Goal: Task Accomplishment & Management: Use online tool/utility

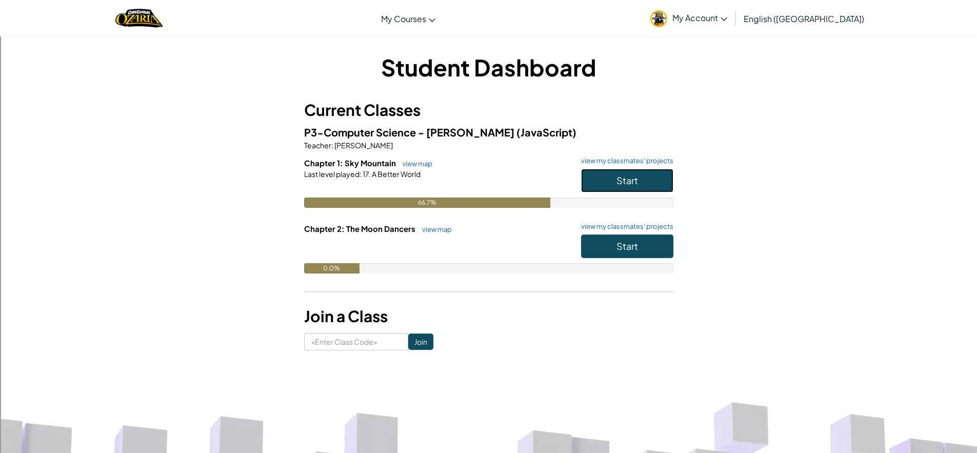
click at [649, 188] on button "Start" at bounding box center [627, 181] width 92 height 24
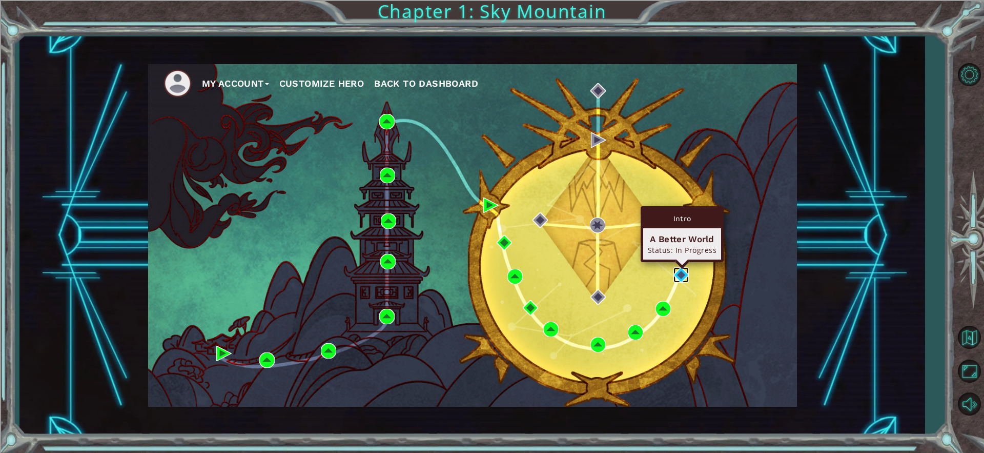
click at [678, 273] on img at bounding box center [681, 274] width 15 height 15
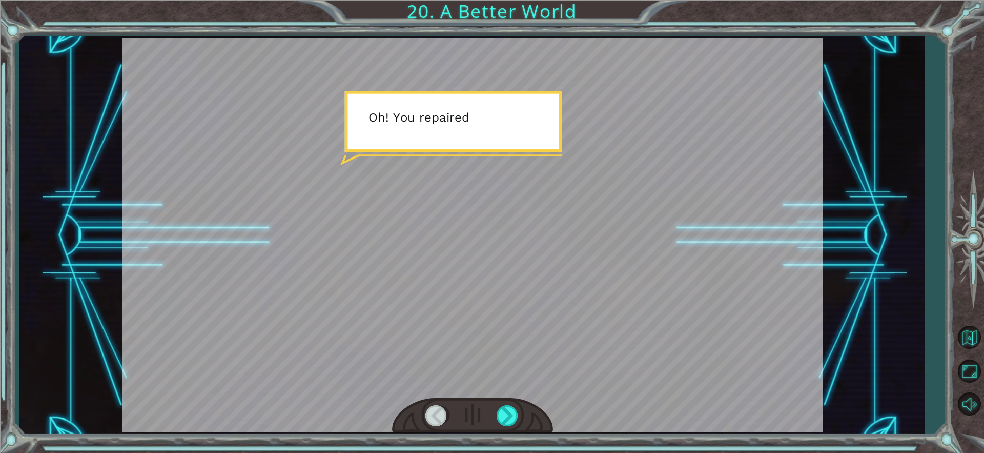
click at [535, 215] on div at bounding box center [473, 235] width 700 height 394
drag, startPoint x: 562, startPoint y: 225, endPoint x: 574, endPoint y: 226, distance: 11.3
click at [562, 226] on div at bounding box center [473, 235] width 700 height 394
drag, startPoint x: 584, startPoint y: 225, endPoint x: 559, endPoint y: 207, distance: 30.5
click at [573, 216] on div at bounding box center [473, 235] width 700 height 394
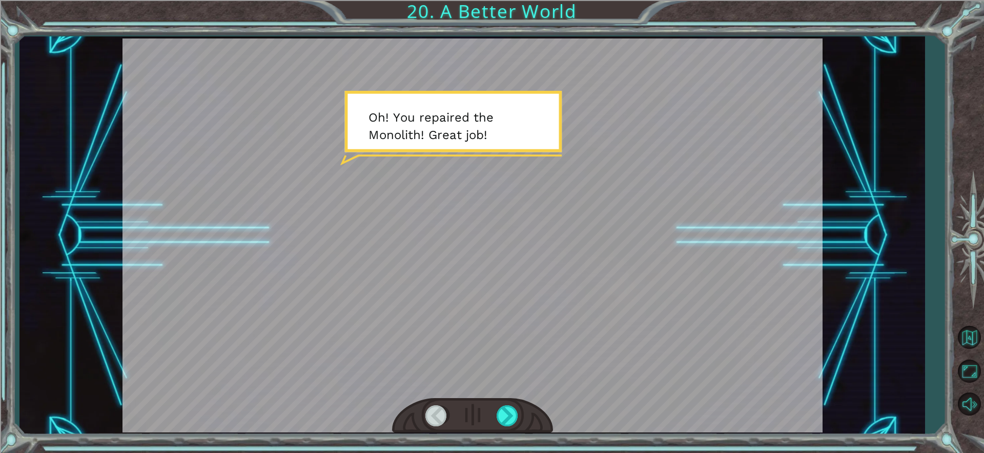
click at [454, 166] on div at bounding box center [473, 235] width 700 height 394
drag, startPoint x: 446, startPoint y: 121, endPoint x: 439, endPoint y: 107, distance: 15.4
click at [440, 110] on div at bounding box center [473, 235] width 700 height 394
drag, startPoint x: 439, startPoint y: 107, endPoint x: 442, endPoint y: 113, distance: 6.7
click at [439, 107] on div at bounding box center [473, 235] width 700 height 394
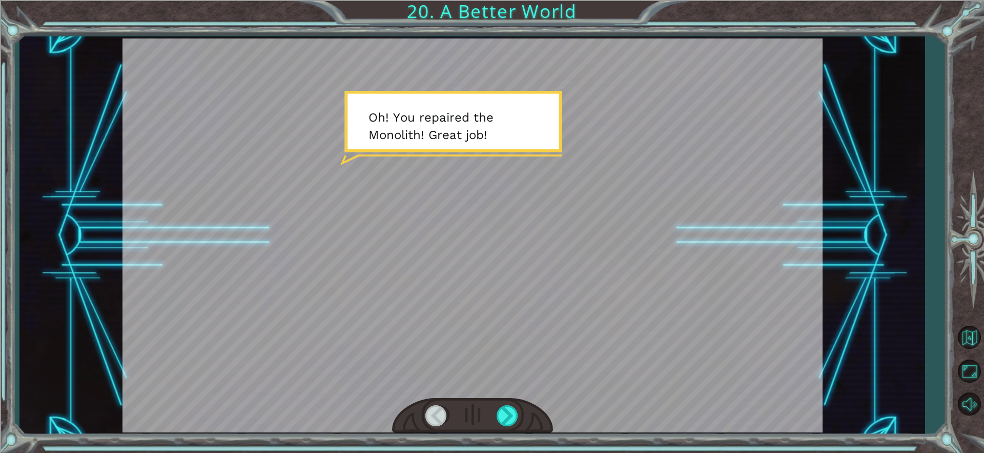
drag, startPoint x: 441, startPoint y: 115, endPoint x: 452, endPoint y: 119, distance: 11.5
click at [443, 119] on div at bounding box center [473, 235] width 700 height 394
drag, startPoint x: 458, startPoint y: 121, endPoint x: 421, endPoint y: 114, distance: 37.0
click at [457, 120] on div at bounding box center [473, 235] width 700 height 394
drag, startPoint x: 385, startPoint y: 76, endPoint x: 364, endPoint y: 58, distance: 27.7
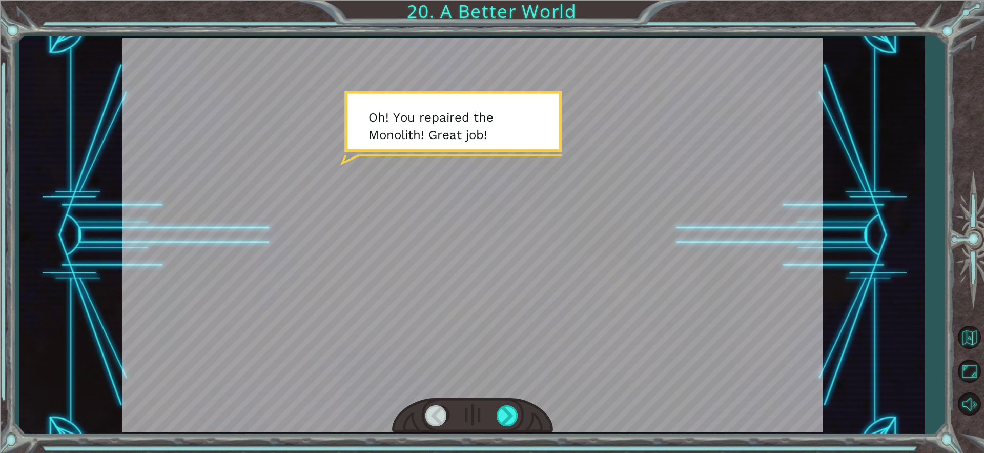
click at [364, 58] on div at bounding box center [473, 235] width 700 height 394
click at [468, 121] on div at bounding box center [473, 235] width 700 height 394
click at [713, 301] on div at bounding box center [473, 235] width 700 height 394
click at [699, 268] on div at bounding box center [473, 235] width 700 height 394
drag, startPoint x: 680, startPoint y: 239, endPoint x: 664, endPoint y: 246, distance: 17.5
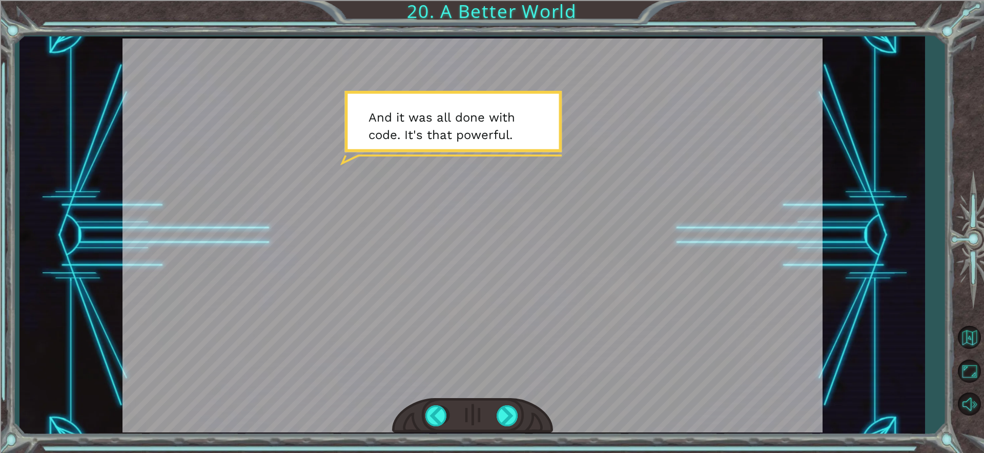
click at [680, 239] on div at bounding box center [473, 235] width 700 height 394
drag, startPoint x: 664, startPoint y: 246, endPoint x: 664, endPoint y: 253, distance: 7.2
click at [664, 253] on div at bounding box center [473, 235] width 700 height 394
drag, startPoint x: 662, startPoint y: 243, endPoint x: 635, endPoint y: 251, distance: 28.4
click at [655, 245] on div at bounding box center [473, 235] width 700 height 394
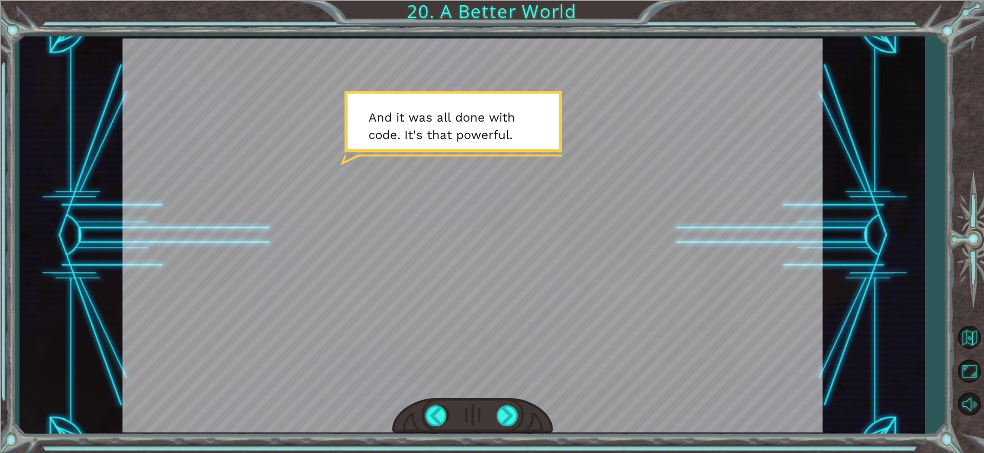
drag, startPoint x: 638, startPoint y: 265, endPoint x: 645, endPoint y: 236, distance: 30.1
click at [640, 259] on div at bounding box center [473, 235] width 700 height 394
drag, startPoint x: 645, startPoint y: 236, endPoint x: 658, endPoint y: 232, distance: 13.8
click at [649, 229] on div at bounding box center [473, 235] width 700 height 394
drag, startPoint x: 658, startPoint y: 232, endPoint x: 659, endPoint y: 200, distance: 32.3
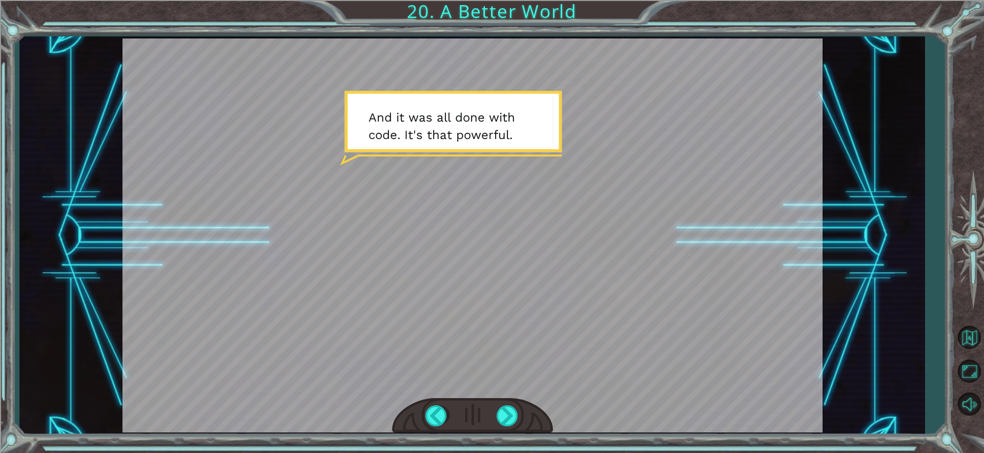
click at [670, 226] on div at bounding box center [473, 235] width 700 height 394
drag, startPoint x: 659, startPoint y: 200, endPoint x: 596, endPoint y: 200, distance: 63.1
click at [659, 205] on div at bounding box center [473, 235] width 700 height 394
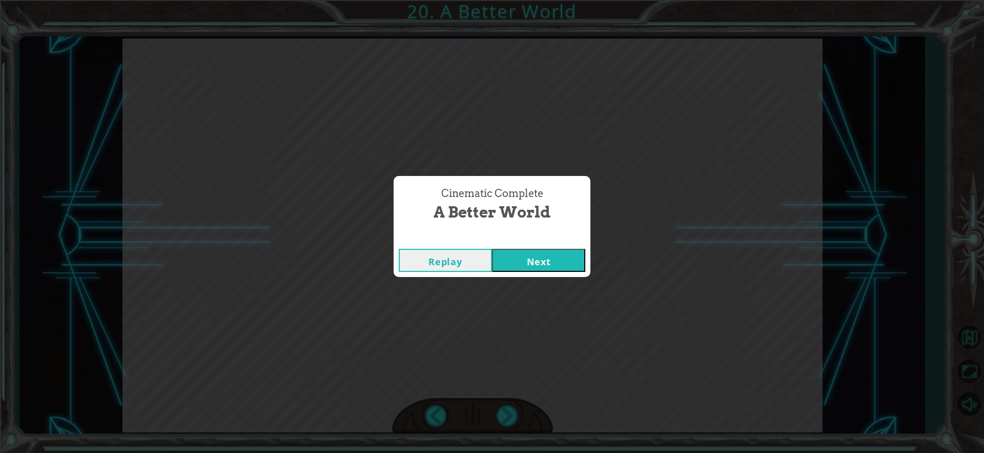
click at [511, 254] on button "Next" at bounding box center [538, 260] width 93 height 23
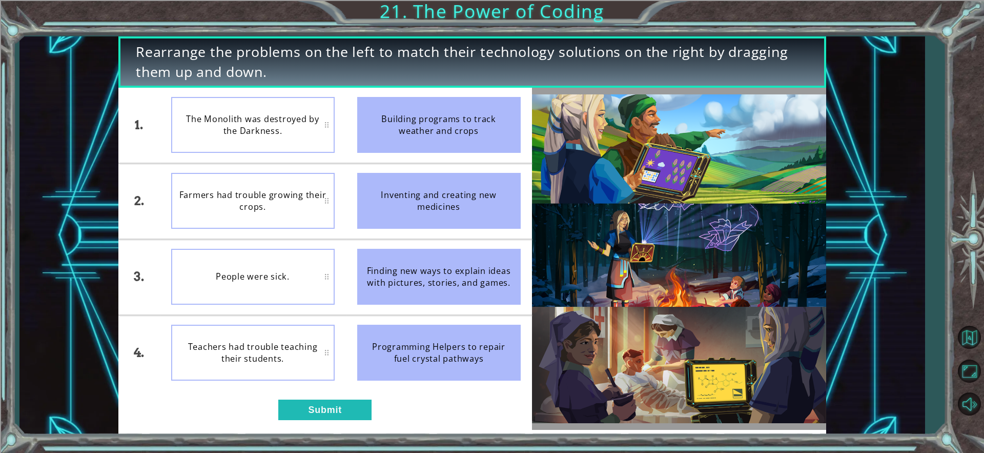
drag, startPoint x: 380, startPoint y: 133, endPoint x: 360, endPoint y: 250, distance: 119.2
click at [359, 250] on ul "Building programs to track weather and crops Inventing and creating new medicin…" at bounding box center [439, 239] width 186 height 302
click at [387, 201] on div "Inventing and creating new medicines" at bounding box center [439, 201] width 164 height 56
drag, startPoint x: 387, startPoint y: 201, endPoint x: 382, endPoint y: 185, distance: 16.5
click at [385, 194] on div "Inventing and creating new medicines" at bounding box center [439, 201] width 164 height 56
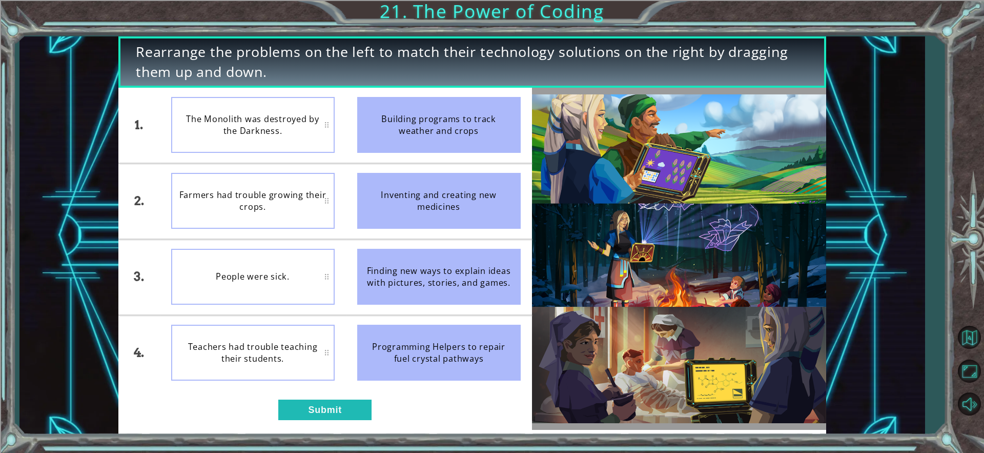
drag, startPoint x: 382, startPoint y: 132, endPoint x: 408, endPoint y: 254, distance: 124.1
click at [408, 250] on ul "Building programs to track weather and crops Inventing and creating new medicin…" at bounding box center [439, 239] width 186 height 302
drag, startPoint x: 395, startPoint y: 275, endPoint x: 255, endPoint y: 194, distance: 162.0
click at [252, 195] on div "1. 2. 3. 4. The Monolith was destroyed by the Darkness. Farmers had trouble gro…" at bounding box center [325, 239] width 414 height 302
click at [366, 87] on div "Rearrange the problems on the left to match their technology solutions on the r…" at bounding box center [472, 235] width 708 height 398
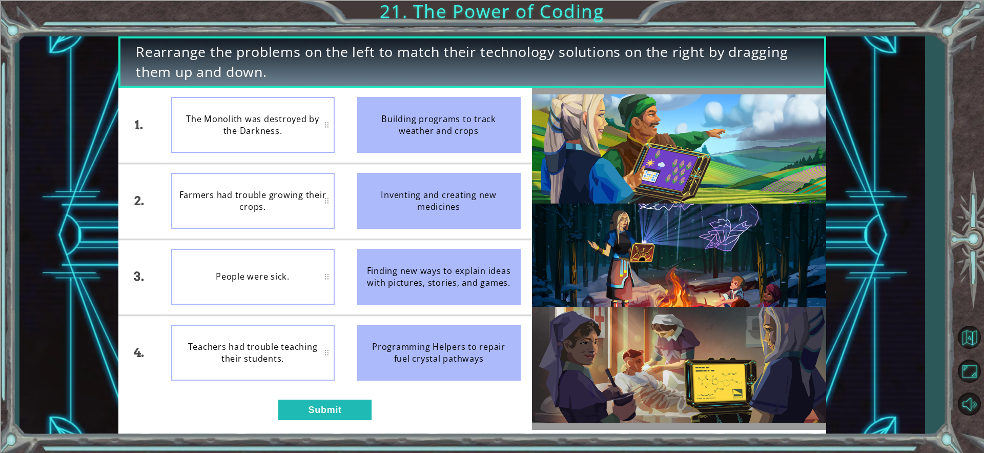
drag, startPoint x: 395, startPoint y: 128, endPoint x: 381, endPoint y: 141, distance: 19.2
click at [381, 141] on div "Building programs to track weather and crops" at bounding box center [439, 125] width 164 height 56
drag, startPoint x: 383, startPoint y: 140, endPoint x: 282, endPoint y: 225, distance: 131.4
click at [288, 233] on div "1. 2. 3. 4. The Monolith was destroyed by the Darkness. Farmers had trouble gro…" at bounding box center [325, 239] width 414 height 302
click at [259, 264] on div "People were sick." at bounding box center [253, 277] width 164 height 56
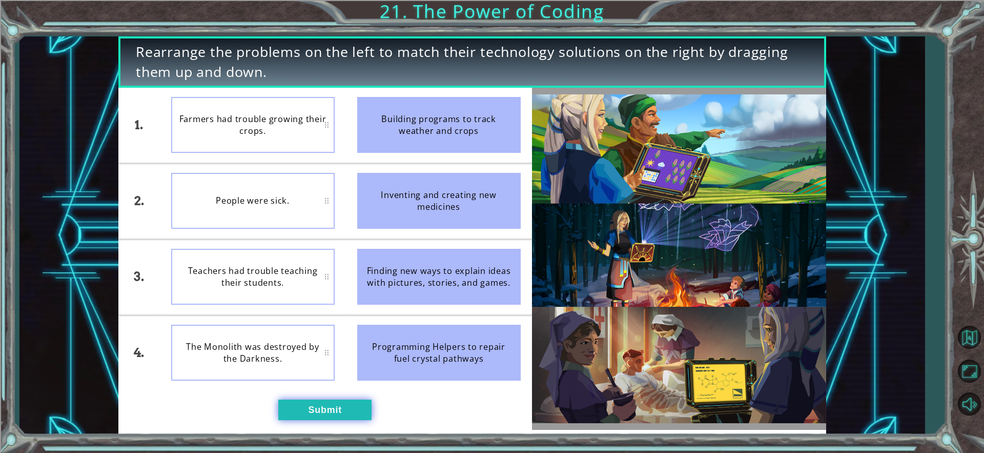
click at [318, 406] on button "Submit" at bounding box center [324, 409] width 93 height 21
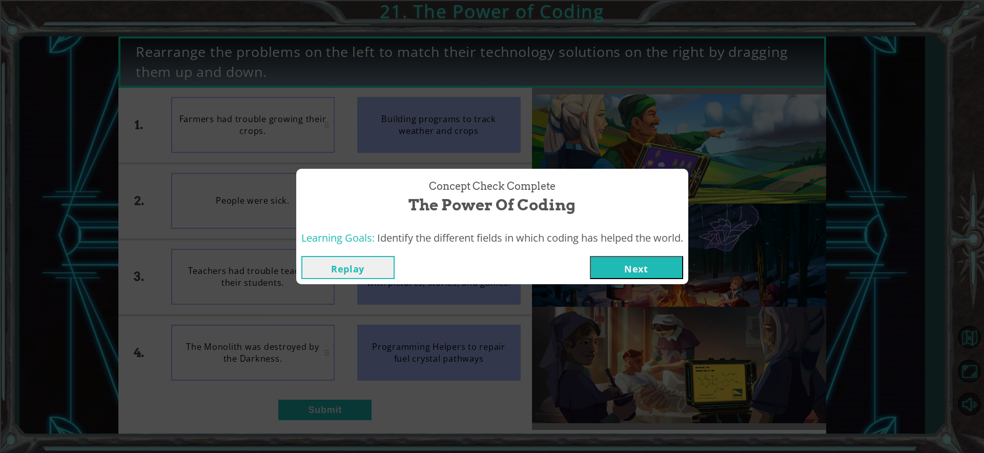
click at [653, 267] on button "Next" at bounding box center [636, 267] width 93 height 23
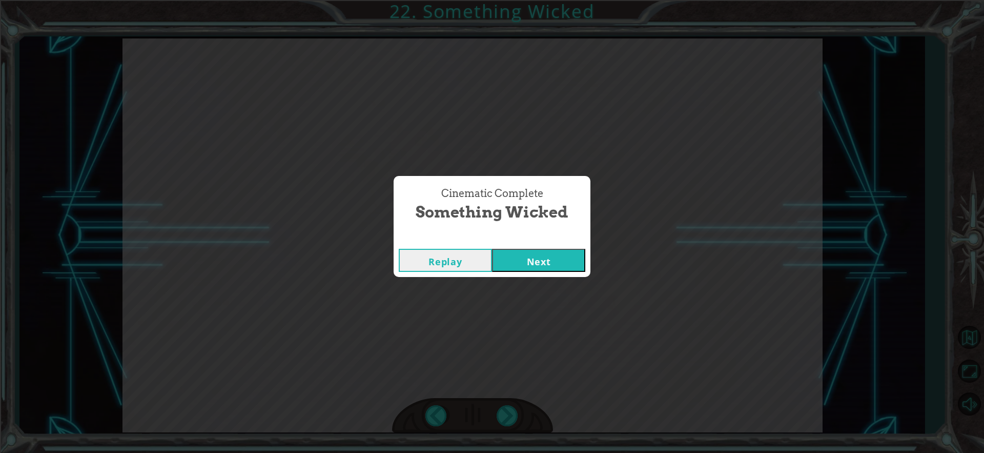
click at [535, 257] on button "Next" at bounding box center [538, 260] width 93 height 23
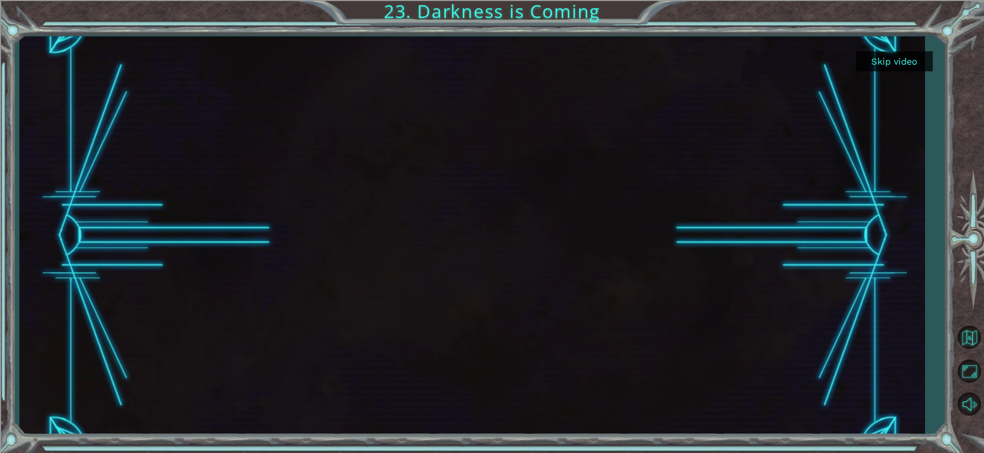
click at [550, 444] on div "Skip video 23. Darkness is Coming" at bounding box center [492, 226] width 984 height 453
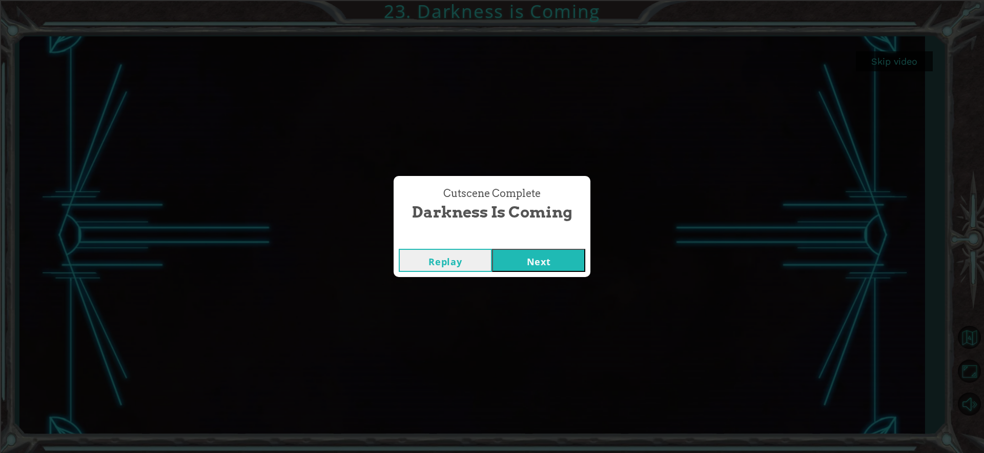
click at [524, 260] on button "Next" at bounding box center [538, 260] width 93 height 23
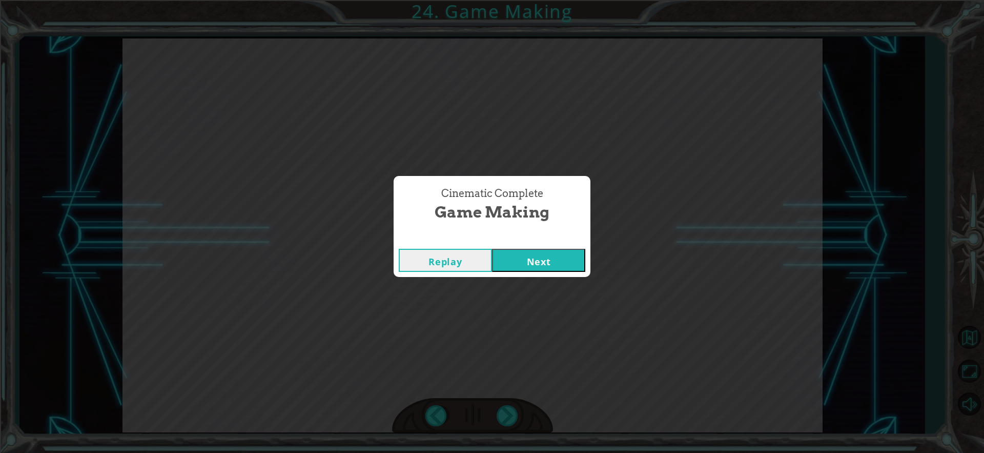
drag, startPoint x: 485, startPoint y: 248, endPoint x: 491, endPoint y: 250, distance: 6.2
click at [483, 248] on div "Replay Next" at bounding box center [492, 259] width 197 height 33
click at [506, 250] on button "Next" at bounding box center [538, 260] width 93 height 23
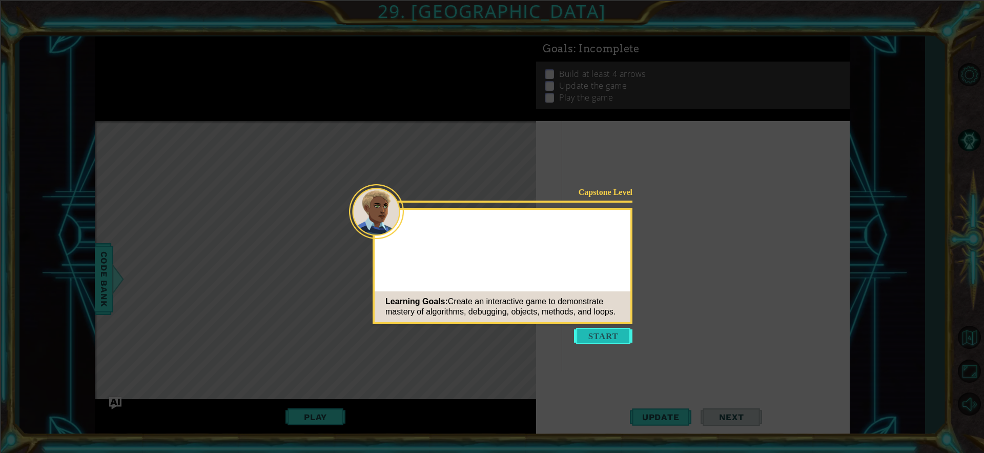
click at [602, 334] on button "Start" at bounding box center [603, 336] width 58 height 16
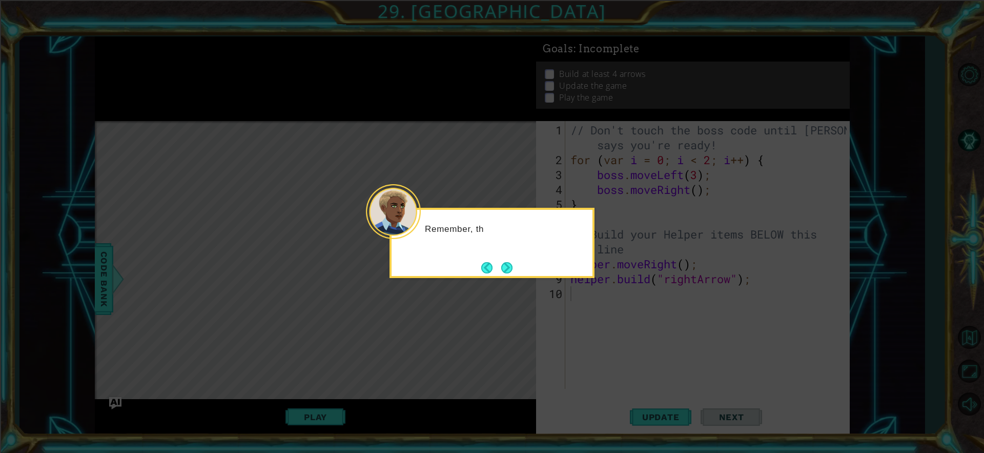
click at [506, 259] on button "Next" at bounding box center [506, 267] width 19 height 19
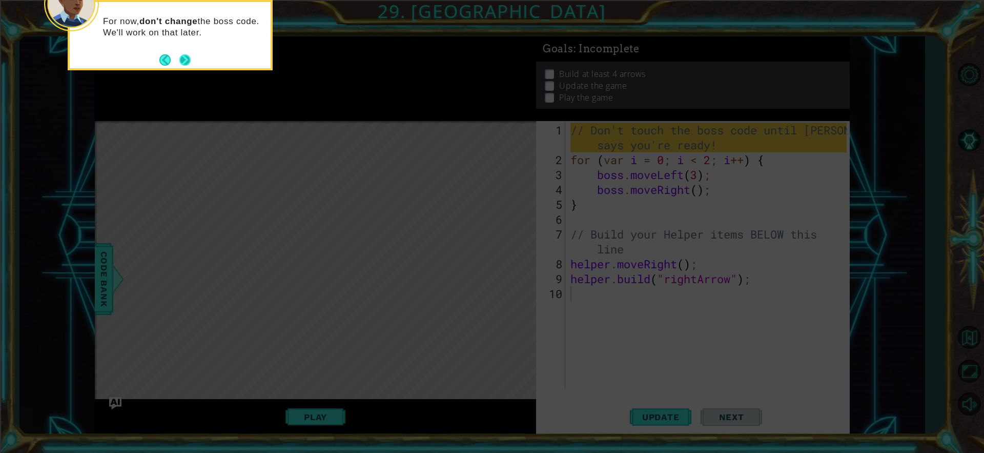
click at [188, 56] on button "Next" at bounding box center [185, 60] width 18 height 18
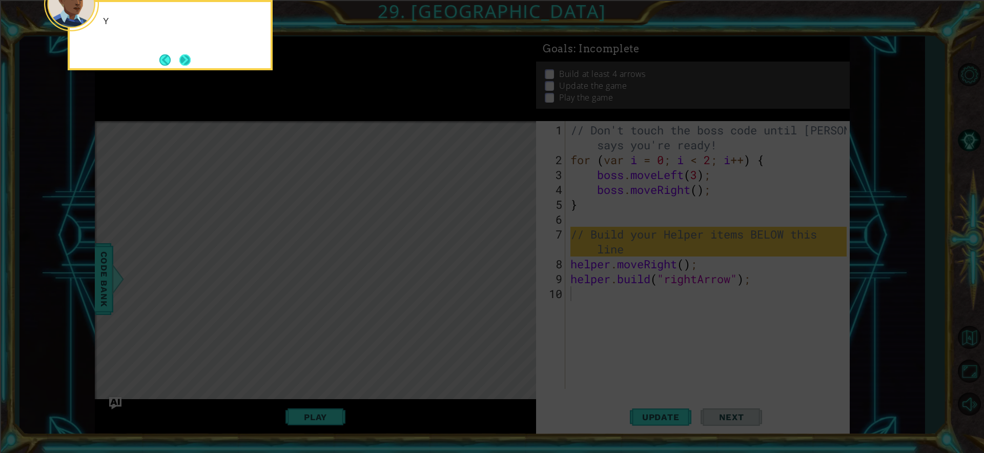
click at [188, 58] on button "Next" at bounding box center [185, 60] width 16 height 16
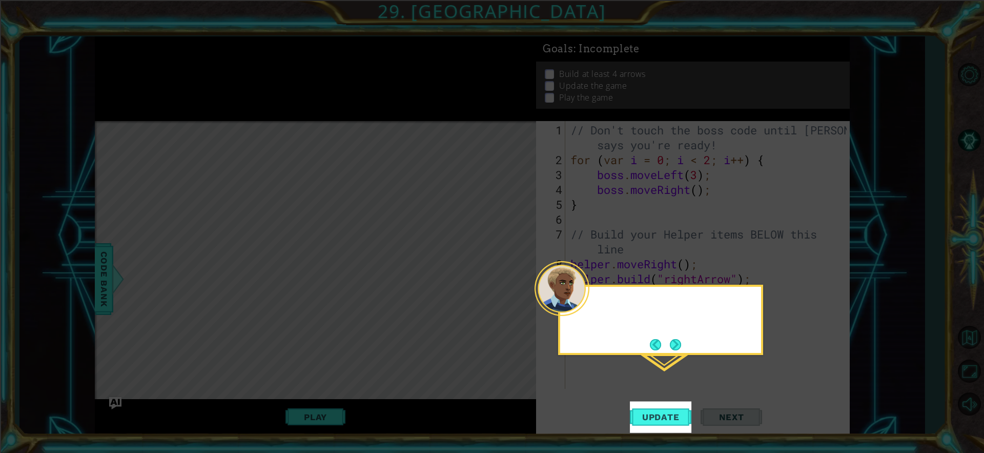
click at [188, 58] on icon at bounding box center [492, 226] width 984 height 453
click at [678, 335] on button "Next" at bounding box center [675, 344] width 19 height 19
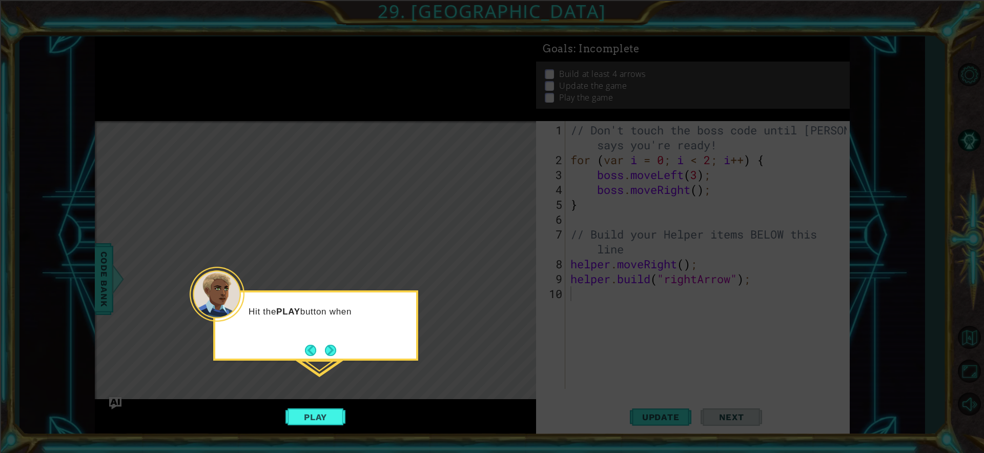
click at [324, 351] on button "Next" at bounding box center [330, 350] width 12 height 12
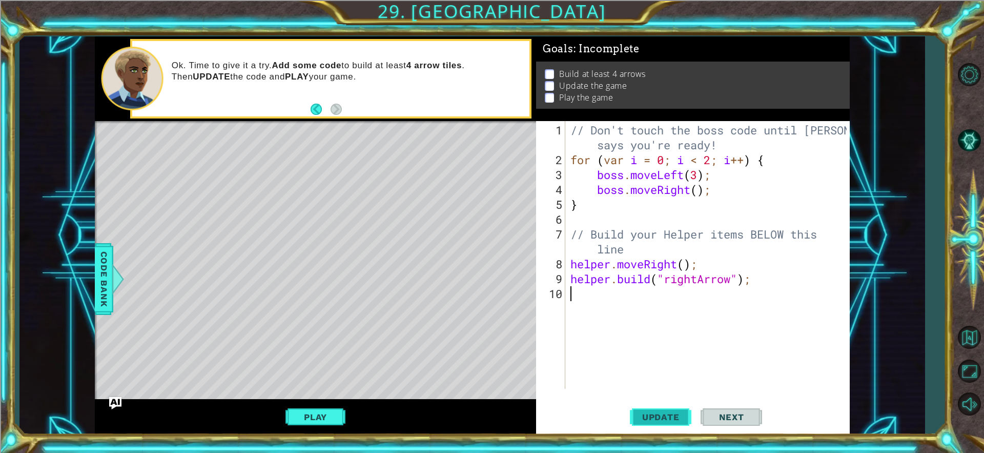
click at [667, 415] on span "Update" at bounding box center [661, 417] width 58 height 10
click at [666, 415] on span "Update" at bounding box center [661, 417] width 58 height 10
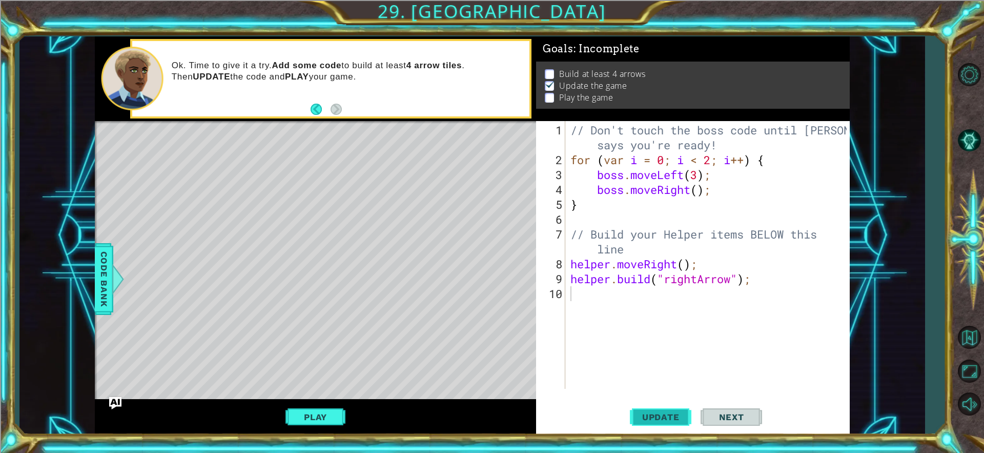
click at [666, 415] on span "Update" at bounding box center [661, 417] width 58 height 10
click at [666, 416] on span "Update" at bounding box center [661, 417] width 58 height 10
drag, startPoint x: 664, startPoint y: 412, endPoint x: 668, endPoint y: 407, distance: 6.2
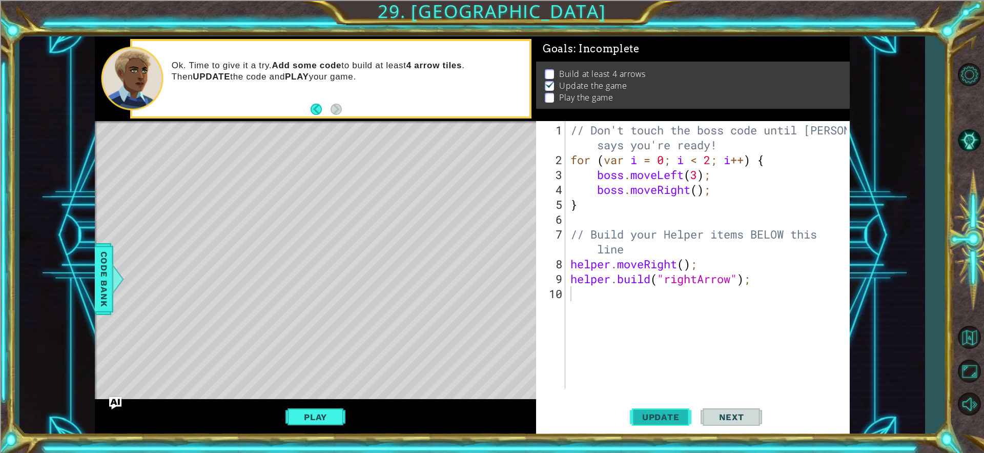
click at [667, 415] on span "Update" at bounding box center [661, 417] width 58 height 10
drag, startPoint x: 668, startPoint y: 407, endPoint x: 661, endPoint y: 415, distance: 10.5
click at [661, 414] on button "Update" at bounding box center [661, 416] width 62 height 31
drag, startPoint x: 325, startPoint y: 432, endPoint x: 325, endPoint y: 418, distance: 13.8
click at [325, 418] on div "Play" at bounding box center [315, 417] width 441 height 36
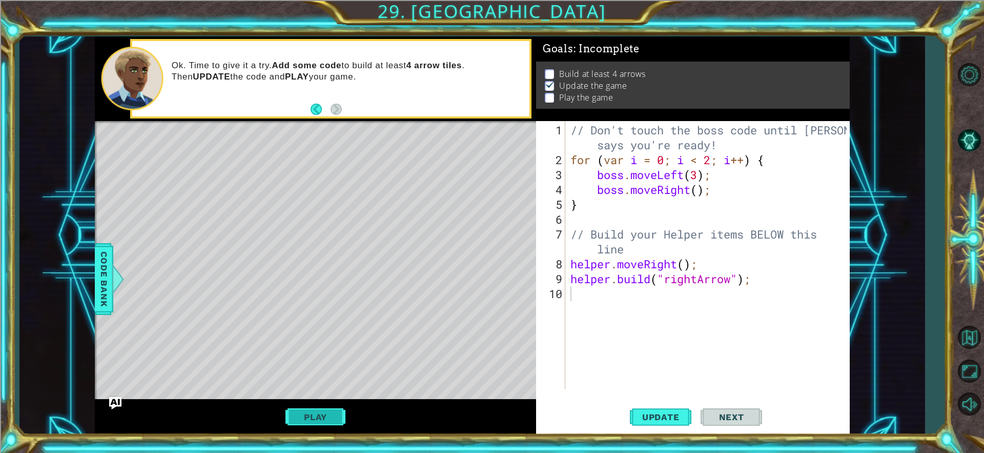
click at [325, 417] on button "Play" at bounding box center [316, 416] width 60 height 19
click at [382, 177] on div "Level Map" at bounding box center [332, 272] width 474 height 302
type textarea "a"
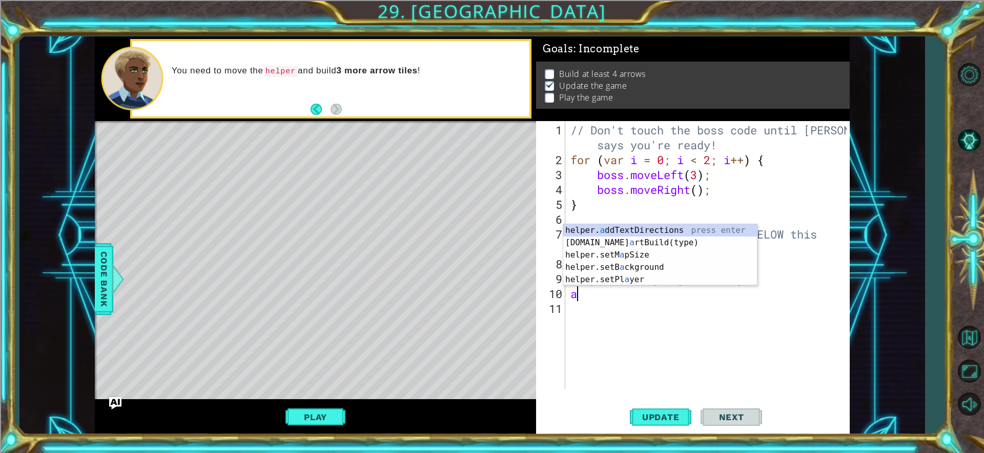
drag, startPoint x: 680, startPoint y: 321, endPoint x: 676, endPoint y: 314, distance: 7.8
click at [680, 318] on div "// Don't touch the boss code until [PERSON_NAME] says you're ready! for ( var i…" at bounding box center [710, 279] width 283 height 312
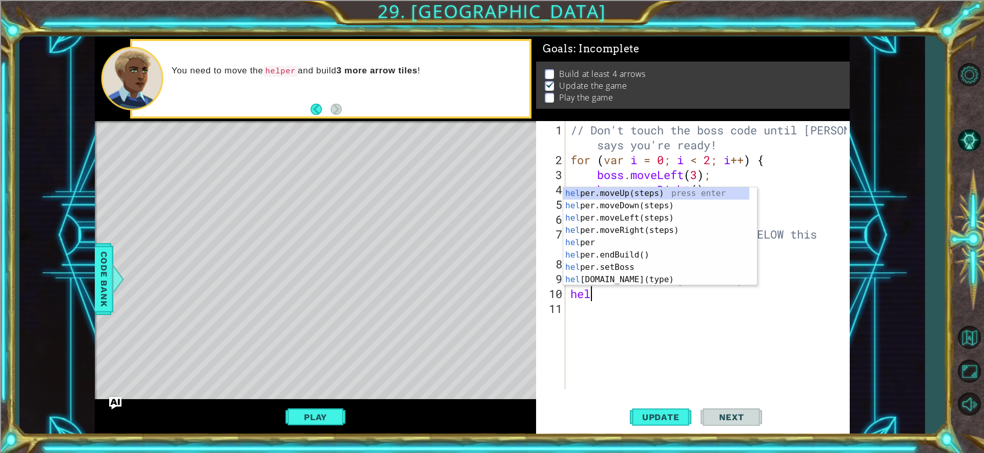
type textarea "h"
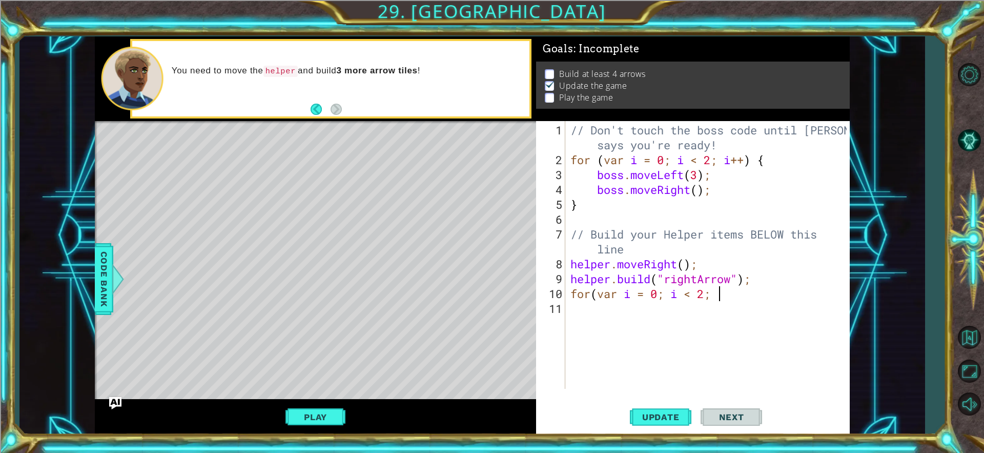
scroll to position [0, 7]
type textarea "for(var i = 0; i < 2; i++)"
type textarea "{"
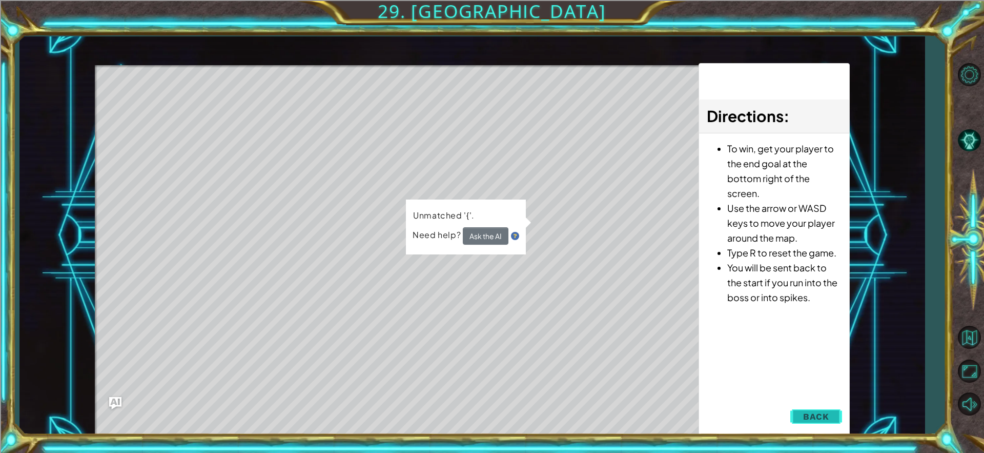
click at [814, 415] on span "Back" at bounding box center [816, 416] width 26 height 10
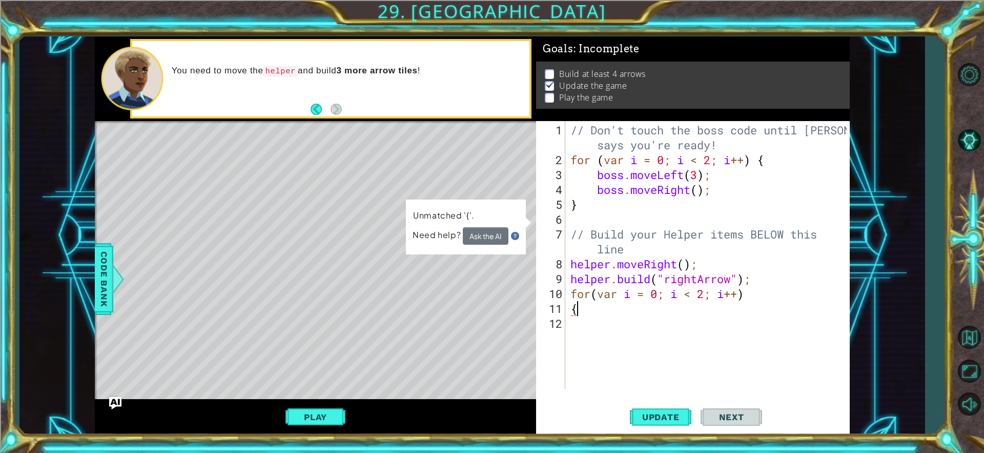
click at [663, 307] on div "// Don't touch the boss code until [PERSON_NAME] says you're ready! for ( var i…" at bounding box center [710, 279] width 283 height 312
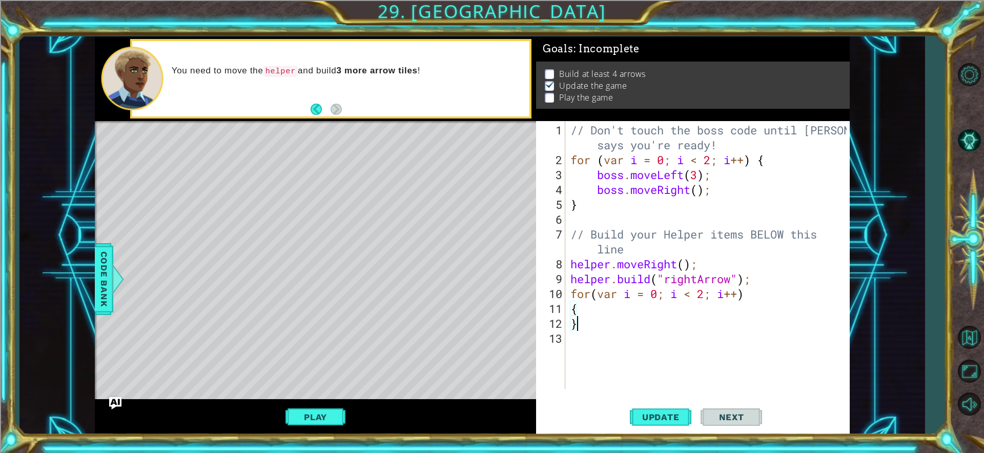
click at [610, 313] on div "// Don't touch the boss code until [PERSON_NAME] says you're ready! for ( var i…" at bounding box center [710, 279] width 283 height 312
type textarea "{"
click at [681, 191] on div "// Don't touch the boss code until [PERSON_NAME] says you're ready! for ( var i…" at bounding box center [710, 279] width 283 height 312
drag, startPoint x: 664, startPoint y: 294, endPoint x: 661, endPoint y: 306, distance: 11.7
click at [663, 297] on div "// Don't touch the boss code until [PERSON_NAME] says you're ready! for ( var i…" at bounding box center [710, 279] width 283 height 312
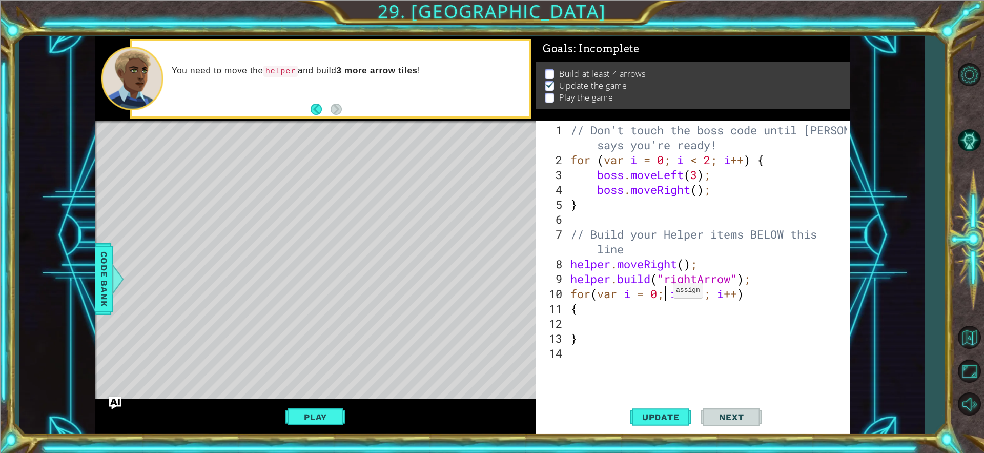
type textarea "for(var i = 0; i < 2; i++)"
click at [652, 326] on div "// Don't touch the boss code until [PERSON_NAME] says you're ready! for ( var i…" at bounding box center [710, 279] width 283 height 312
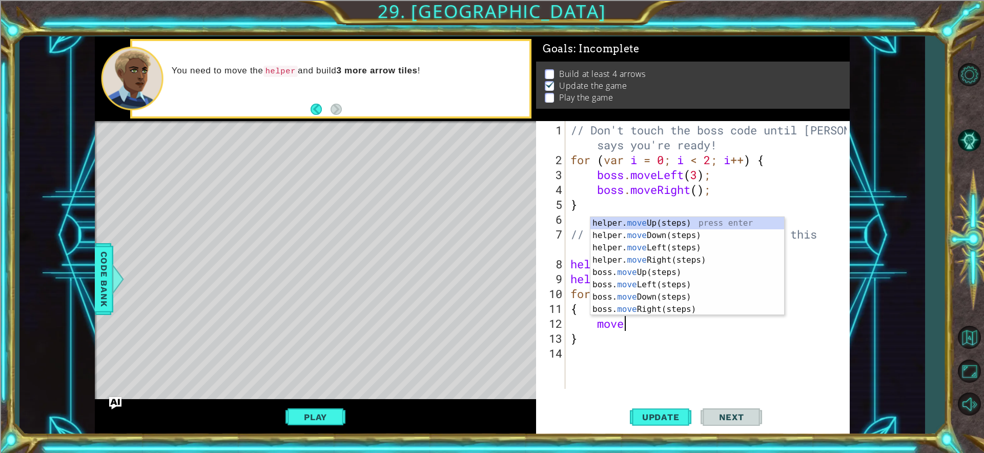
scroll to position [0, 2]
type textarea "mover"
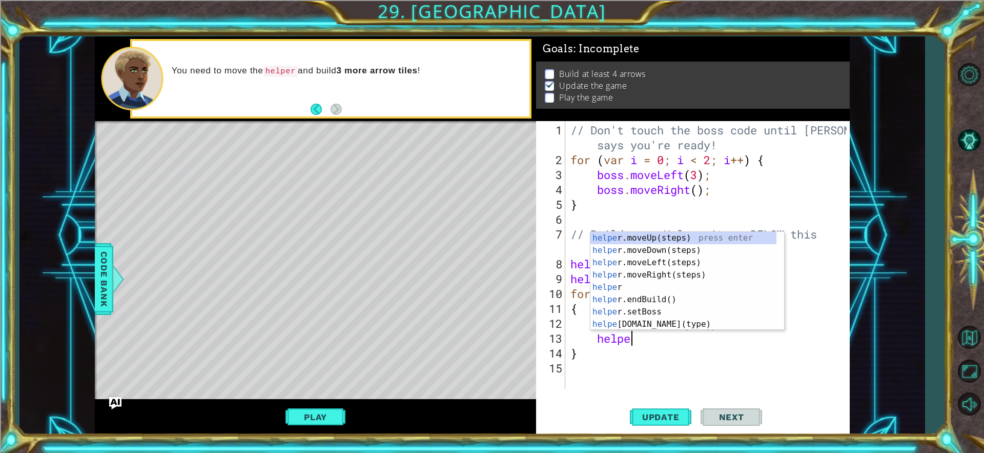
scroll to position [0, 3]
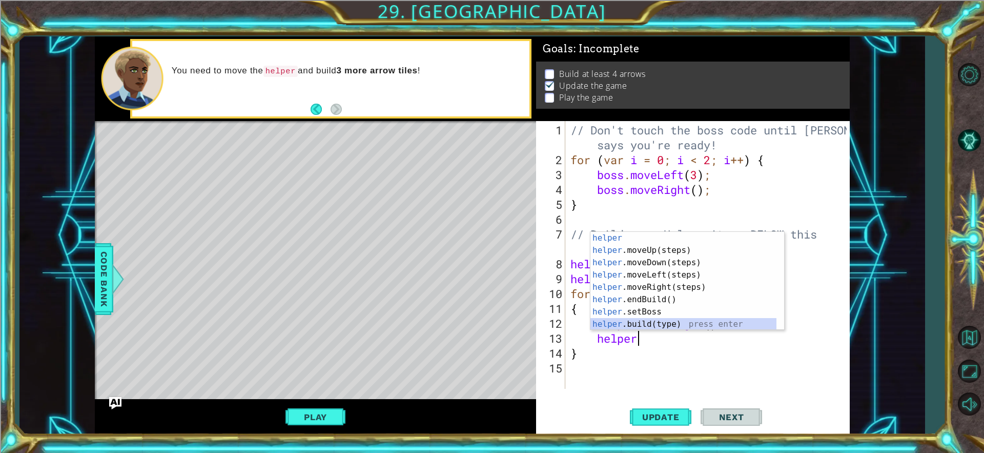
click at [673, 319] on div "helper press enter helper .moveUp(steps) press enter helper .moveDown(steps) pr…" at bounding box center [684, 293] width 186 height 123
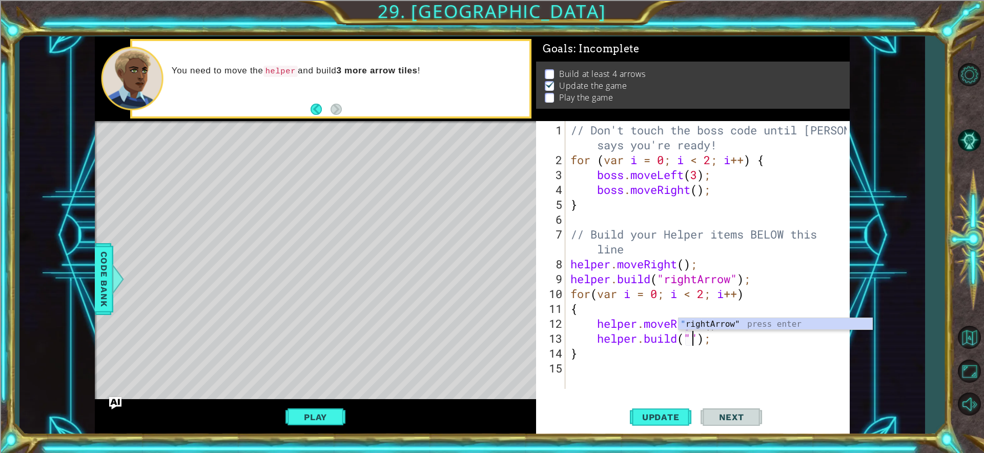
scroll to position [0, 7]
click at [593, 318] on div "// Don't touch the boss code until [PERSON_NAME] says you're ready! for ( var i…" at bounding box center [710, 279] width 283 height 312
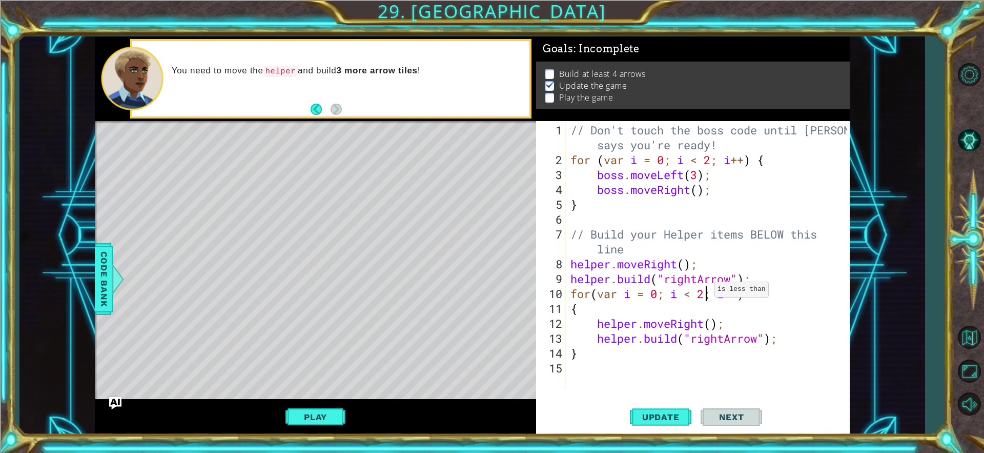
click at [705, 293] on div "// Don't touch the boss code until [PERSON_NAME] says you're ready! for ( var i…" at bounding box center [710, 279] width 283 height 312
type textarea "for(var i = 0; i < 3; i++)"
click at [300, 413] on button "Play" at bounding box center [316, 416] width 60 height 19
click at [732, 406] on button "Next" at bounding box center [732, 418] width 62 height 31
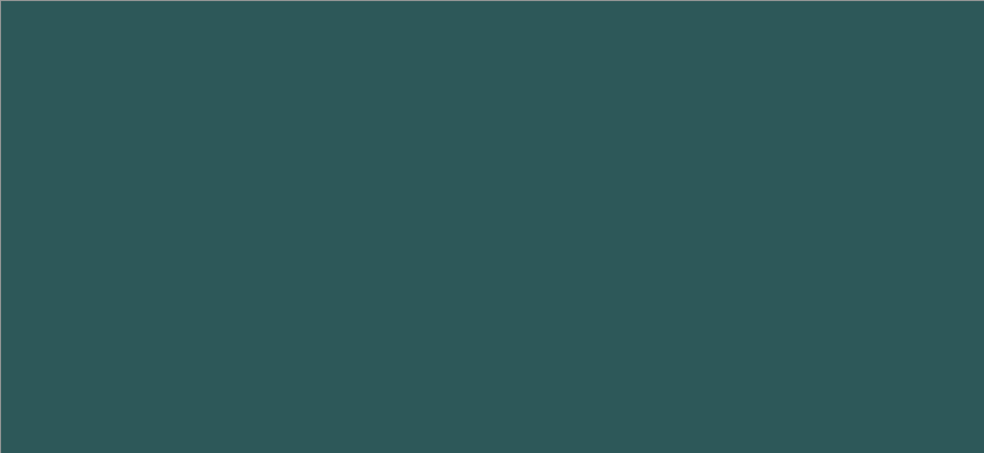
click at [729, 415] on body "1 2 3 4 5 "rig htArrow" press enter ההההההההההההההההההההההההההההההההההההההההההה…" at bounding box center [492, 226] width 984 height 453
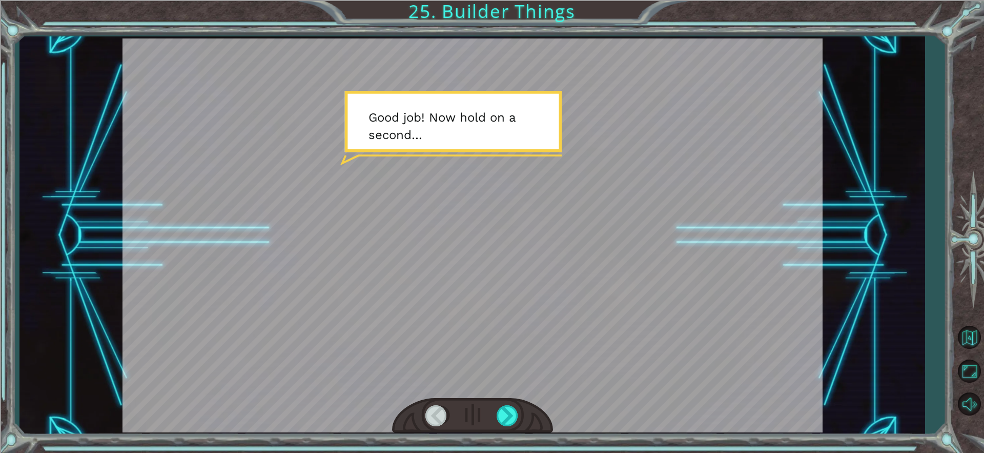
drag, startPoint x: 502, startPoint y: 118, endPoint x: 504, endPoint y: 108, distance: 10.1
click at [504, 110] on div at bounding box center [473, 235] width 700 height 394
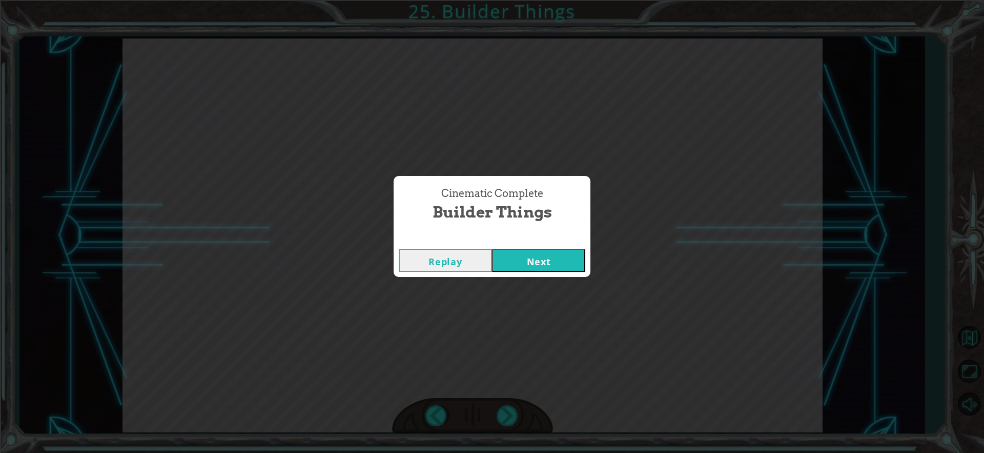
click at [540, 257] on button "Next" at bounding box center [538, 260] width 93 height 23
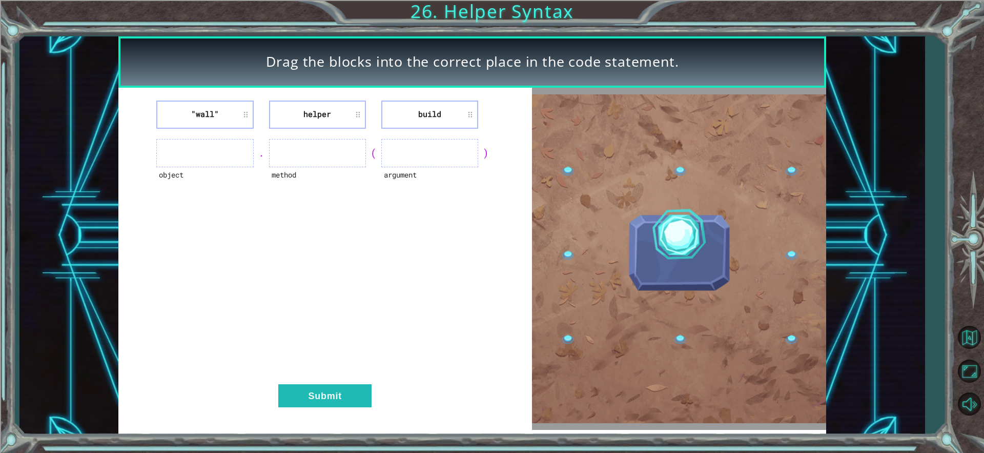
click at [226, 115] on li ""wall"" at bounding box center [204, 114] width 97 height 28
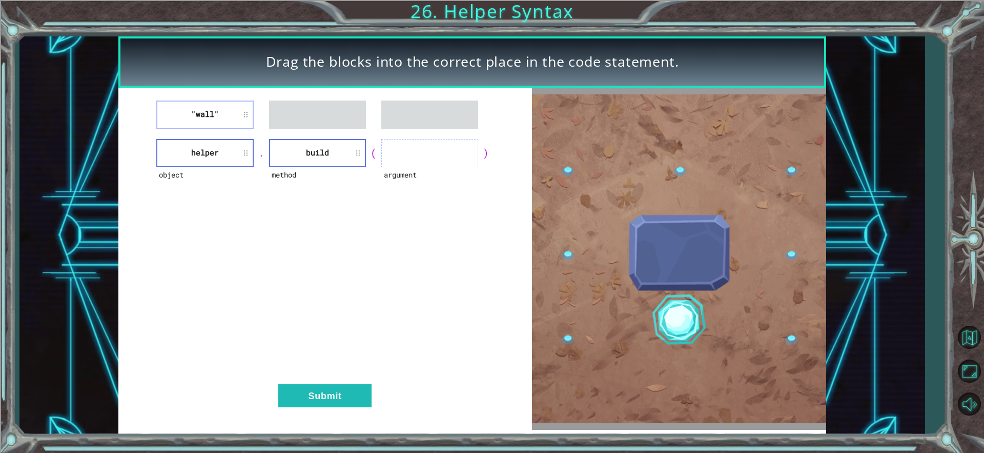
click at [209, 92] on div ""wall" object helper . method build ( argument ) Submit" at bounding box center [325, 259] width 414 height 342
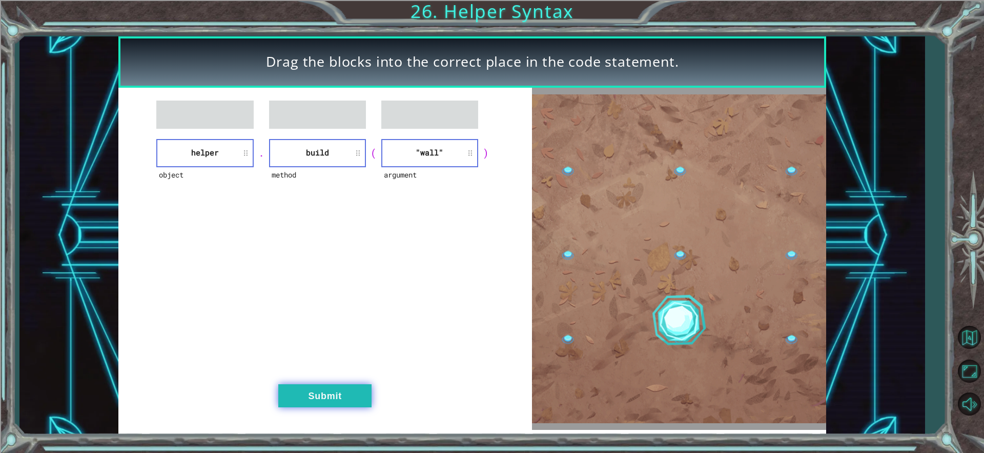
click at [343, 388] on button "Submit" at bounding box center [324, 395] width 93 height 23
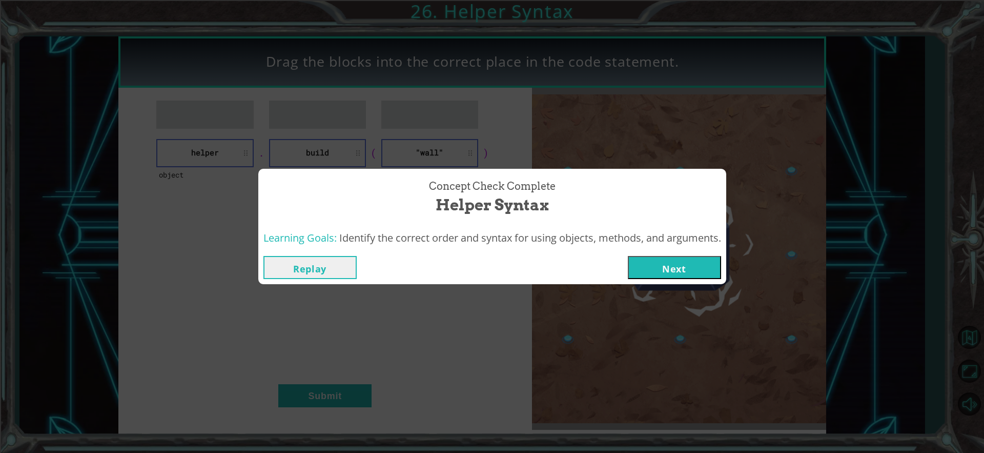
click at [675, 263] on button "Next" at bounding box center [674, 267] width 93 height 23
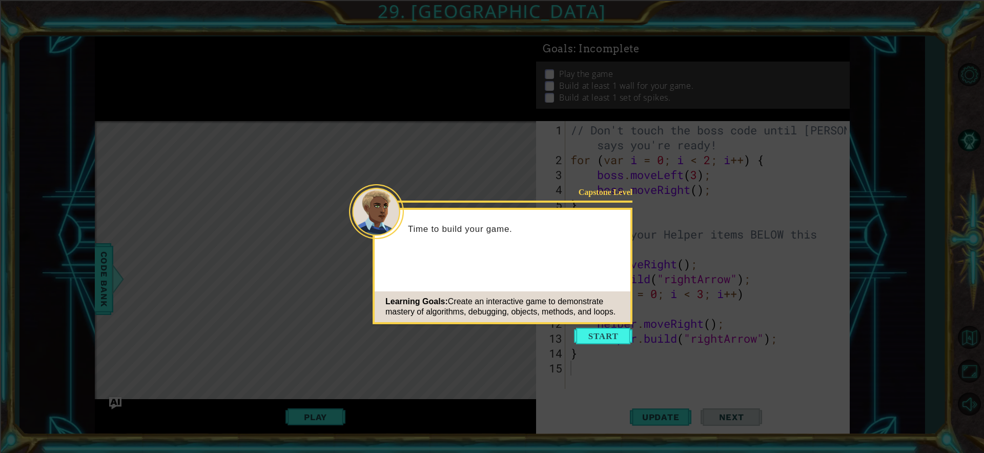
click at [608, 333] on button "Start" at bounding box center [603, 336] width 58 height 16
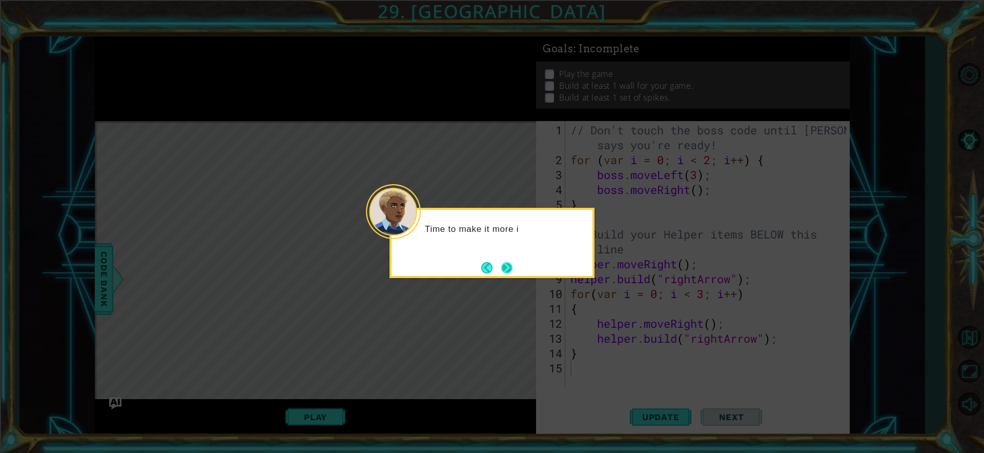
click at [509, 264] on button "Next" at bounding box center [506, 267] width 13 height 13
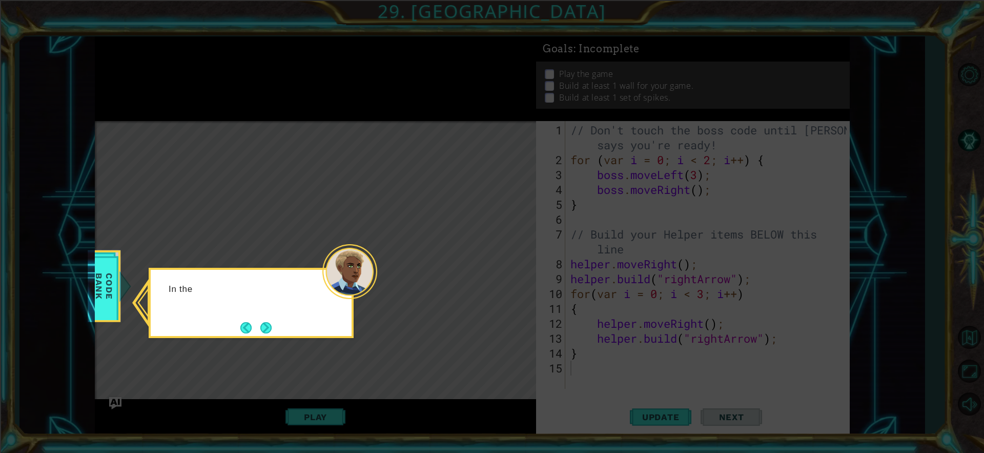
drag, startPoint x: 309, startPoint y: 348, endPoint x: 275, endPoint y: 345, distance: 33.9
click at [283, 346] on icon at bounding box center [492, 226] width 984 height 453
drag, startPoint x: 288, startPoint y: 309, endPoint x: 272, endPoint y: 312, distance: 16.2
click at [287, 309] on div "In the CODE BANK , go to I" at bounding box center [251, 294] width 201 height 40
click at [264, 319] on div "In the CODE BANK , go to Items and then" at bounding box center [251, 298] width 201 height 56
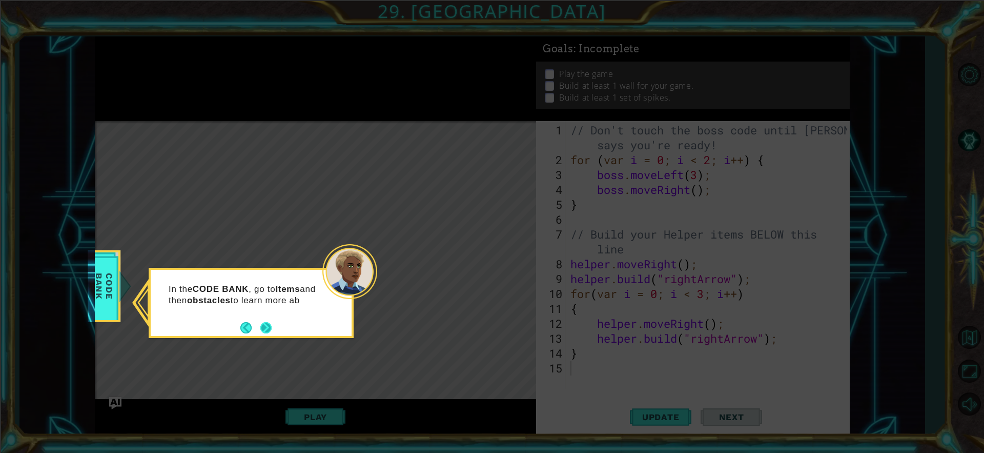
click at [263, 321] on button "Next" at bounding box center [265, 327] width 13 height 13
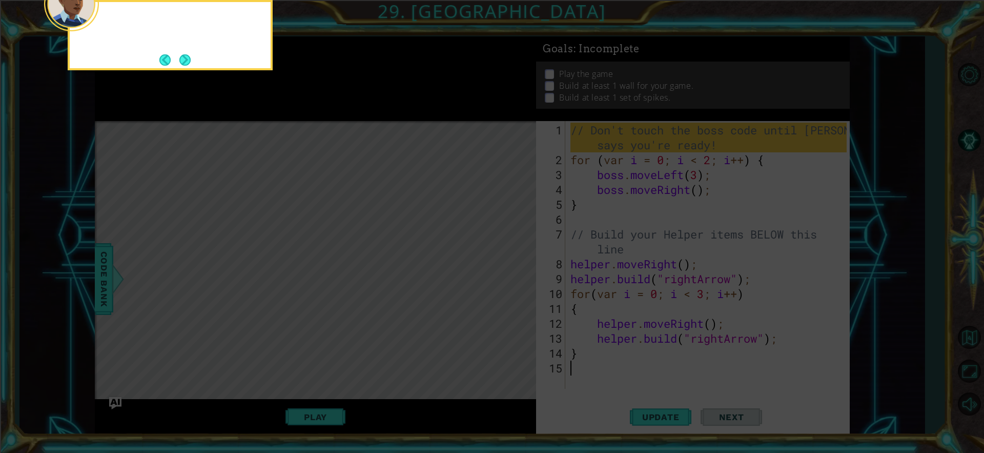
click at [262, 322] on icon at bounding box center [492, 68] width 984 height 770
click at [183, 62] on button "Next" at bounding box center [185, 60] width 12 height 12
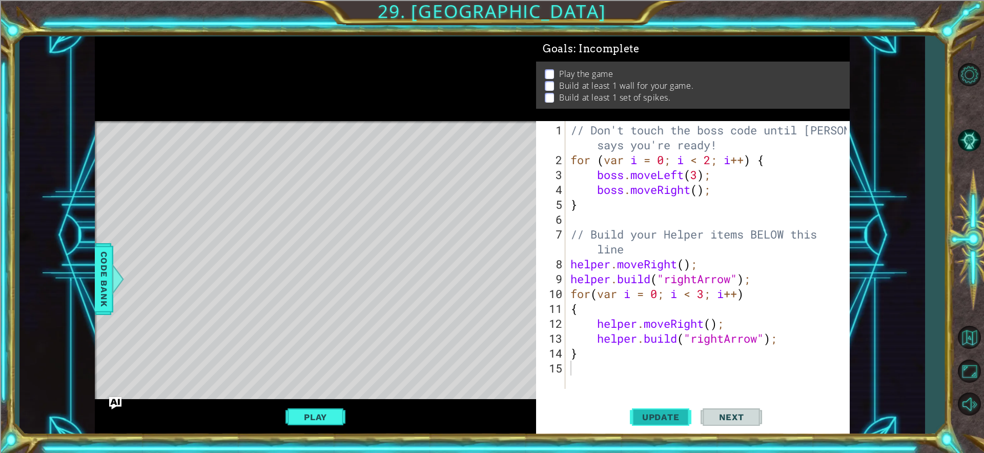
drag, startPoint x: 677, startPoint y: 401, endPoint x: 665, endPoint y: 409, distance: 14.5
click at [666, 408] on div "1 2 3 4 5 6 7 8 9 10 11 12 13 14 15 // Don't touch the boss code until [PERSON_…" at bounding box center [693, 278] width 314 height 314
drag, startPoint x: 665, startPoint y: 409, endPoint x: 671, endPoint y: 404, distance: 7.0
click at [668, 406] on button "Update" at bounding box center [661, 416] width 62 height 31
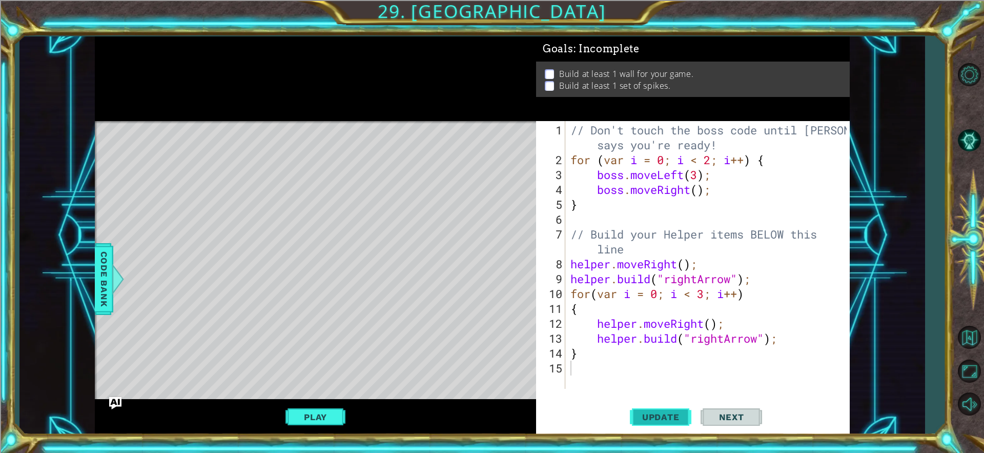
click at [649, 420] on span "Update" at bounding box center [661, 417] width 58 height 10
click at [647, 410] on button "Update" at bounding box center [661, 416] width 62 height 31
click at [642, 412] on span "Update" at bounding box center [661, 417] width 58 height 10
click at [325, 420] on button "Play" at bounding box center [316, 416] width 60 height 19
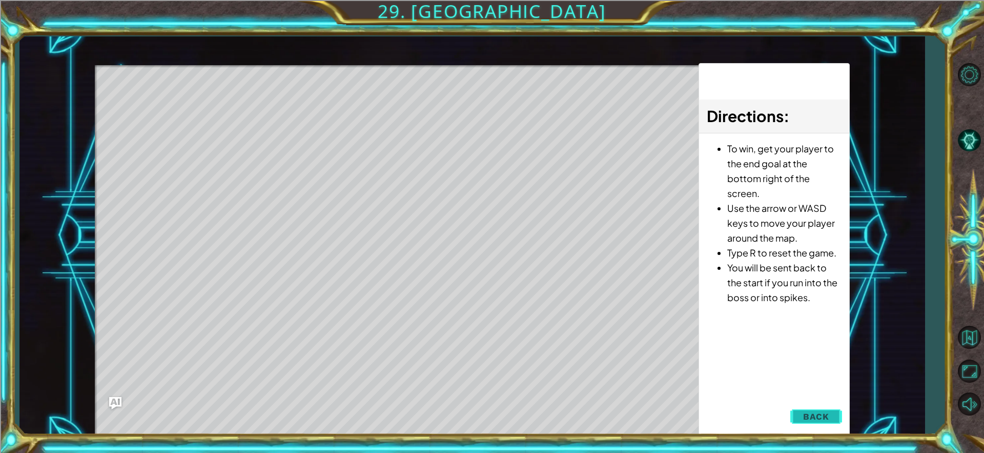
click at [836, 413] on button "Back" at bounding box center [816, 416] width 52 height 21
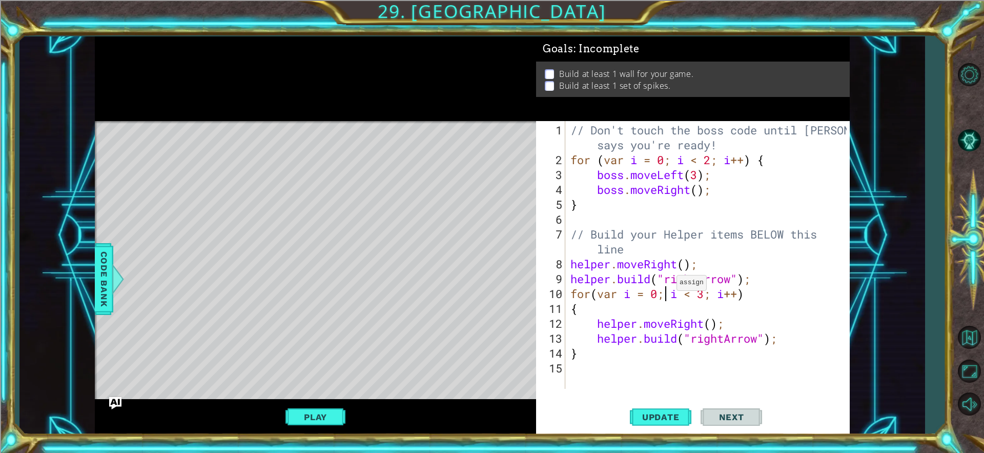
drag, startPoint x: 667, startPoint y: 287, endPoint x: 621, endPoint y: 380, distance: 104.3
click at [632, 351] on div "// Don't touch the boss code until [PERSON_NAME] says you're ready! for ( var i…" at bounding box center [710, 279] width 283 height 312
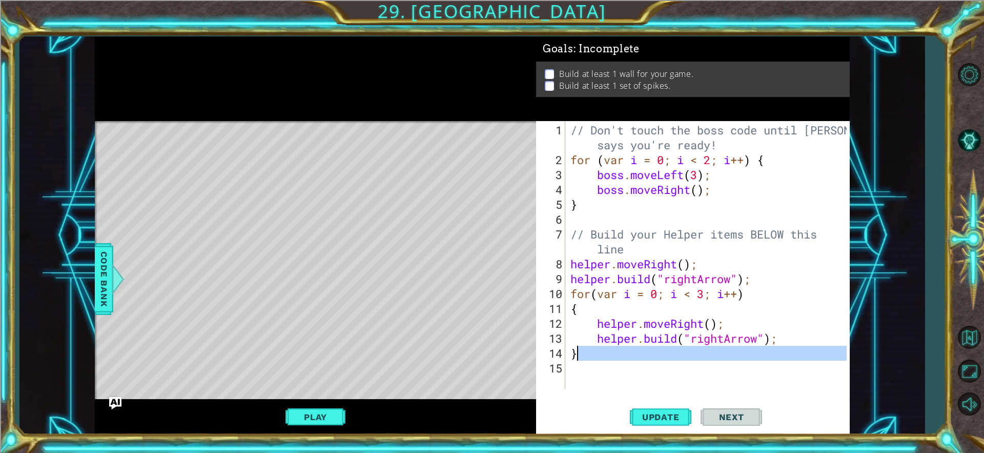
drag, startPoint x: 625, startPoint y: 351, endPoint x: 637, endPoint y: 318, distance: 35.3
click at [638, 316] on div "// Don't touch the boss code until [PERSON_NAME] says you're ready! for ( var i…" at bounding box center [710, 279] width 283 height 312
type textarea "helper.moveRight(); [DOMAIN_NAME]("rightArrow");"
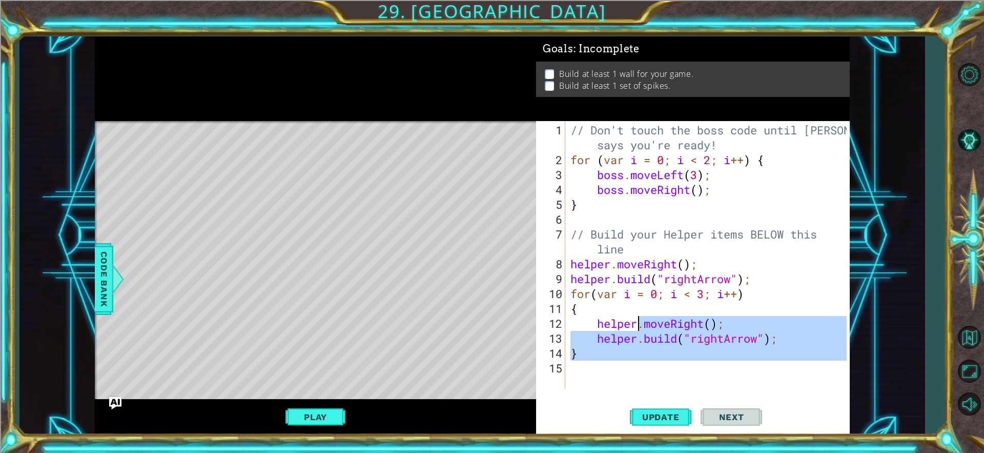
click at [614, 369] on div "// Don't touch the boss code until [PERSON_NAME] says you're ready! for ( var i…" at bounding box center [710, 279] width 283 height 312
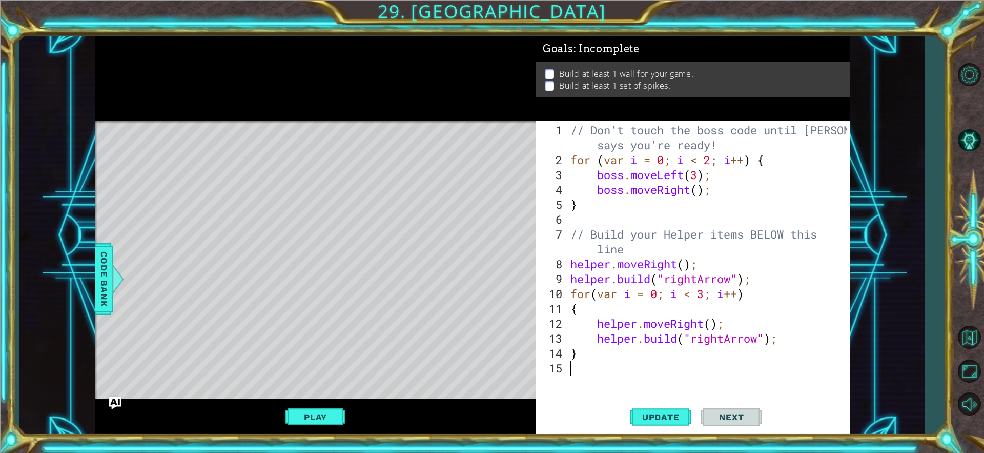
click at [616, 347] on div "// Don't touch the boss code until [PERSON_NAME] says you're ready! for ( var i…" at bounding box center [710, 279] width 283 height 312
type textarea "}"
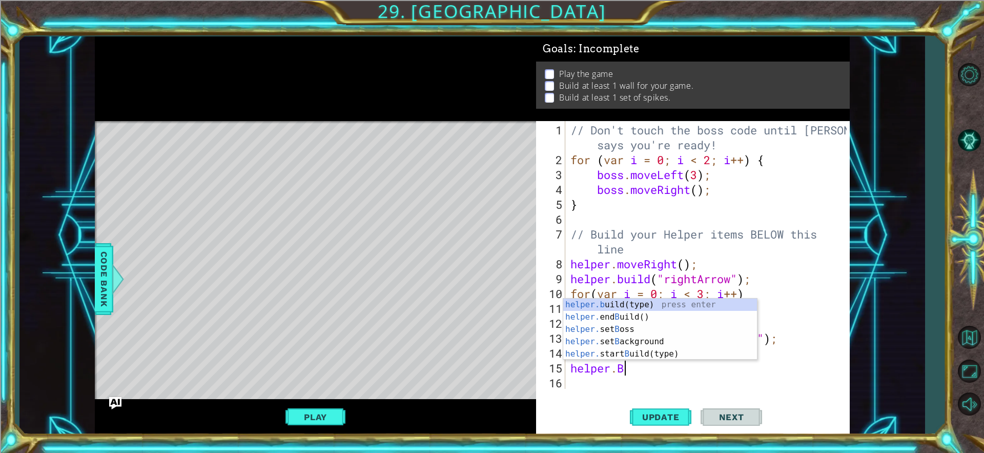
scroll to position [0, 2]
type textarea "[DOMAIN_NAME]("wall");"
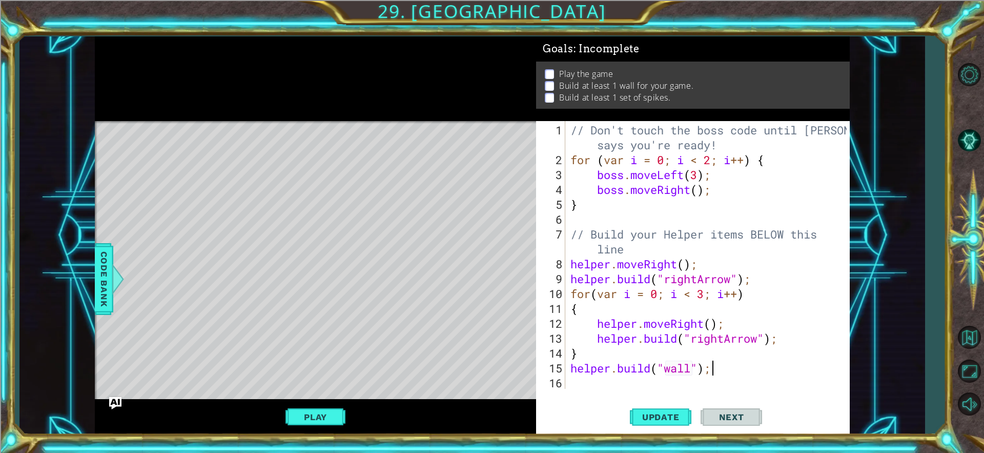
click at [736, 371] on div "// Don't touch the boss code until [PERSON_NAME] says you're ready! for ( var i…" at bounding box center [710, 279] width 283 height 312
click at [572, 369] on div "// Don't touch the boss code until [PERSON_NAME] says you're ready! for ( var i…" at bounding box center [710, 279] width 283 height 312
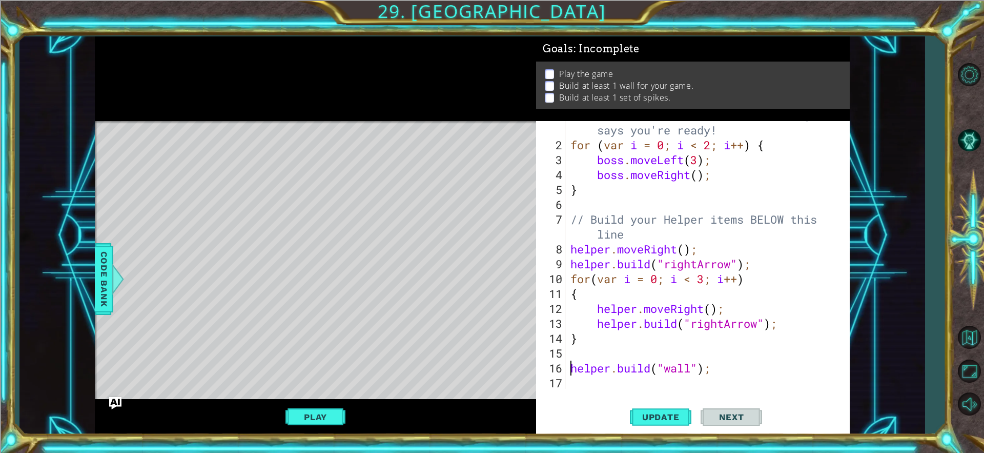
scroll to position [15, 0]
drag, startPoint x: 585, startPoint y: 362, endPoint x: 585, endPoint y: 355, distance: 7.2
click at [585, 361] on div "// Don't touch the boss code until [PERSON_NAME] says you're ready! for ( var i…" at bounding box center [707, 264] width 276 height 312
click at [585, 354] on div "// Don't touch the boss code until [PERSON_NAME] says you're ready! for ( var i…" at bounding box center [707, 264] width 276 height 312
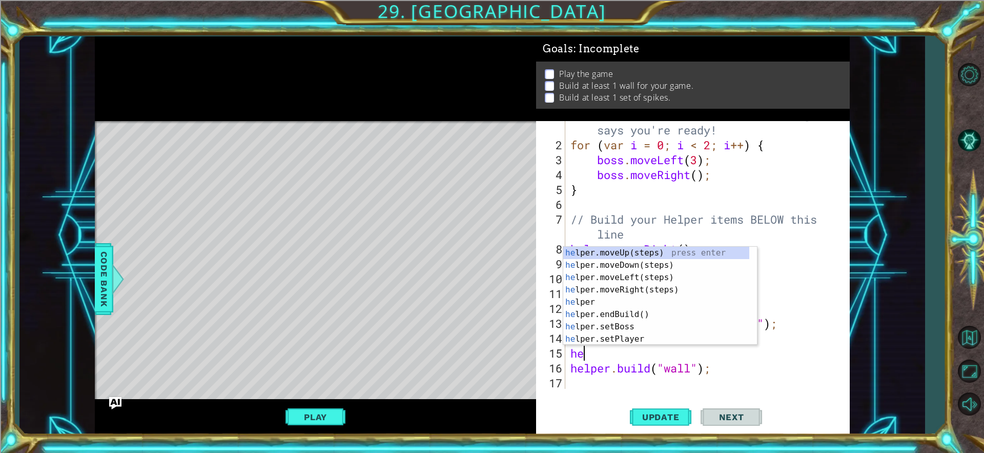
scroll to position [0, 1]
type textarea "help"
click at [616, 278] on div "help er press enter help er.moveUp(steps) press enter help er.moveDown(steps) p…" at bounding box center [656, 308] width 186 height 123
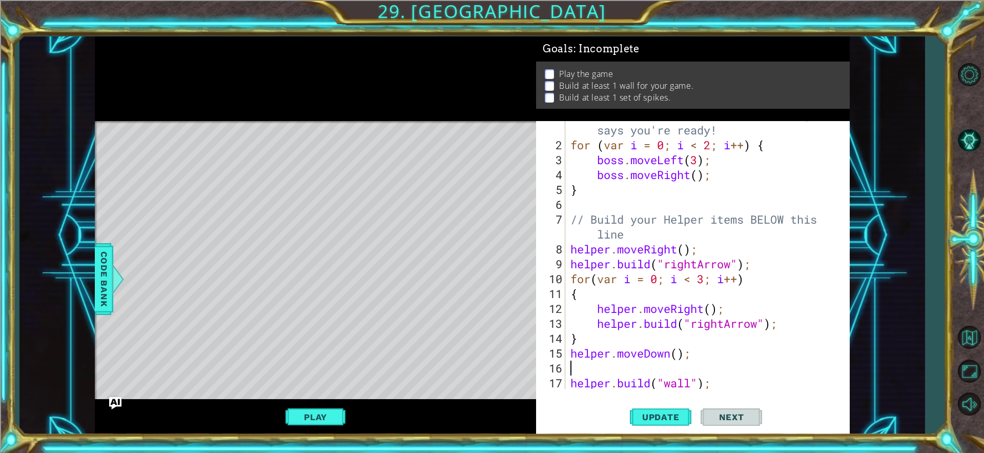
scroll to position [0, 0]
type textarea "helper.moveDown();"
click at [641, 383] on div "// Don't touch the boss code until [PERSON_NAME] says you're ready! for ( var i…" at bounding box center [707, 264] width 276 height 312
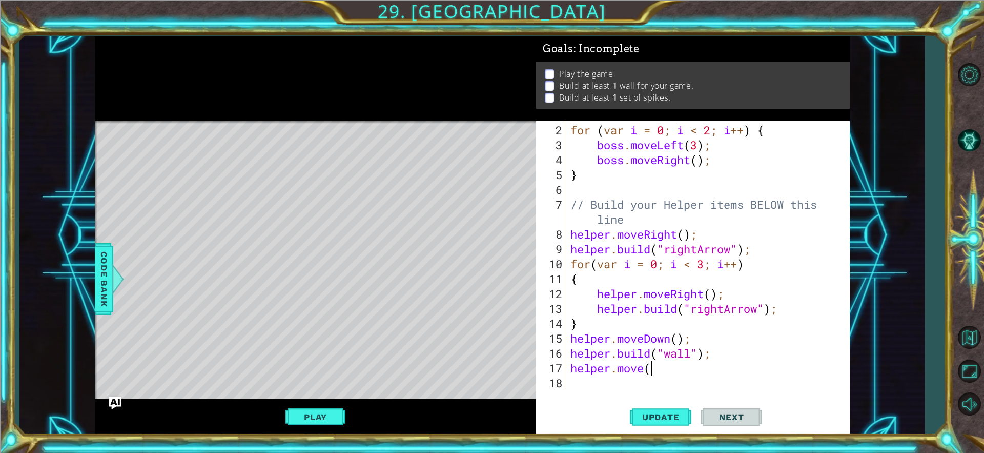
scroll to position [0, 3]
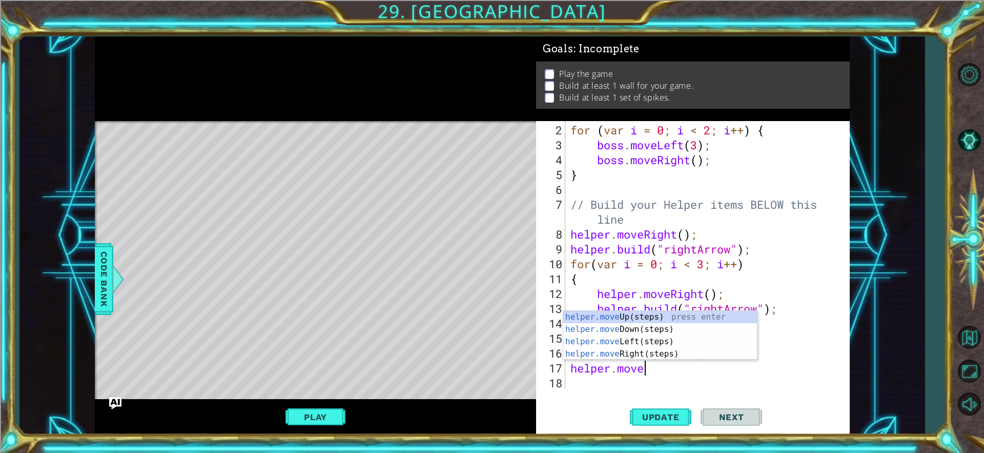
type textarea "helper.moveL"
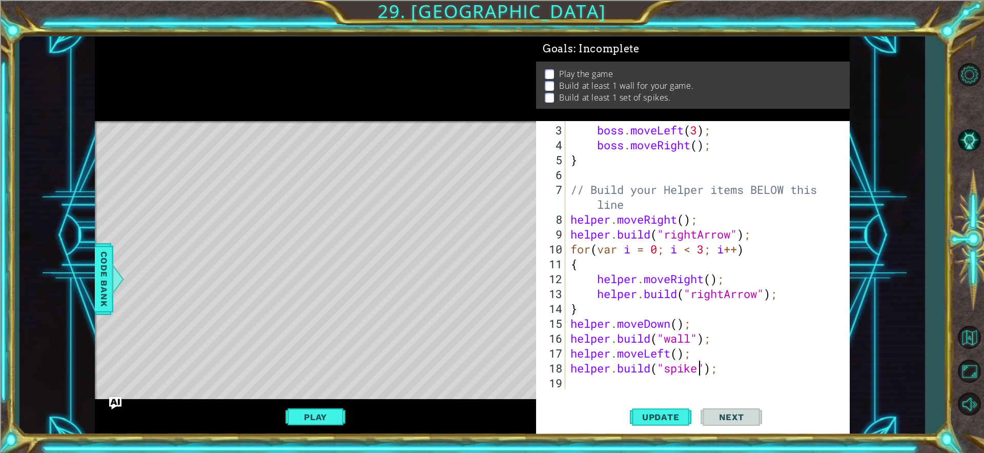
scroll to position [0, 6]
type textarea "[DOMAIN_NAME]("spike");"
drag, startPoint x: 652, startPoint y: 405, endPoint x: 646, endPoint y: 405, distance: 6.2
click at [646, 405] on button "Update" at bounding box center [661, 416] width 62 height 31
click at [643, 417] on button "Update" at bounding box center [661, 416] width 62 height 31
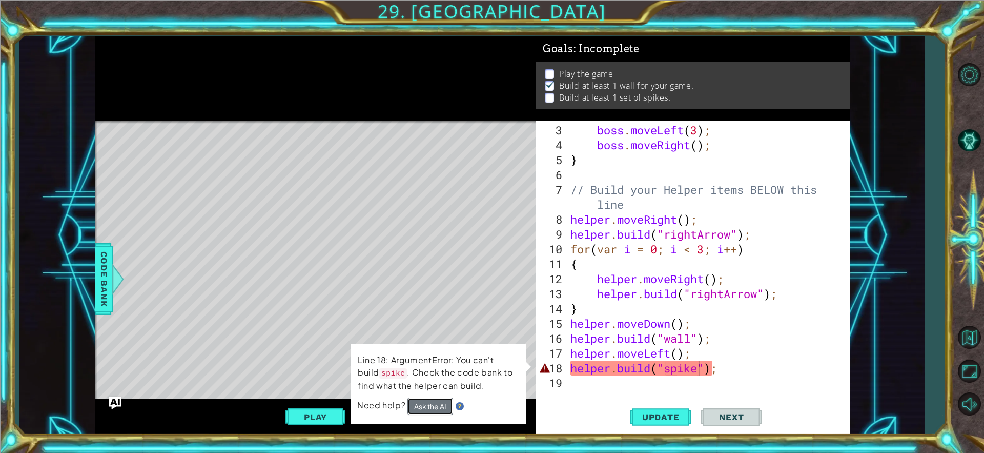
click at [422, 402] on button "Ask the AI" at bounding box center [431, 405] width 46 height 17
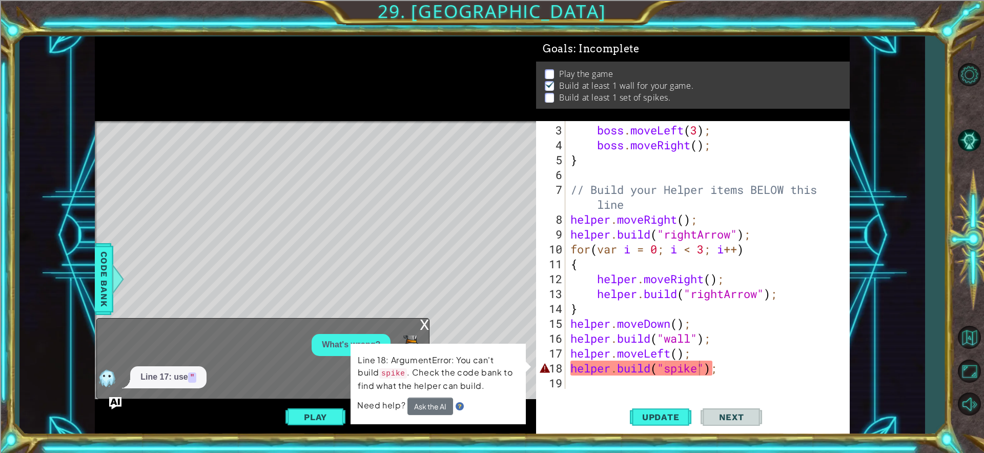
click at [324, 351] on div "What's wrong?" at bounding box center [351, 345] width 79 height 22
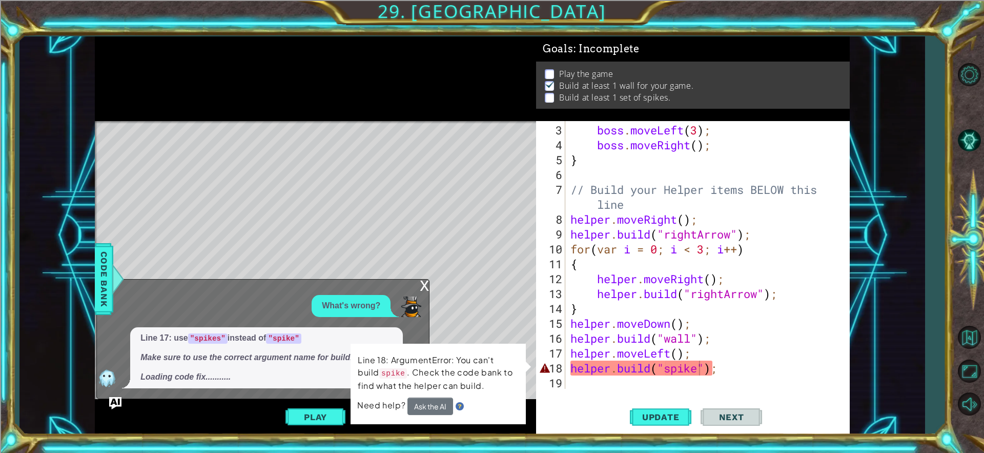
scroll to position [0, 0]
drag, startPoint x: 706, startPoint y: 361, endPoint x: 694, endPoint y: 355, distance: 13.5
click at [705, 357] on div "boss . moveLeft ( 3 ) ; boss . moveRight ( ) ; } // Build your Helper items BEL…" at bounding box center [707, 271] width 276 height 297
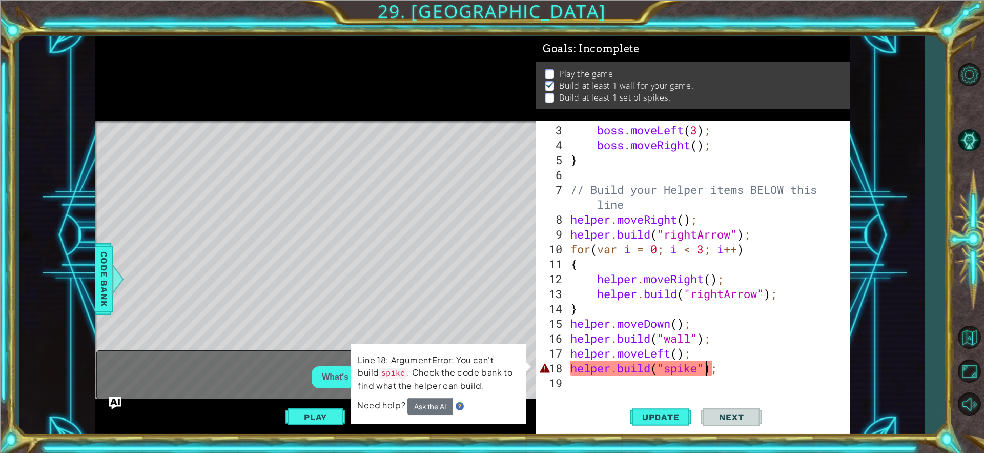
click at [704, 364] on div "boss . moveLeft ( 3 ) ; boss . moveRight ( ) ; } // Build your Helper items BEL…" at bounding box center [707, 271] width 276 height 297
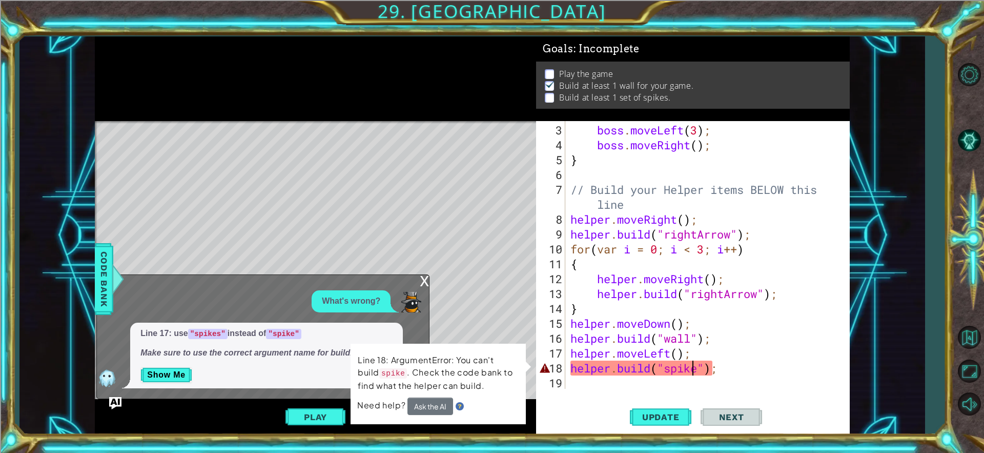
click at [694, 369] on div "boss . moveLeft ( 3 ) ; boss . moveRight ( ) ; } // Build your Helper items BEL…" at bounding box center [707, 271] width 276 height 297
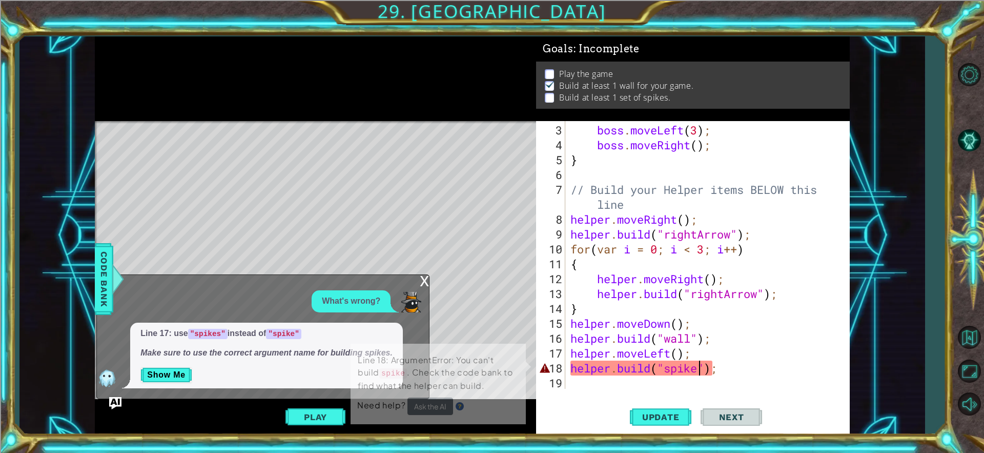
click at [699, 367] on div "boss . moveLeft ( 3 ) ; boss . moveRight ( ) ; } // Build your Helper items BEL…" at bounding box center [707, 271] width 276 height 297
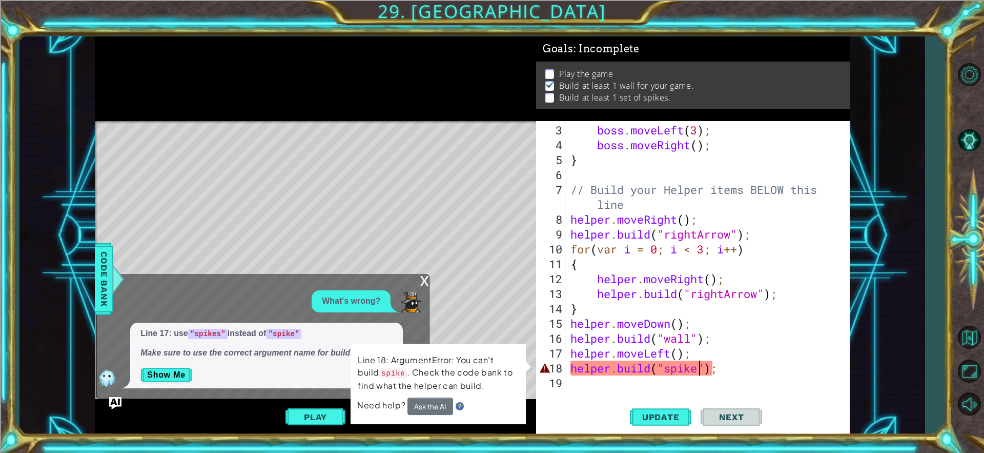
scroll to position [0, 7]
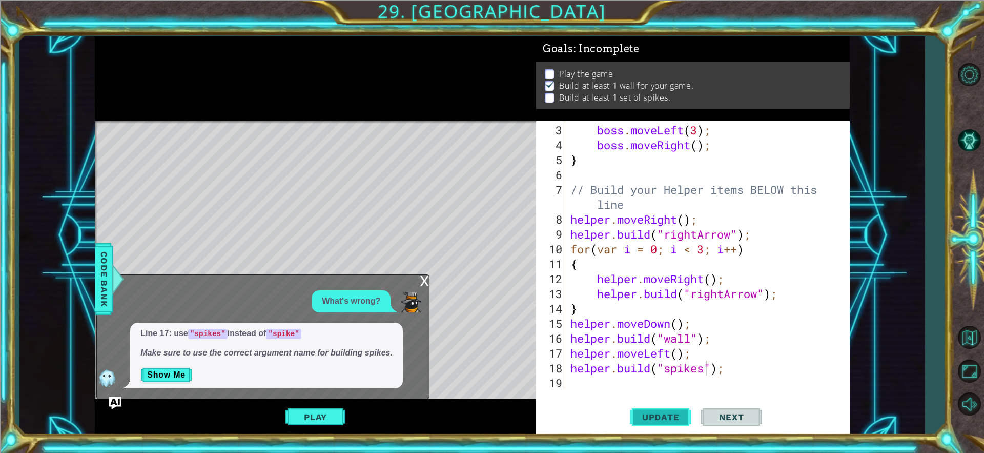
click at [639, 418] on span "Update" at bounding box center [661, 417] width 58 height 10
click at [335, 415] on button "Play" at bounding box center [316, 416] width 60 height 19
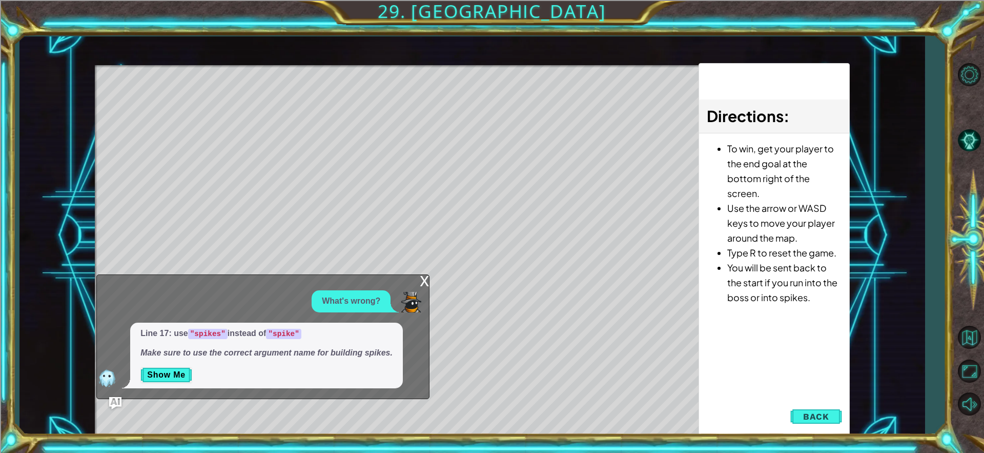
click at [420, 282] on div "x" at bounding box center [424, 280] width 9 height 10
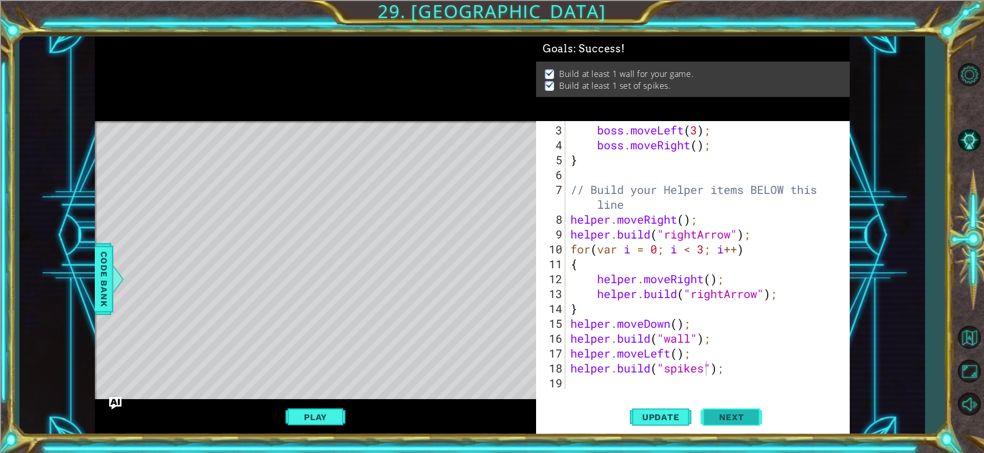
drag, startPoint x: 727, startPoint y: 396, endPoint x: 734, endPoint y: 403, distance: 9.5
click at [728, 396] on div "[DOMAIN_NAME]("spikes"); 3 4 5 6 7 8 9 10 11 12 13 14 15 16 17 18 19 boss . mov…" at bounding box center [693, 278] width 314 height 314
click at [737, 408] on button "Next" at bounding box center [732, 417] width 62 height 31
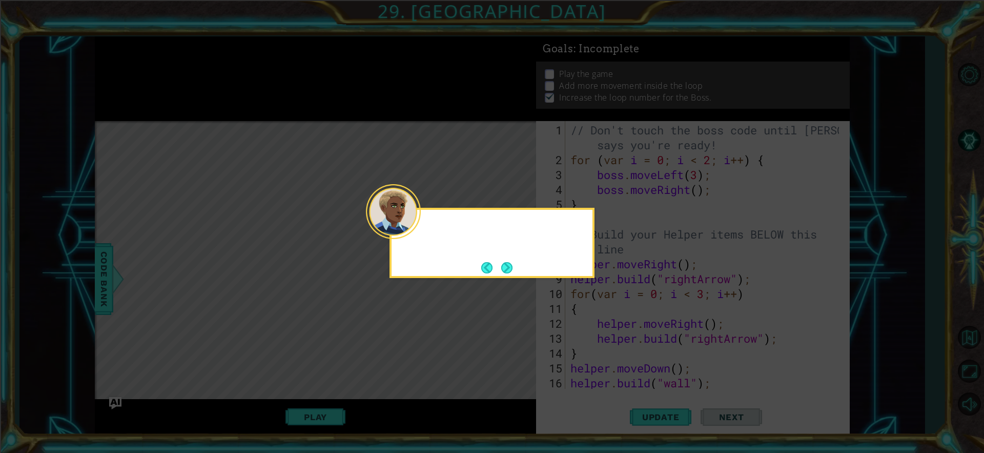
scroll to position [0, 0]
drag, startPoint x: 739, startPoint y: 410, endPoint x: 641, endPoint y: 339, distance: 121.1
click at [700, 379] on icon at bounding box center [492, 226] width 984 height 453
click at [502, 265] on button "Next" at bounding box center [507, 267] width 17 height 17
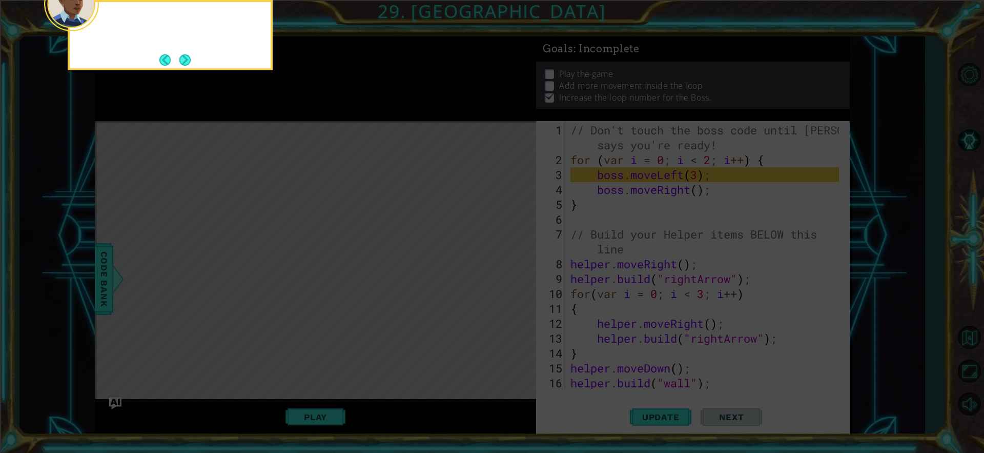
click at [502, 265] on icon at bounding box center [492, 68] width 984 height 770
click at [184, 56] on button "Next" at bounding box center [185, 59] width 13 height 13
click at [184, 53] on icon at bounding box center [492, 68] width 984 height 770
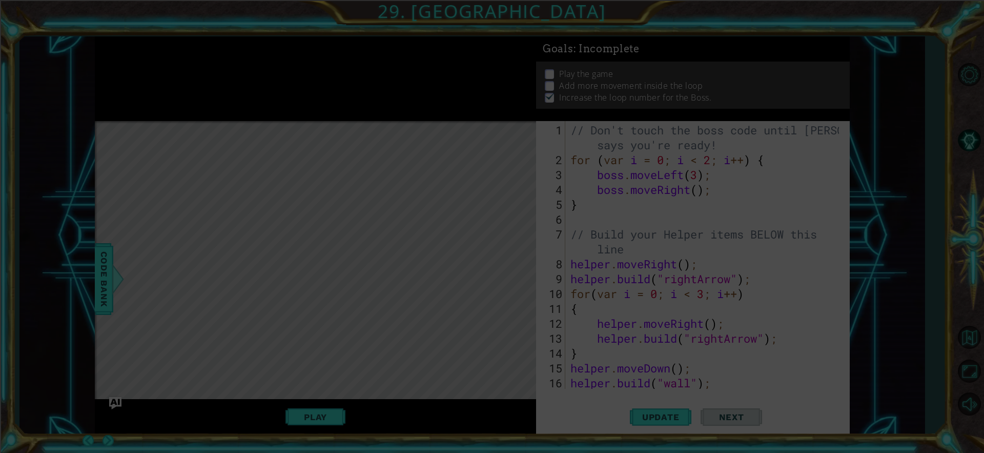
click at [184, 53] on icon at bounding box center [492, 226] width 984 height 453
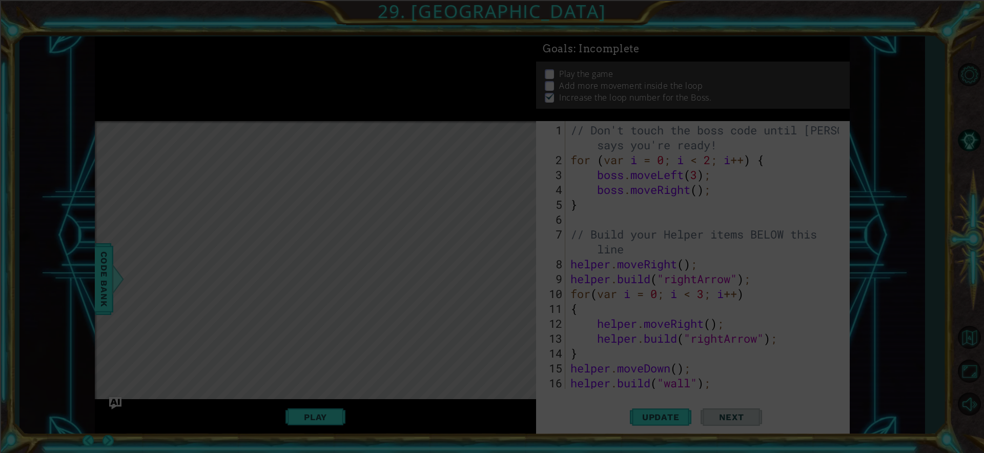
click at [184, 53] on icon at bounding box center [492, 226] width 984 height 453
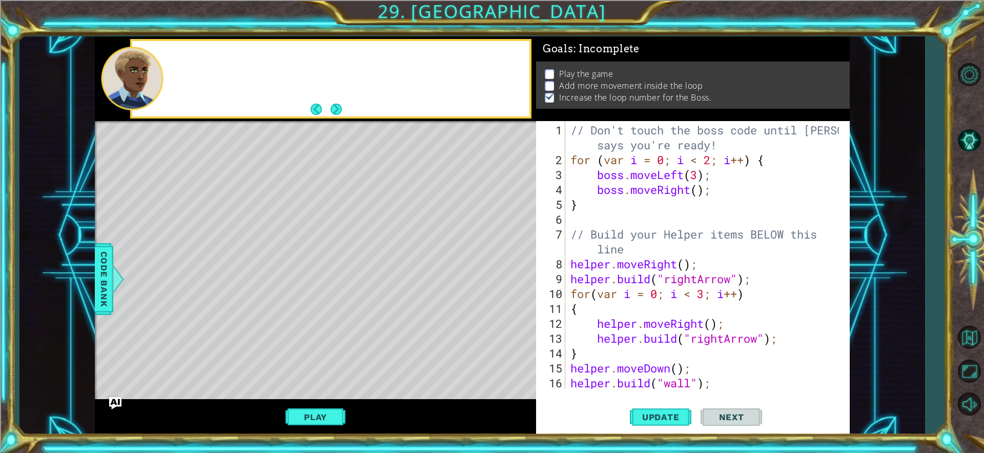
click at [184, 53] on div at bounding box center [330, 79] width 397 height 76
click at [328, 113] on button "Back" at bounding box center [321, 109] width 20 height 11
click at [333, 112] on div "Right now, the boss movement is pretty boring and" at bounding box center [315, 78] width 441 height 85
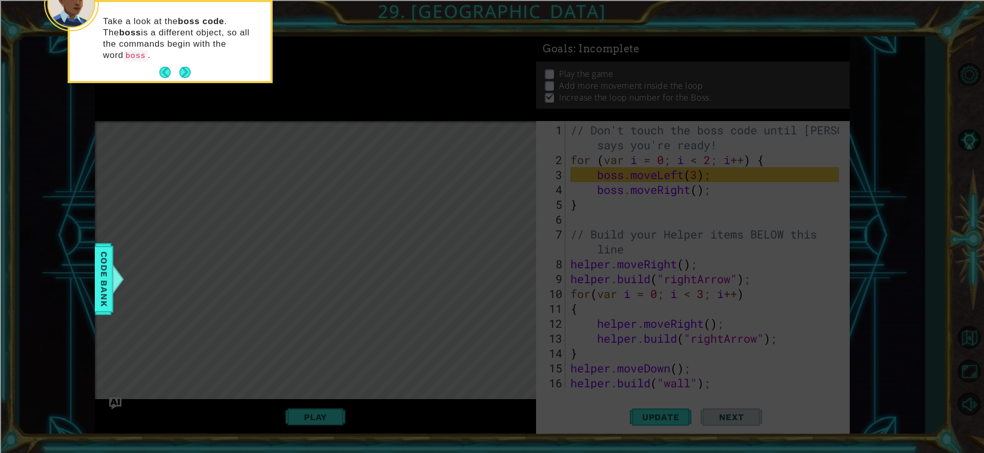
click at [180, 65] on footer at bounding box center [174, 72] width 31 height 15
click at [180, 65] on button "Next" at bounding box center [184, 72] width 15 height 15
click at [180, 59] on icon at bounding box center [492, 68] width 984 height 770
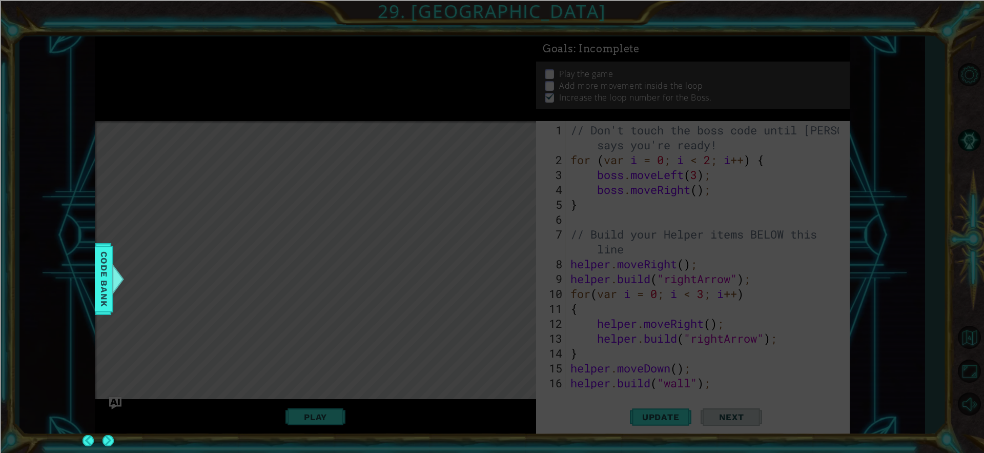
click at [180, 59] on icon at bounding box center [492, 226] width 984 height 453
click at [181, 59] on icon at bounding box center [492, 226] width 984 height 453
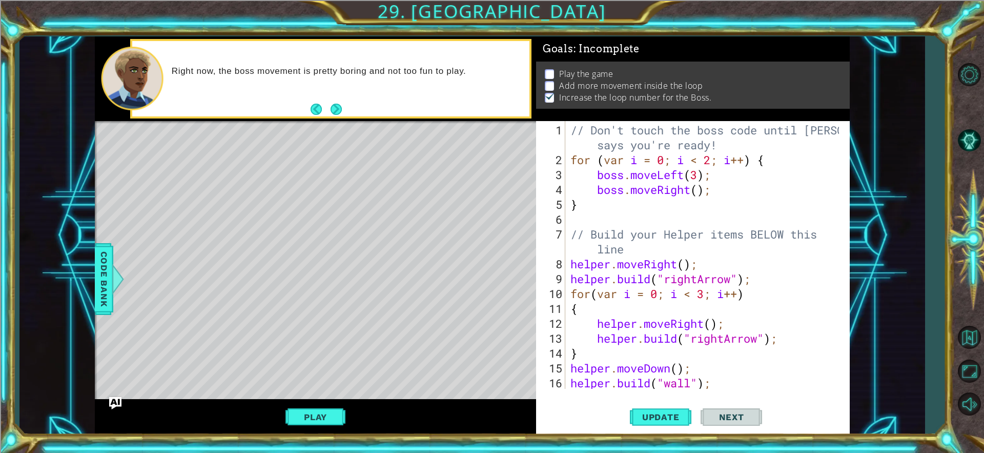
click at [181, 59] on div "Right now, the boss movement is pretty boring and not too fun to play." at bounding box center [330, 79] width 397 height 76
click at [180, 59] on div "Right now, the boss movement is pretty boring and not too fun to play." at bounding box center [330, 79] width 397 height 76
click at [316, 111] on button "Back" at bounding box center [321, 109] width 20 height 11
click at [327, 109] on div "Right now, the boss movement is pretty boring and not too fun to play." at bounding box center [315, 78] width 441 height 85
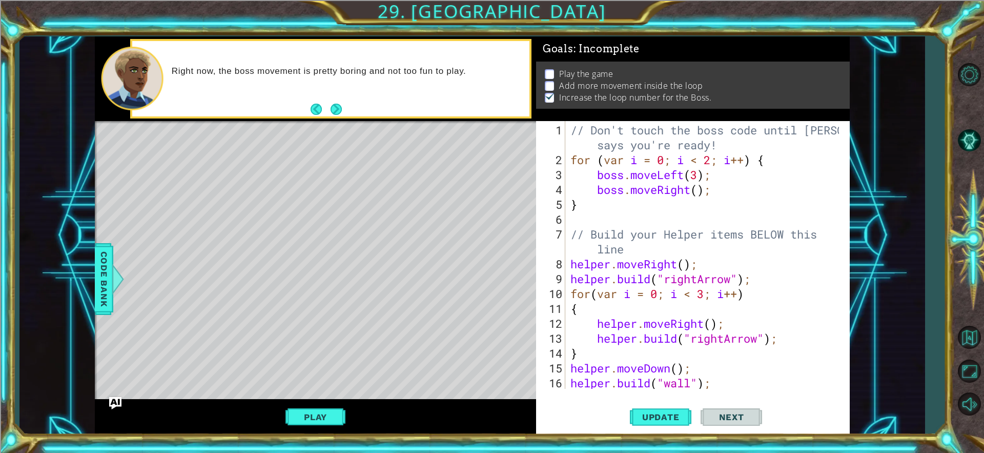
click at [327, 109] on div "Right now, the boss movement is pretty boring and not too fun to play." at bounding box center [315, 78] width 441 height 85
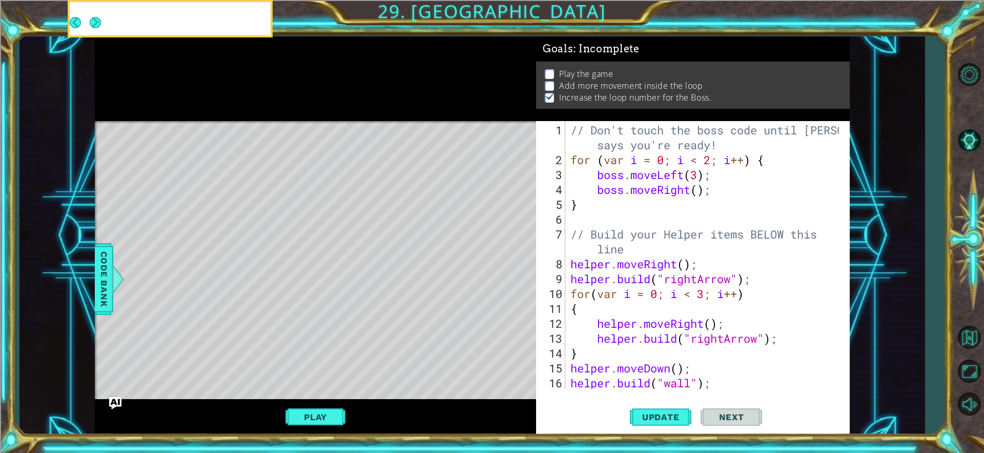
click at [327, 109] on div at bounding box center [315, 78] width 441 height 85
drag, startPoint x: 327, startPoint y: 109, endPoint x: 313, endPoint y: 105, distance: 14.4
click at [327, 109] on div at bounding box center [315, 78] width 441 height 85
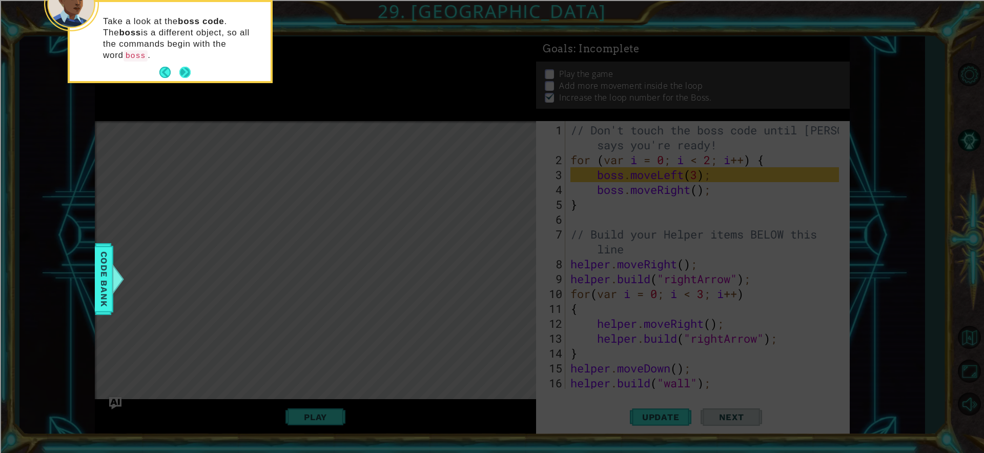
click at [181, 67] on button "Next" at bounding box center [184, 72] width 11 height 11
click at [181, 57] on icon at bounding box center [492, 68] width 984 height 770
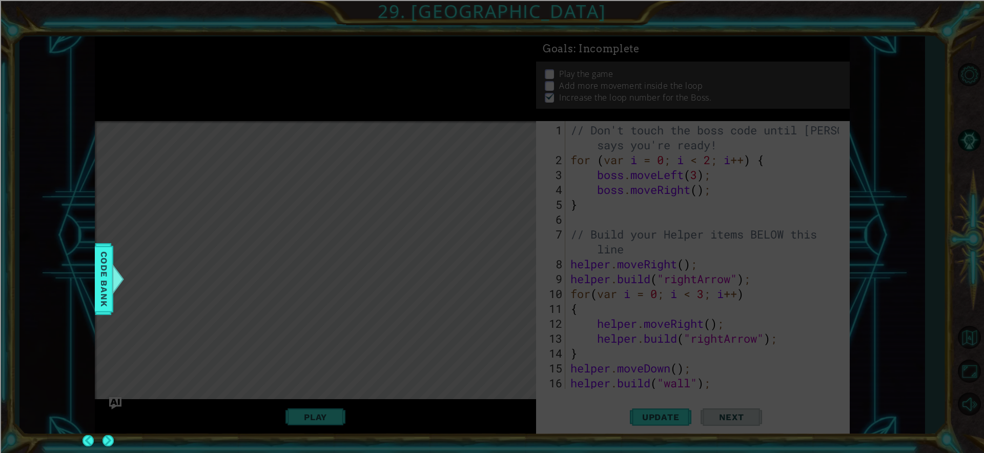
click at [181, 57] on icon at bounding box center [492, 226] width 984 height 453
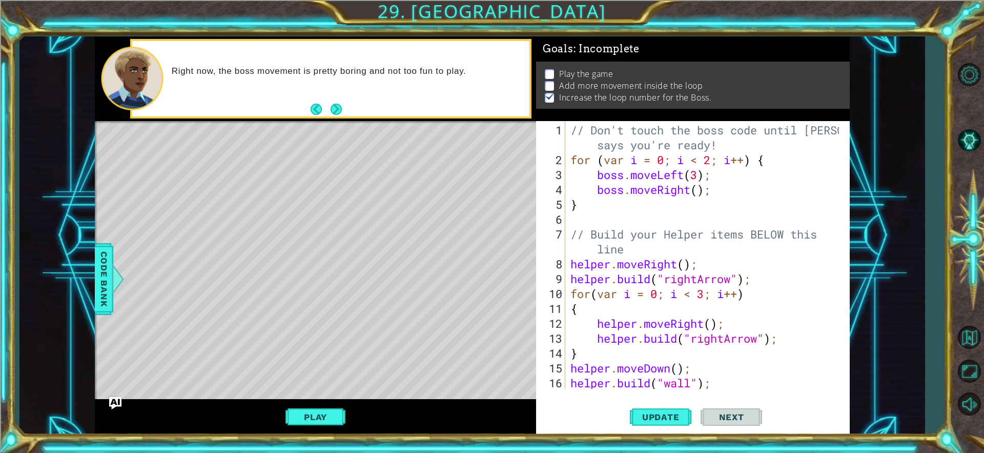
drag, startPoint x: 168, startPoint y: 53, endPoint x: 149, endPoint y: 47, distance: 19.6
drag, startPoint x: 329, startPoint y: 105, endPoint x: 338, endPoint y: 109, distance: 9.6
click at [330, 105] on button "Next" at bounding box center [336, 109] width 14 height 14
click at [336, 108] on div "Right now, the boss movement is pretty boring and not too fun to play." at bounding box center [315, 78] width 441 height 85
click at [338, 109] on div "Right now, the boss movement is pretty boring and not too fun to play." at bounding box center [315, 78] width 441 height 85
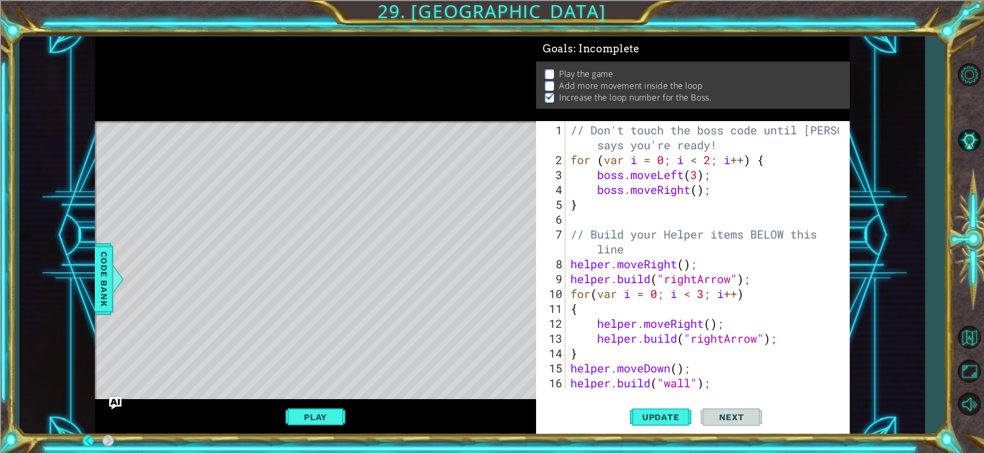
click at [338, 109] on div at bounding box center [315, 78] width 441 height 85
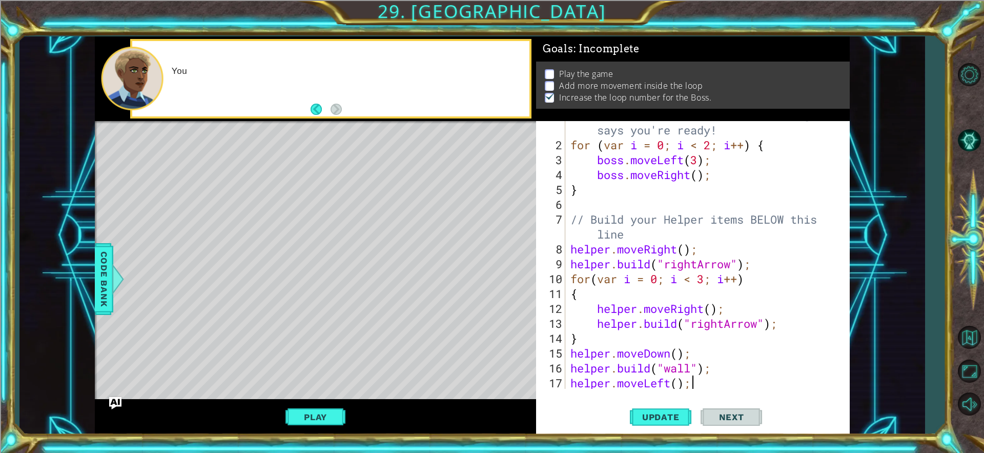
scroll to position [0, 5]
type textarea "[DOMAIN_NAME]("spikes");"
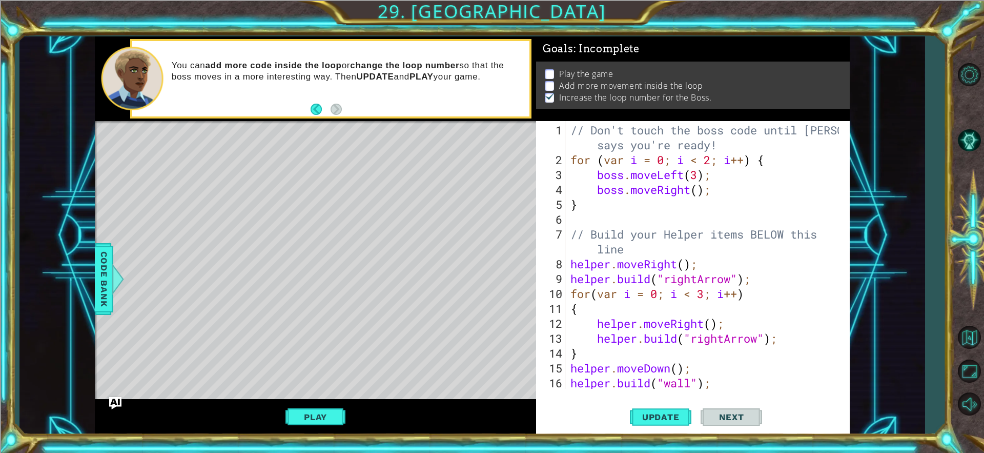
scroll to position [0, 0]
click at [703, 167] on div "// Don't touch the boss code until [PERSON_NAME] says you're ready! for ( var i…" at bounding box center [707, 279] width 276 height 312
click at [699, 189] on div "// Don't touch the boss code until [PERSON_NAME] says you're ready! for ( var i…" at bounding box center [707, 279] width 276 height 312
click at [712, 173] on div "// Don't touch the boss code until [PERSON_NAME] says you're ready! for ( var i…" at bounding box center [707, 279] width 276 height 312
click at [704, 177] on div "// Don't touch the boss code until [PERSON_NAME] says you're ready! for ( var i…" at bounding box center [707, 279] width 276 height 312
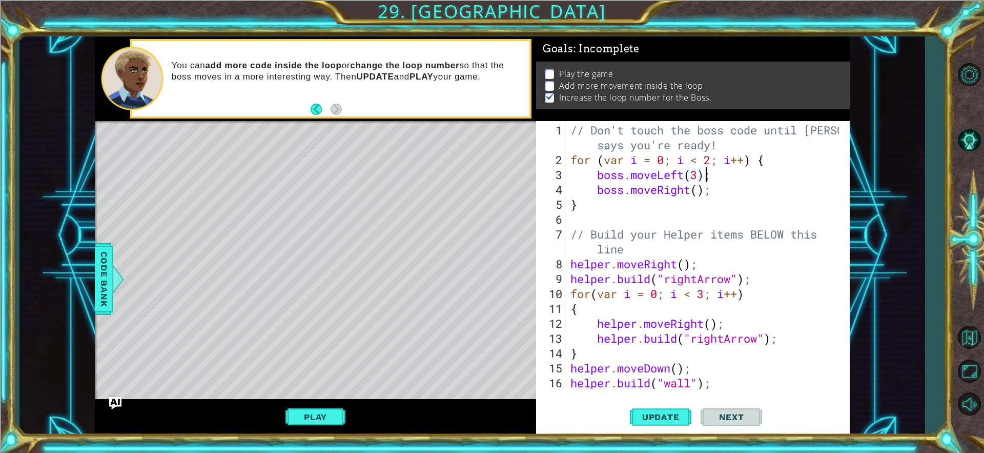
click at [704, 177] on div "// Don't touch the boss code until [PERSON_NAME] says you're ready! for ( var i…" at bounding box center [707, 279] width 276 height 312
click at [717, 161] on div "// Don't touch the boss code until [PERSON_NAME] says you're ready! for ( var i…" at bounding box center [707, 279] width 276 height 312
click at [716, 163] on div "// Don't touch the boss code until [PERSON_NAME] says you're ready! for ( var i…" at bounding box center [707, 279] width 276 height 312
click at [714, 159] on div "// Don't touch the boss code until [PERSON_NAME] says you're ready! for ( var i…" at bounding box center [707, 279] width 276 height 312
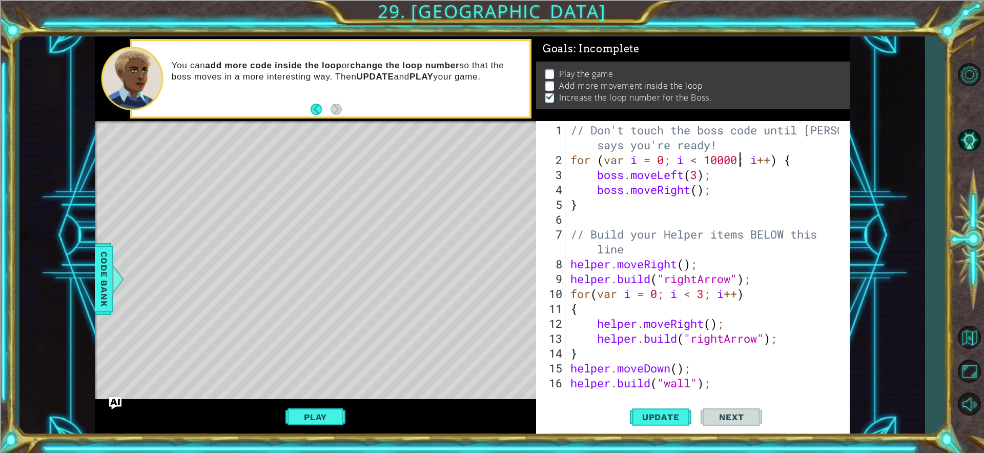
click at [620, 200] on div "// Don't touch the boss code until [PERSON_NAME] says you're ready! for ( var i…" at bounding box center [707, 279] width 276 height 312
click at [705, 173] on div "// Don't touch the boss code until [PERSON_NAME] says you're ready! for ( var i…" at bounding box center [707, 279] width 276 height 312
click at [700, 188] on div "// Don't touch the boss code until [PERSON_NAME] says you're ready! for ( var i…" at bounding box center [707, 279] width 276 height 312
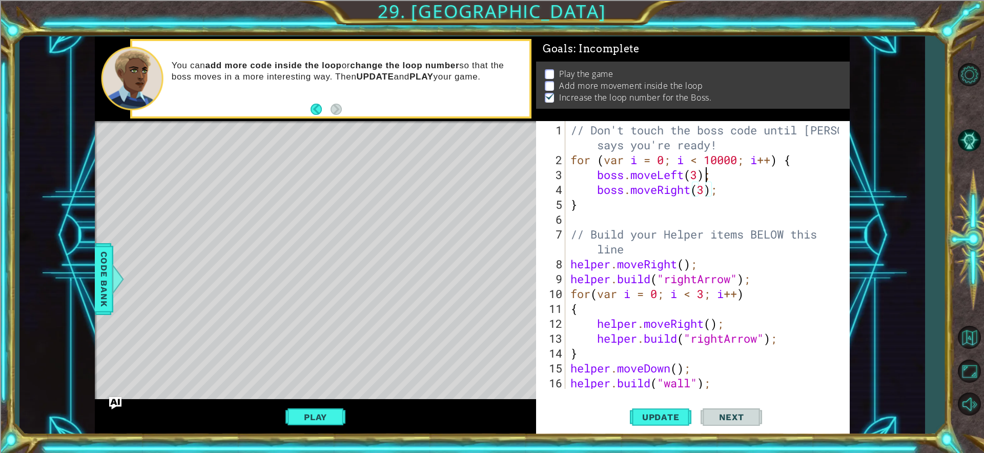
click at [705, 174] on div "// Don't touch the boss code until [PERSON_NAME] says you're ready! for ( var i…" at bounding box center [707, 279] width 276 height 312
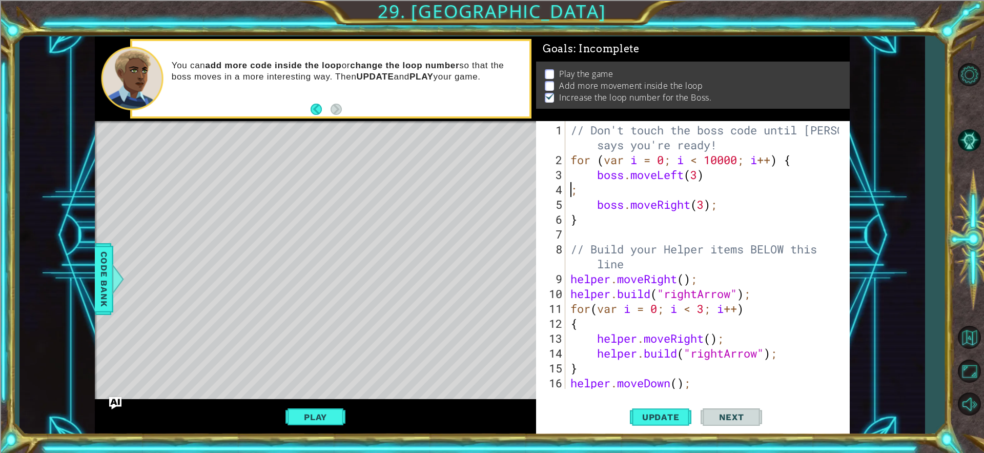
scroll to position [0, 0]
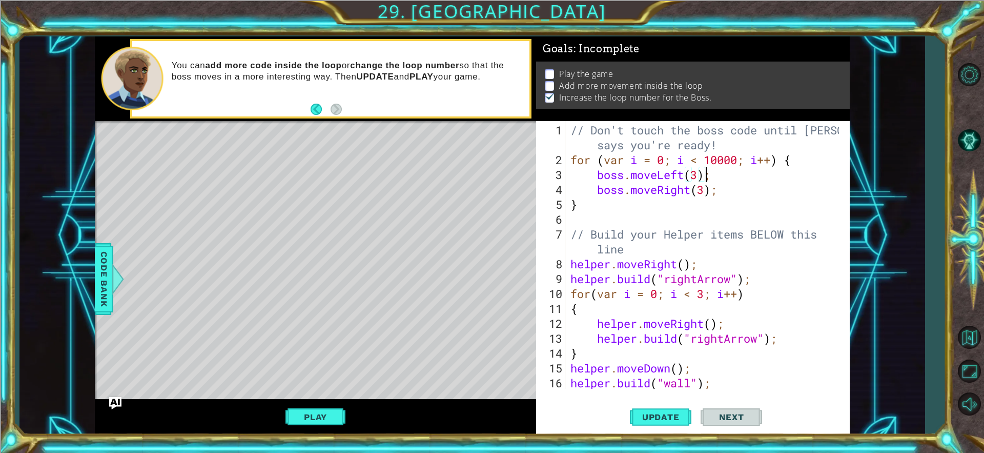
click at [769, 182] on div "// Don't touch the boss code until [PERSON_NAME] says you're ready! for ( var i…" at bounding box center [707, 279] width 276 height 312
click at [773, 176] on div "// Don't touch the boss code until [PERSON_NAME] says you're ready! for ( var i…" at bounding box center [707, 279] width 276 height 312
type textarea "boss.moveLeft(3);"
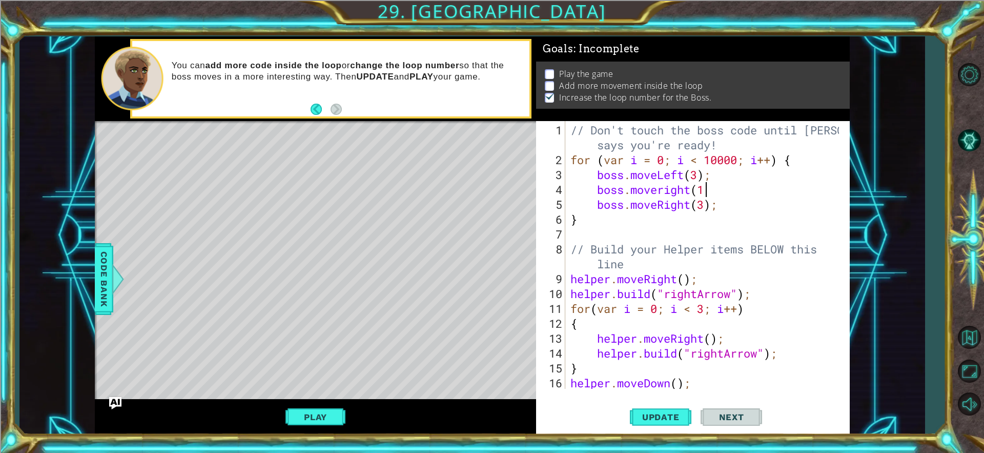
scroll to position [0, 6]
type textarea "boss.moveright(1);"
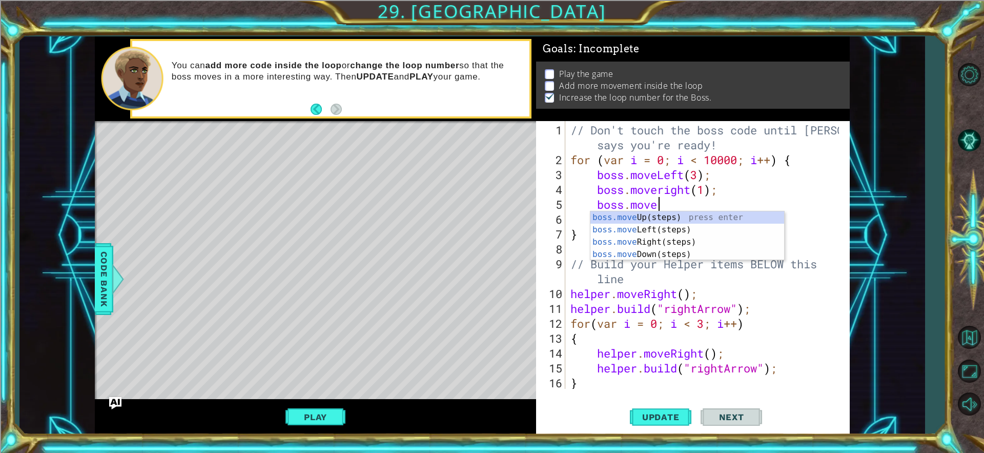
scroll to position [0, 4]
type textarea "boss.moveDow"
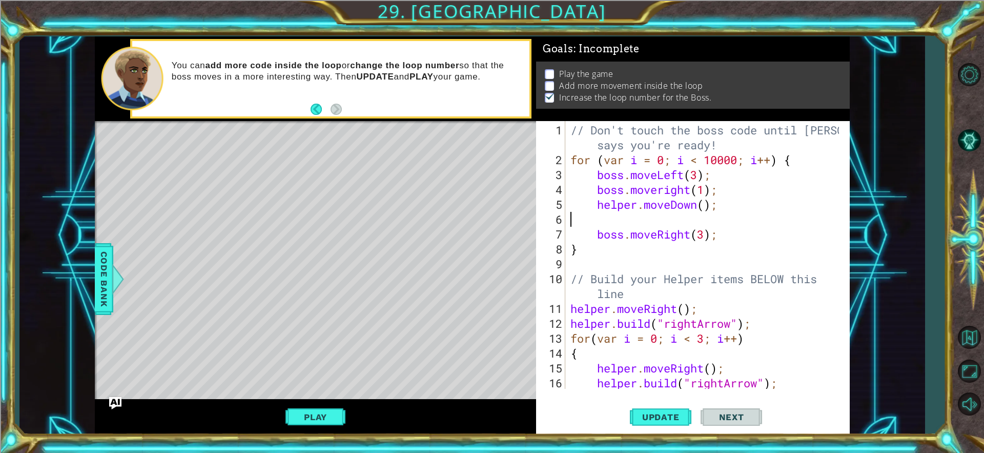
scroll to position [0, 0]
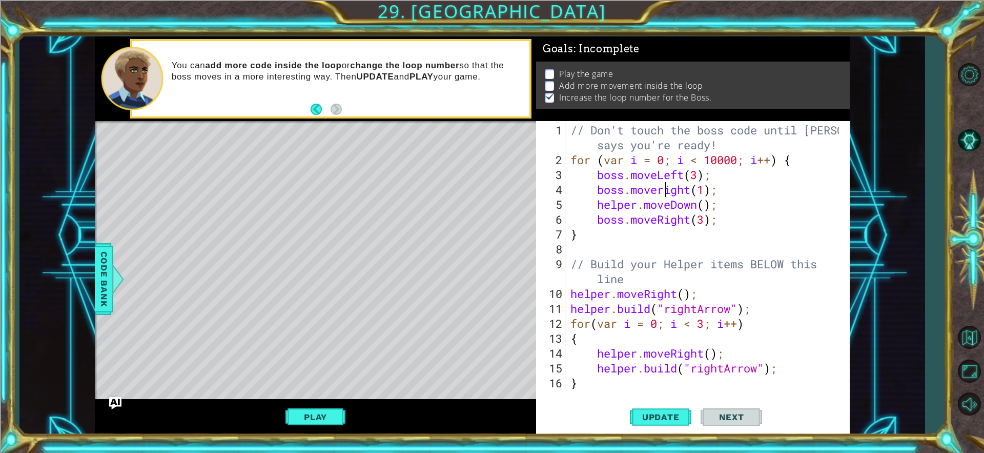
drag, startPoint x: 668, startPoint y: 184, endPoint x: 668, endPoint y: 192, distance: 7.7
click at [668, 191] on div "// Don't touch the boss code until [PERSON_NAME] says you're ready! for ( var i…" at bounding box center [707, 279] width 276 height 312
click at [694, 190] on div "// Don't touch the boss code until [PERSON_NAME] says you're ready! for ( var i…" at bounding box center [707, 279] width 276 height 312
type textarea "boss.moveRight(1);"
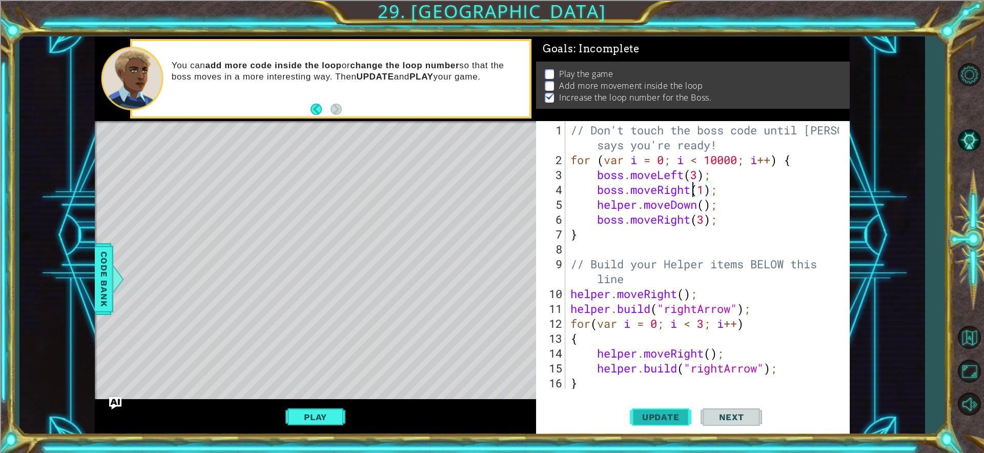
click at [657, 412] on span "Update" at bounding box center [661, 417] width 58 height 10
click at [301, 416] on button "Play" at bounding box center [316, 416] width 60 height 19
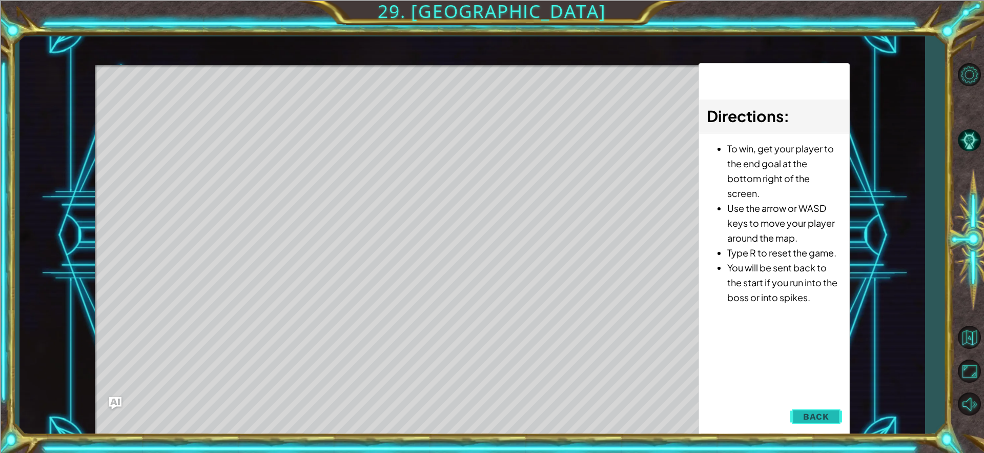
click at [821, 415] on span "Back" at bounding box center [816, 416] width 26 height 10
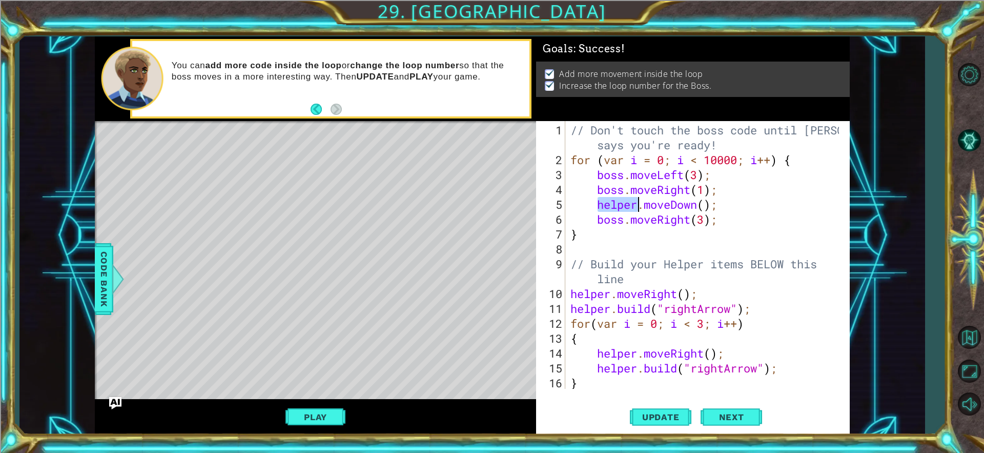
drag, startPoint x: 597, startPoint y: 205, endPoint x: 654, endPoint y: 201, distance: 56.5
click at [636, 208] on div "// Don't touch the boss code until [PERSON_NAME] says you're ready! for ( var i…" at bounding box center [707, 279] width 276 height 312
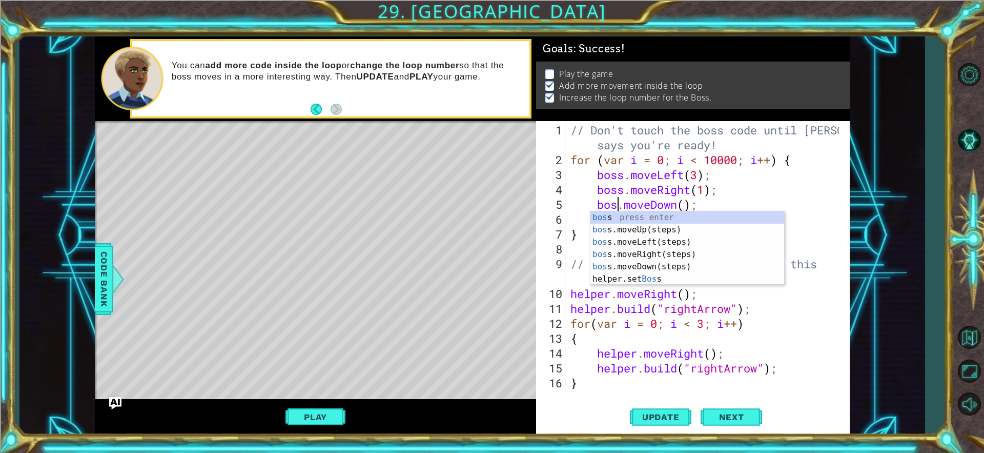
scroll to position [0, 3]
type textarea "boss.moveDown();"
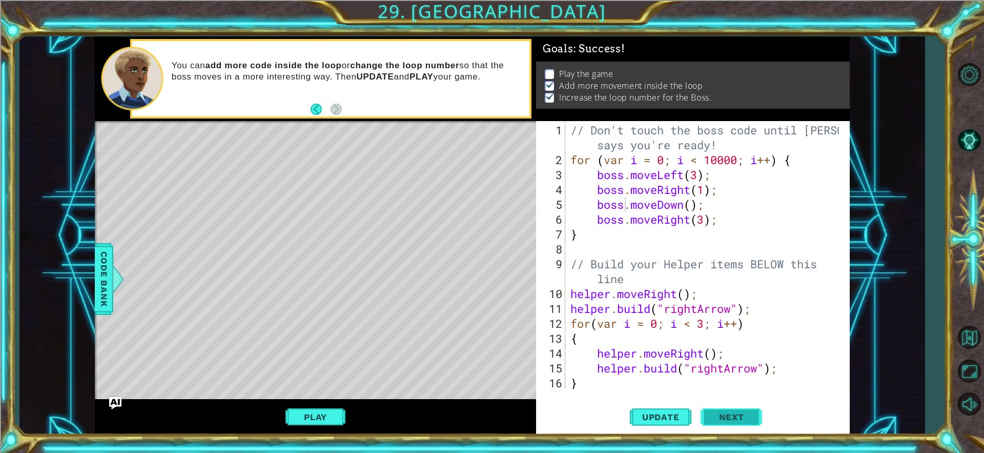
click at [752, 422] on button "Next" at bounding box center [732, 418] width 62 height 31
click at [752, 422] on body "1 2 3 4 5 6 7 8 9 10 11 12 // Don't touch the boss code until [PERSON_NAME] say…" at bounding box center [492, 226] width 984 height 453
click at [746, 416] on body "1 2 3 4 5 6 7 8 9 10 11 12 // Don't touch the boss code until [PERSON_NAME] say…" at bounding box center [492, 226] width 984 height 453
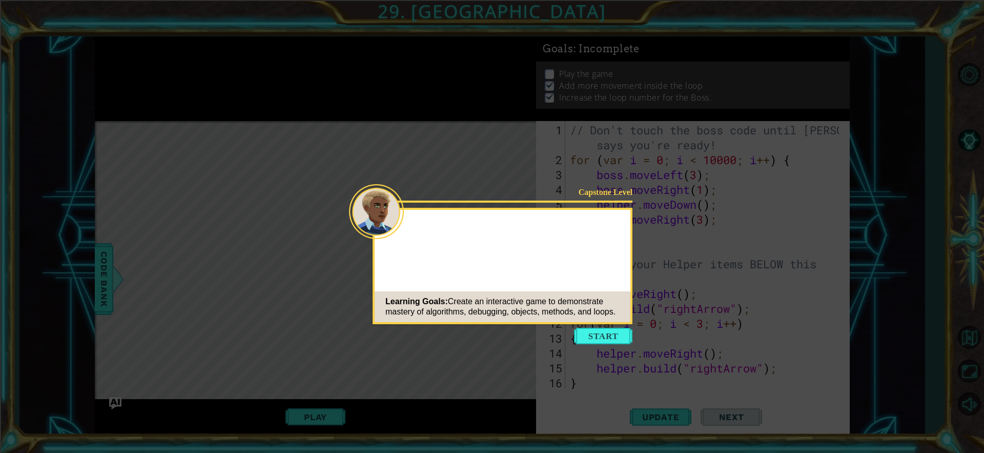
click at [585, 333] on button "Start" at bounding box center [603, 336] width 58 height 16
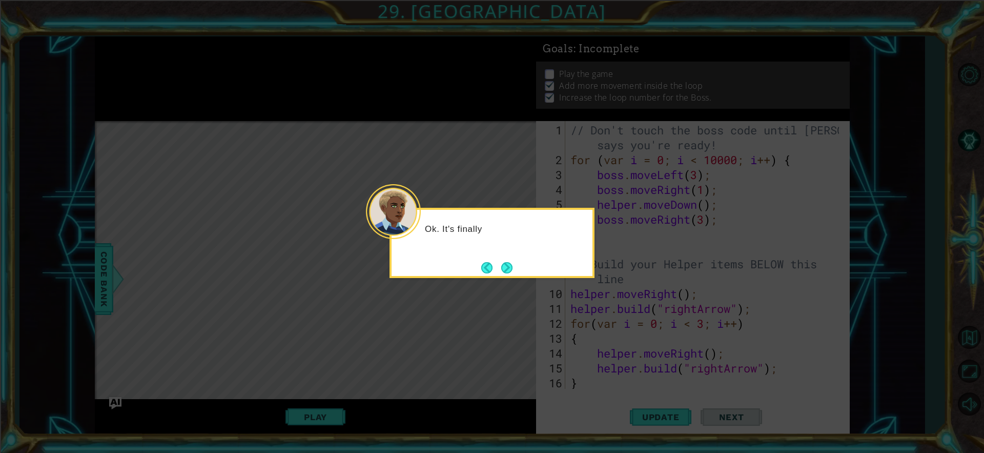
click at [603, 279] on icon at bounding box center [492, 226] width 984 height 453
click at [505, 272] on button "Next" at bounding box center [507, 267] width 14 height 14
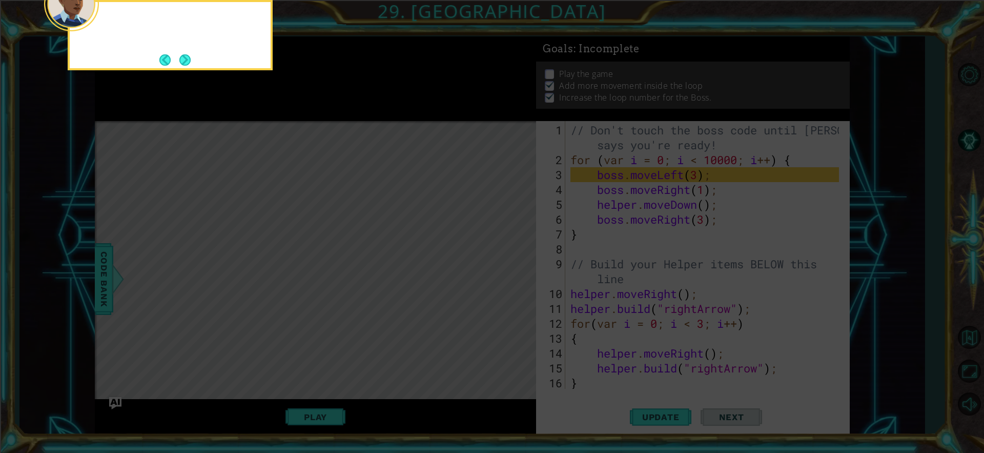
click at [504, 272] on icon at bounding box center [492, 68] width 984 height 770
drag, startPoint x: 505, startPoint y: 271, endPoint x: 509, endPoint y: 237, distance: 34.5
click at [509, 269] on icon at bounding box center [492, 68] width 984 height 770
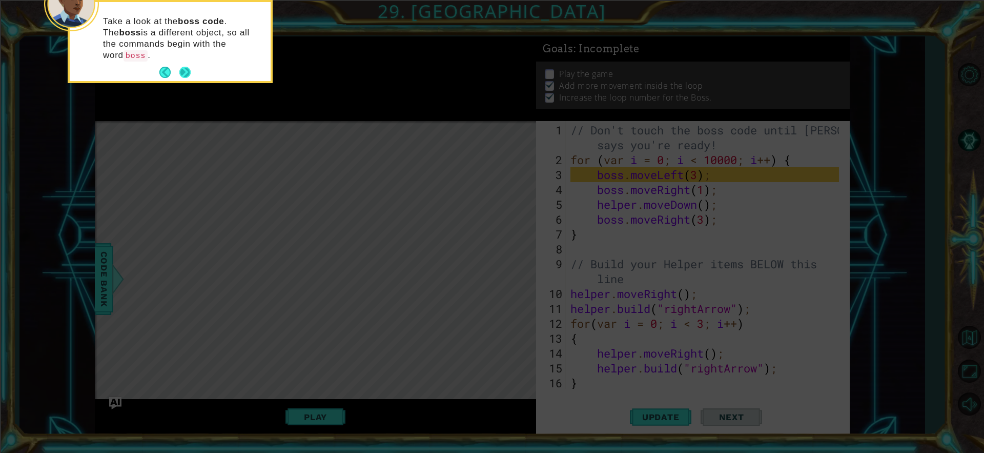
click at [179, 66] on button "Next" at bounding box center [184, 72] width 13 height 13
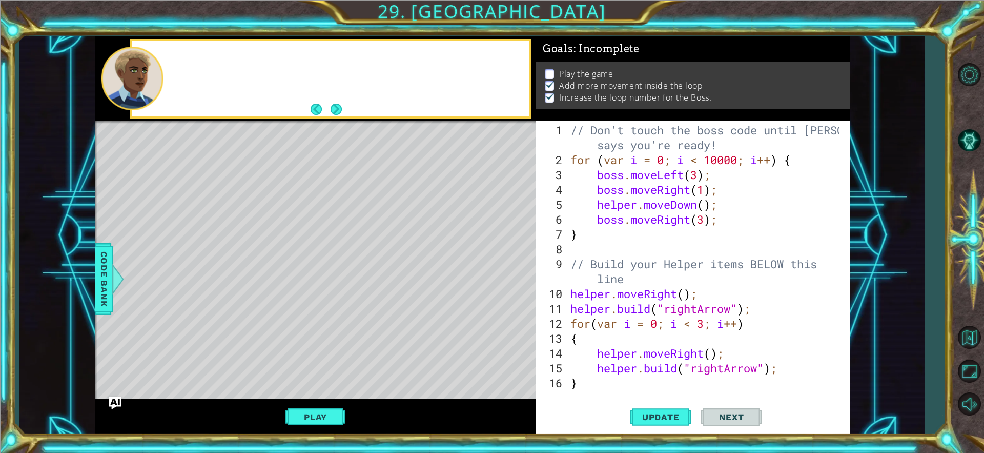
click at [177, 57] on div at bounding box center [330, 79] width 397 height 76
click at [335, 107] on button "Next" at bounding box center [336, 109] width 13 height 13
click at [375, 115] on div "You can add more code inside the loo" at bounding box center [330, 79] width 397 height 76
drag, startPoint x: 697, startPoint y: 212, endPoint x: 702, endPoint y: 199, distance: 13.3
click at [700, 200] on div "// Don't touch the boss code until [PERSON_NAME] says you're ready! for ( var i…" at bounding box center [707, 279] width 276 height 312
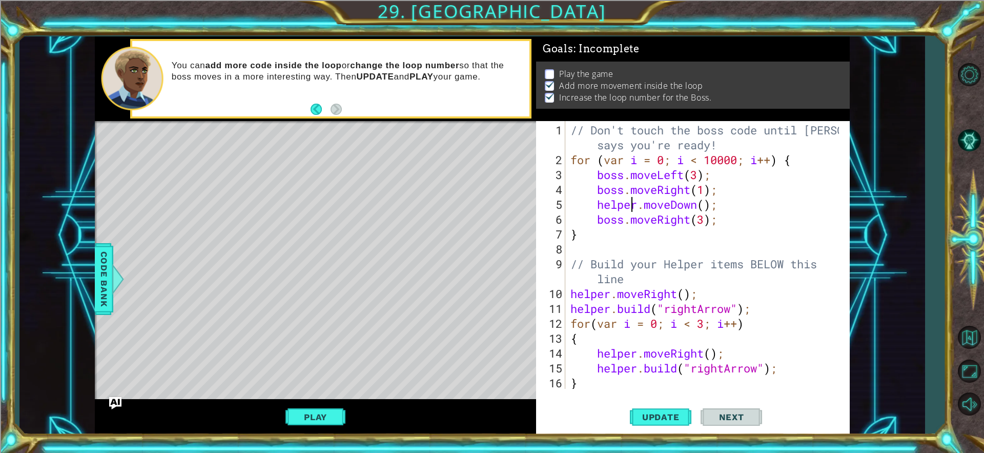
click at [635, 205] on div "// Don't touch the boss code until [PERSON_NAME] says you're ready! for ( var i…" at bounding box center [707, 279] width 276 height 312
drag, startPoint x: 637, startPoint y: 205, endPoint x: 596, endPoint y: 209, distance: 41.2
click at [596, 209] on div "// Don't touch the boss code until [PERSON_NAME] says you're ready! for ( var i…" at bounding box center [707, 279] width 276 height 312
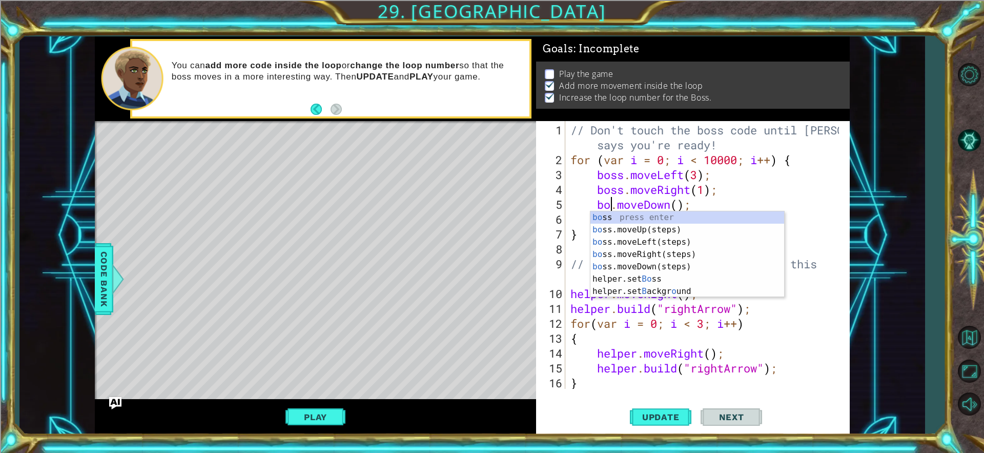
scroll to position [0, 3]
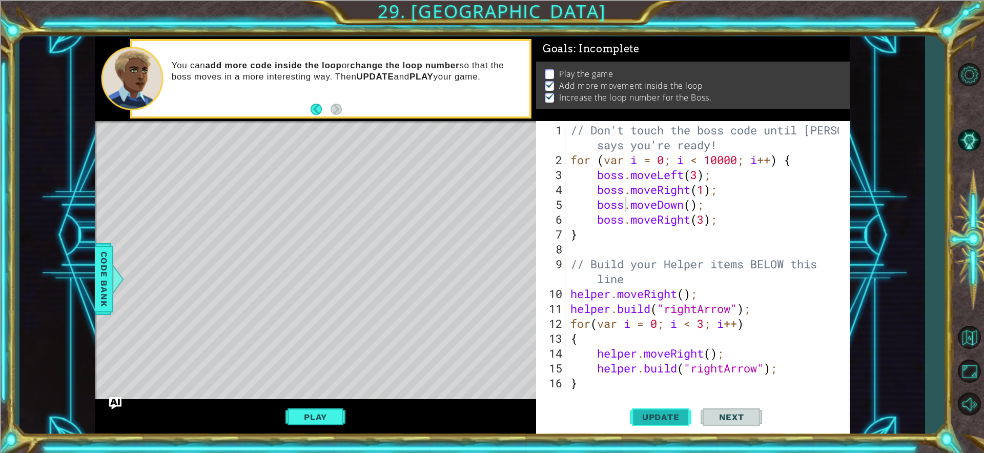
click at [671, 407] on button "Update" at bounding box center [661, 416] width 62 height 31
click at [316, 418] on button "Play" at bounding box center [316, 416] width 60 height 19
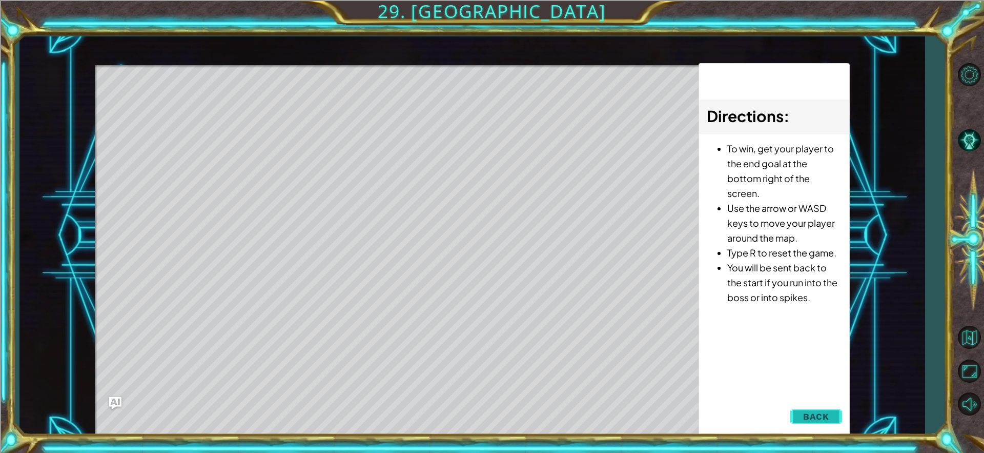
drag, startPoint x: 790, startPoint y: 432, endPoint x: 795, endPoint y: 422, distance: 10.6
click at [789, 432] on div "Directions : To win, get your player to the end goal at the bottom right of the…" at bounding box center [774, 249] width 151 height 373
click at [812, 410] on button "Back" at bounding box center [816, 416] width 52 height 21
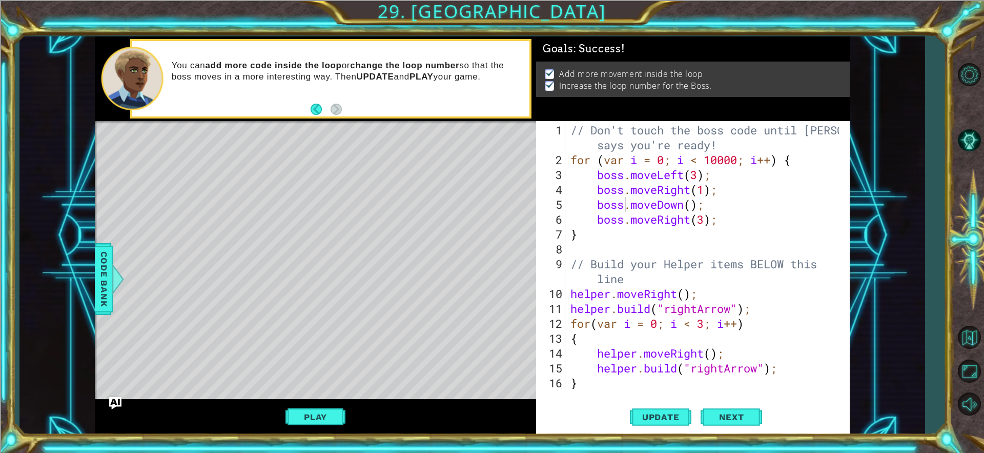
drag, startPoint x: 683, startPoint y: 191, endPoint x: 687, endPoint y: 187, distance: 5.4
click at [687, 187] on div "// Don't touch the boss code until [PERSON_NAME] says you're ready! for ( var i…" at bounding box center [707, 279] width 276 height 312
click at [702, 194] on div "// Don't touch the boss code until [PERSON_NAME] says you're ready! for ( var i…" at bounding box center [707, 279] width 276 height 312
click at [680, 188] on div "// Don't touch the boss code until [PERSON_NAME] says you're ready! for ( var i…" at bounding box center [707, 279] width 276 height 312
click at [674, 186] on div "// Don't touch the boss code until [PERSON_NAME] says you're ready! for ( var i…" at bounding box center [707, 279] width 276 height 312
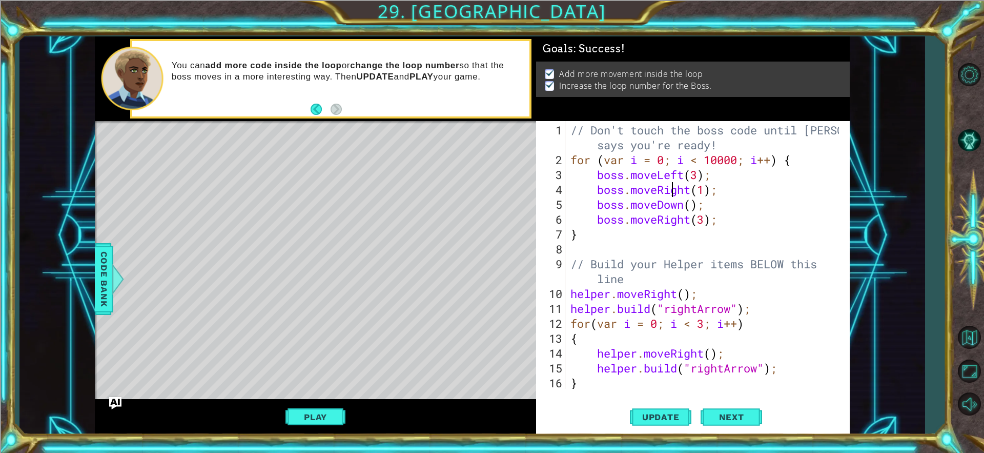
click at [675, 190] on div "// Don't touch the boss code until [PERSON_NAME] says you're ready! for ( var i…" at bounding box center [707, 279] width 276 height 312
drag, startPoint x: 675, startPoint y: 184, endPoint x: 669, endPoint y: 198, distance: 15.1
click at [679, 204] on div "// Don't touch the boss code until [PERSON_NAME] says you're ready! for ( var i…" at bounding box center [707, 279] width 276 height 312
click at [672, 205] on div "// Don't touch the boss code until [PERSON_NAME] says you're ready! for ( var i…" at bounding box center [707, 279] width 276 height 312
click at [672, 213] on div "// Don't touch the boss code until [PERSON_NAME] says you're ready! for ( var i…" at bounding box center [707, 279] width 276 height 312
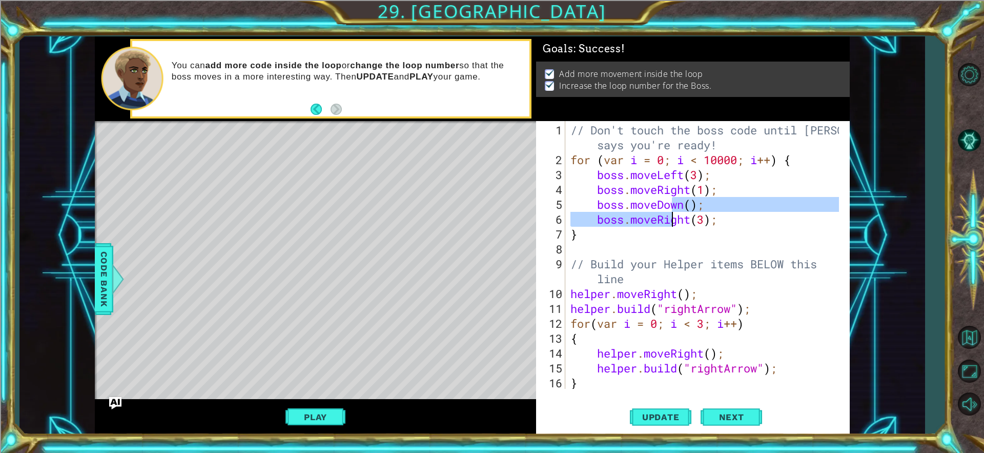
click at [666, 207] on div "// Don't touch the boss code until [PERSON_NAME] says you're ready! for ( var i…" at bounding box center [707, 279] width 276 height 312
click at [665, 208] on div "// Don't touch the boss code until [PERSON_NAME] says you're ready! for ( var i…" at bounding box center [707, 279] width 276 height 312
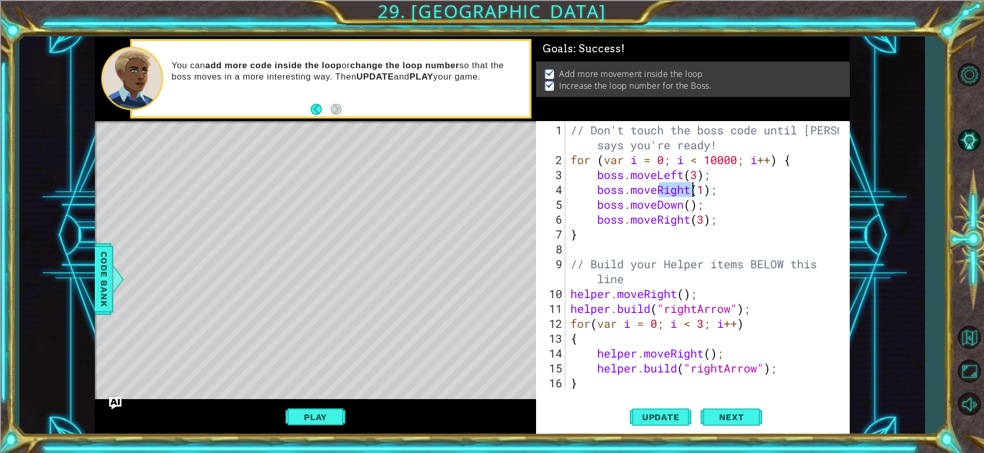
drag, startPoint x: 661, startPoint y: 185, endPoint x: 693, endPoint y: 190, distance: 31.7
click at [693, 190] on div "// Don't touch the boss code until [PERSON_NAME] says you're ready! for ( var i…" at bounding box center [707, 279] width 276 height 312
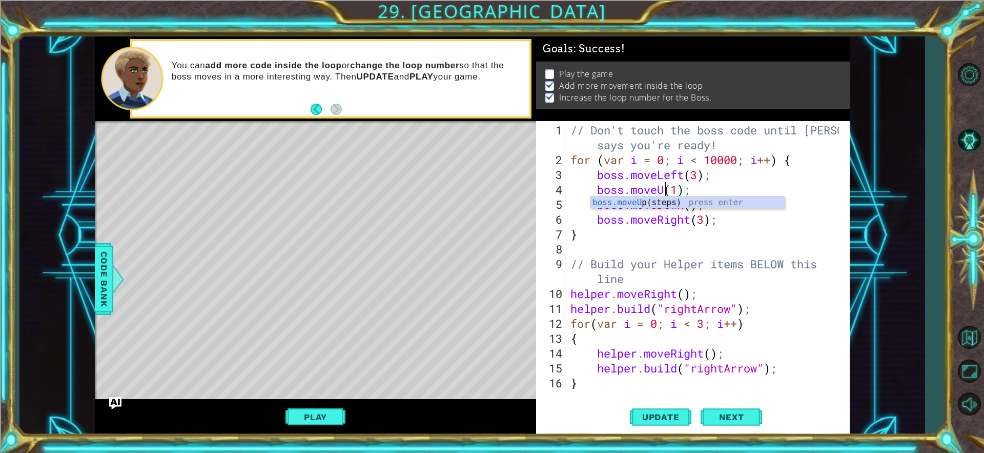
scroll to position [0, 5]
click at [677, 416] on span "Update" at bounding box center [661, 417] width 58 height 10
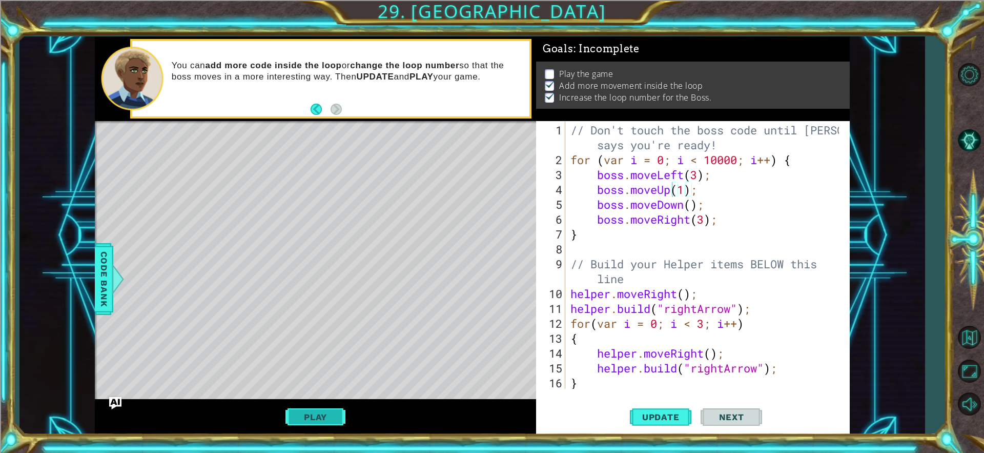
click at [328, 408] on button "Play" at bounding box center [316, 416] width 60 height 19
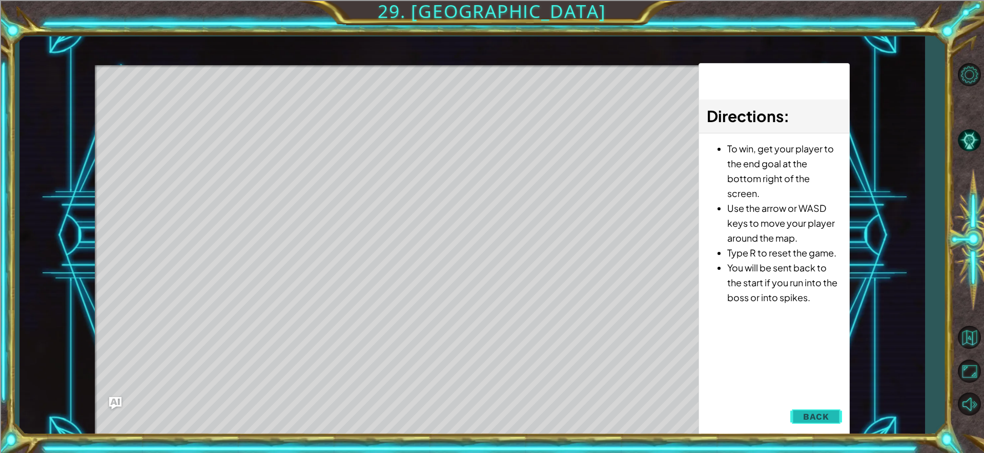
click at [819, 412] on span "Back" at bounding box center [816, 416] width 26 height 10
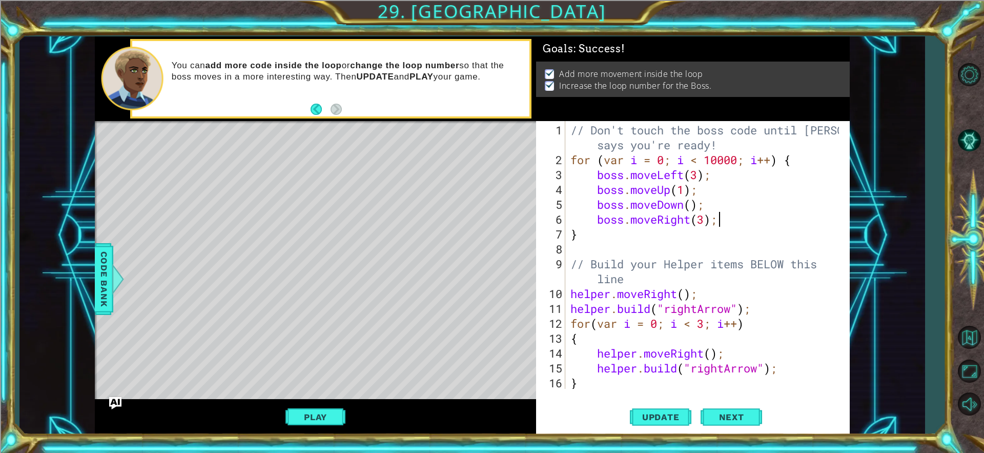
drag, startPoint x: 726, startPoint y: 211, endPoint x: 720, endPoint y: 208, distance: 7.1
click at [726, 210] on div "// Don't touch the boss code until [PERSON_NAME] says you're ready! for ( var i…" at bounding box center [707, 279] width 276 height 312
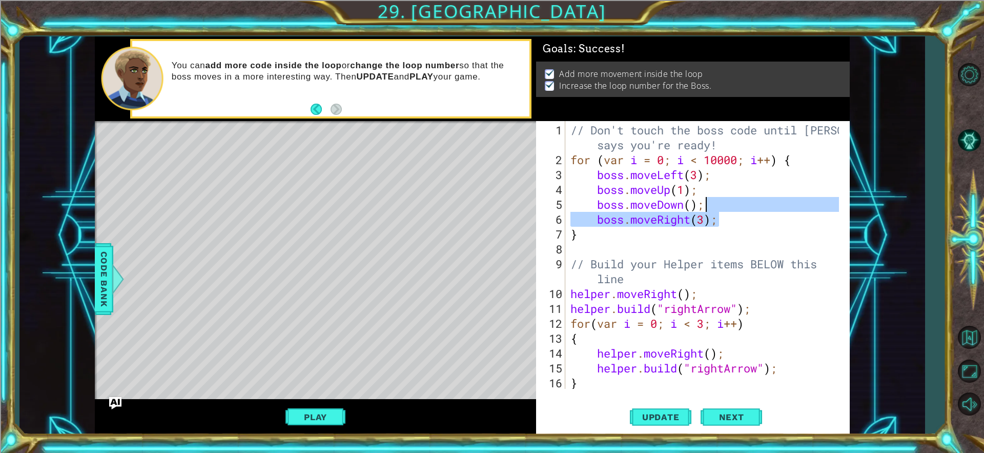
click at [720, 207] on div "// Don't touch the boss code until [PERSON_NAME] says you're ready! for ( var i…" at bounding box center [704, 255] width 271 height 268
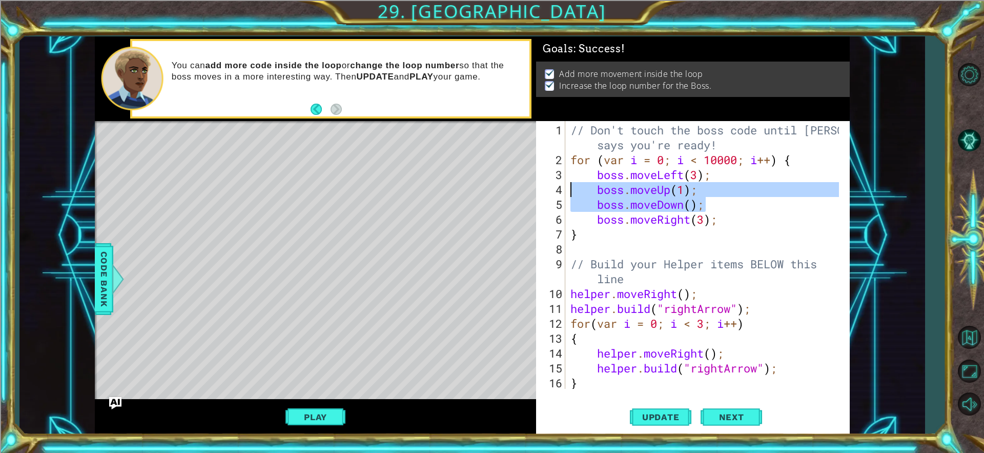
drag, startPoint x: 717, startPoint y: 206, endPoint x: 519, endPoint y: 193, distance: 198.3
click at [543, 191] on div "boss.moveDown(); 1 2 3 4 5 6 7 8 9 10 11 12 13 14 15 16 17 // Don't touch the b…" at bounding box center [691, 255] width 311 height 268
type textarea "boss.moveUp(1); boss.moveDown();"
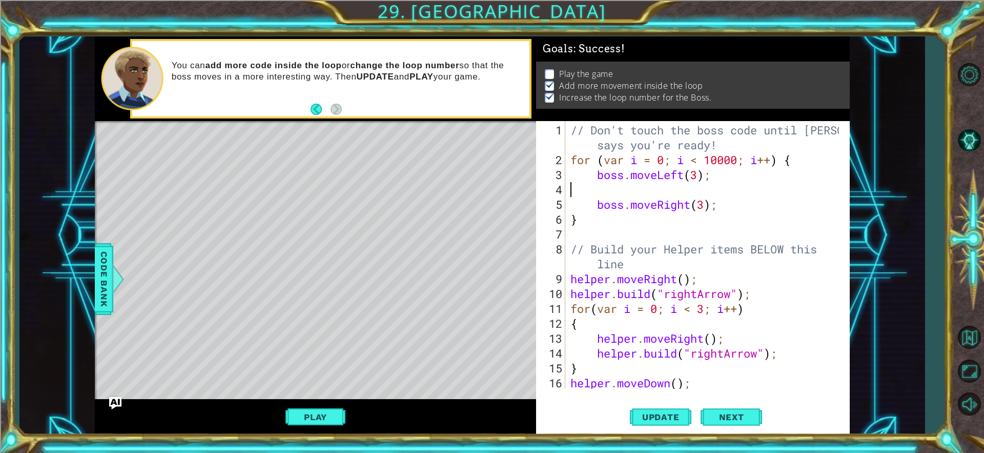
scroll to position [0, 0]
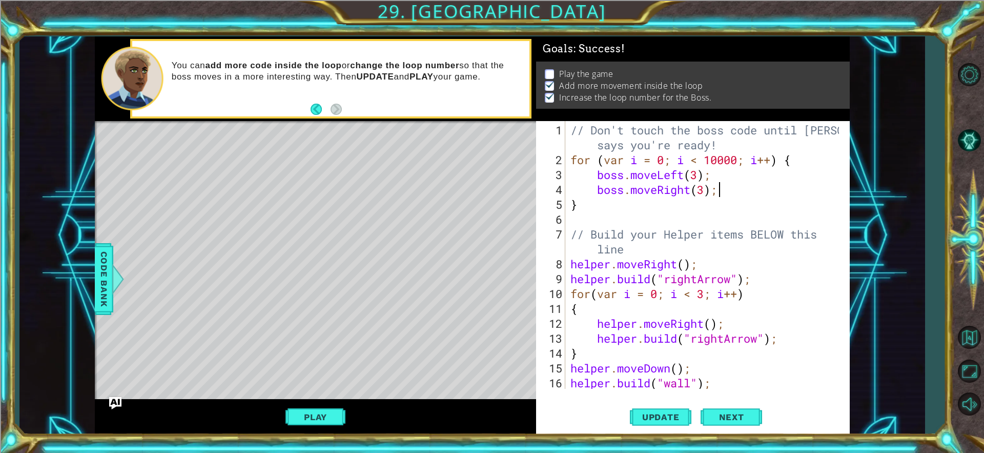
click at [781, 189] on div "// Don't touch the boss code until [PERSON_NAME] says you're ready! for ( var i…" at bounding box center [707, 279] width 276 height 312
type textarea "boss.moveRight(3);"
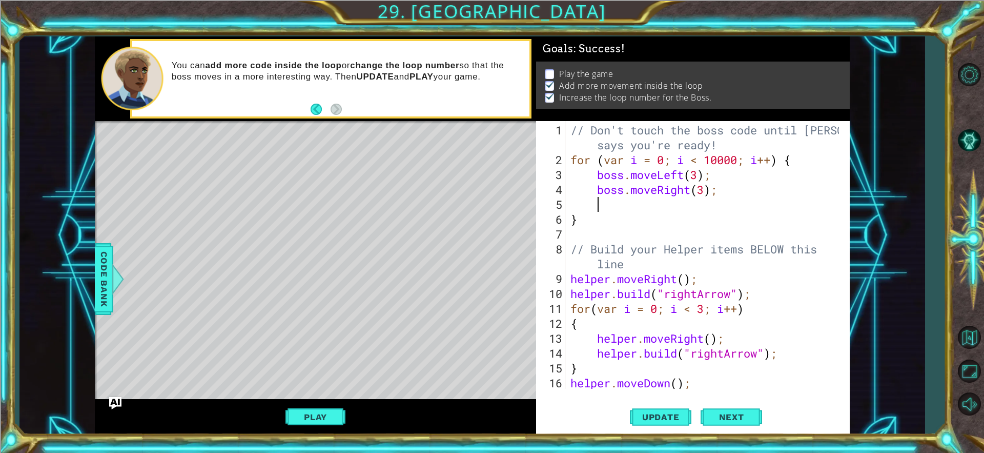
paste textarea "boss.moveDown();"
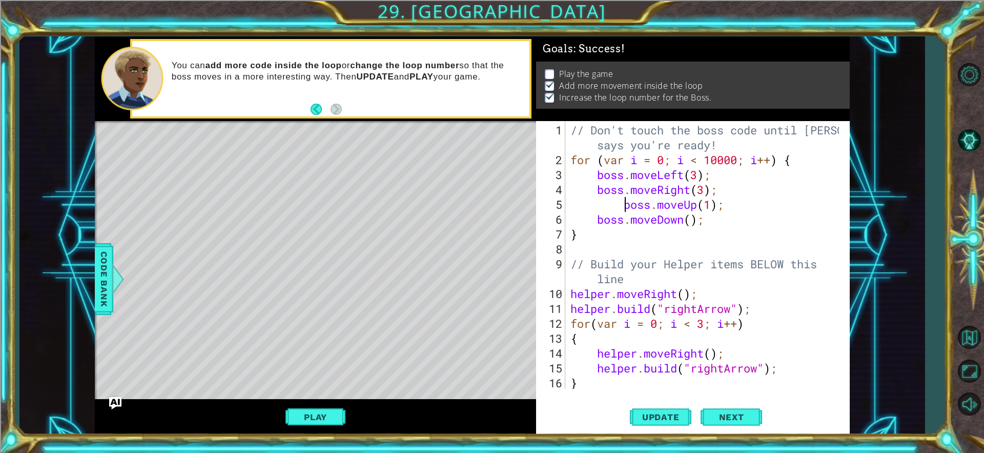
click at [624, 208] on div "// Don't touch the boss code until [PERSON_NAME] says you're ready! for ( var i…" at bounding box center [707, 279] width 276 height 312
click at [275, 412] on div "Play" at bounding box center [315, 417] width 441 height 36
click at [330, 406] on div "Play" at bounding box center [315, 417] width 441 height 36
click at [322, 426] on div "Play" at bounding box center [315, 417] width 441 height 36
click at [327, 417] on button "Play" at bounding box center [316, 416] width 60 height 19
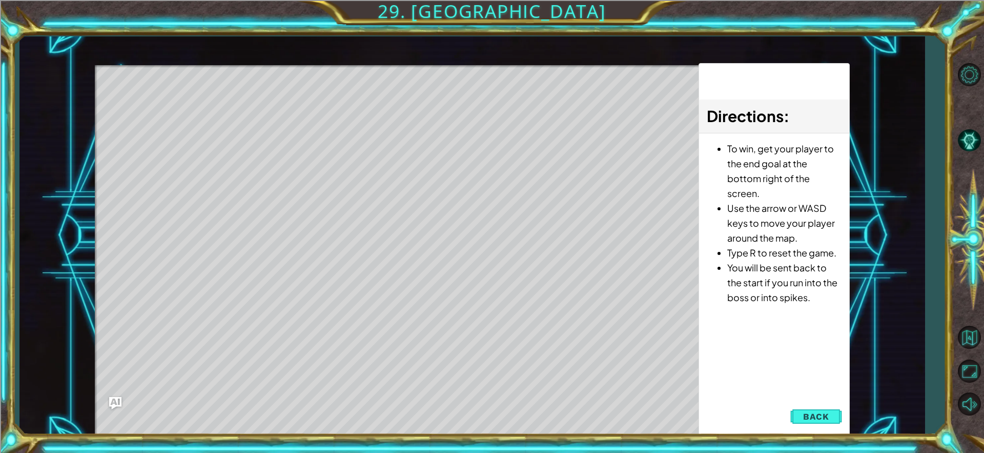
click at [855, 421] on div "1 ההההההההההההההההההההההההההההההההההההההההההההההההההההההההההההההההההההההההההההה…" at bounding box center [471, 235] width 905 height 398
click at [830, 419] on button "Back" at bounding box center [816, 416] width 52 height 21
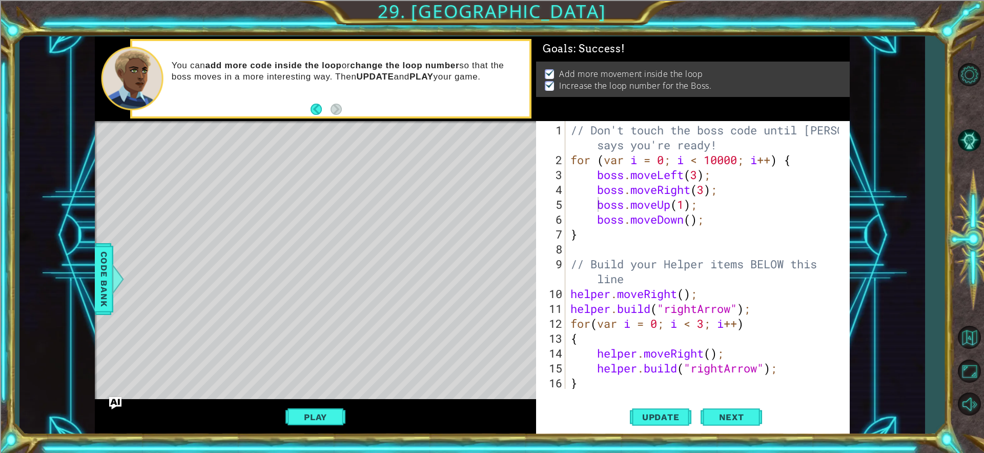
click at [702, 173] on div "// Don't touch the boss code until [PERSON_NAME] says you're ready! for ( var i…" at bounding box center [707, 279] width 276 height 312
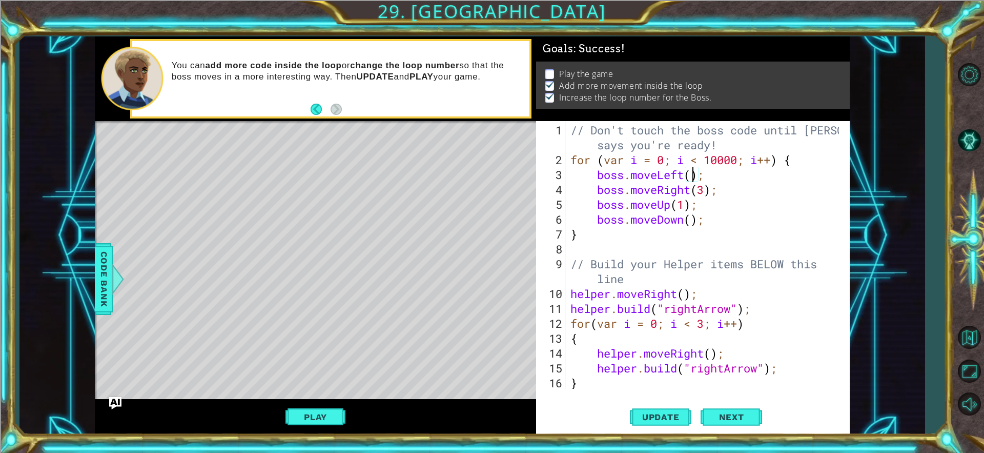
scroll to position [0, 6]
click at [706, 190] on div "// Don't touch the boss code until [PERSON_NAME] says you're ready! for ( var i…" at bounding box center [707, 279] width 276 height 312
click at [671, 406] on button "Update" at bounding box center [661, 416] width 62 height 31
click at [666, 411] on button "Update" at bounding box center [661, 416] width 62 height 31
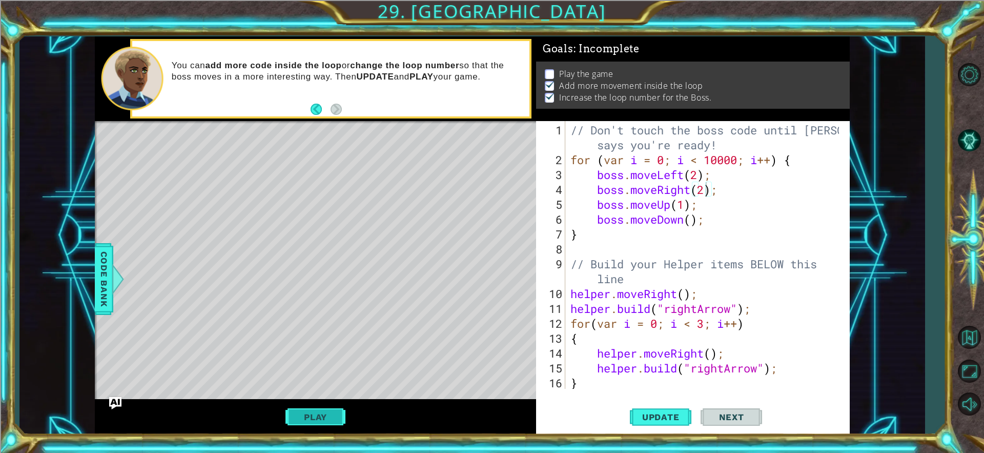
drag, startPoint x: 424, startPoint y: 378, endPoint x: 338, endPoint y: 413, distance: 92.9
click at [340, 409] on div "helper methods moveLeft(steps) moveRight(steps) moveUp(steps) moveDown(steps) b…" at bounding box center [472, 235] width 755 height 398
click at [333, 419] on button "Play" at bounding box center [316, 416] width 60 height 19
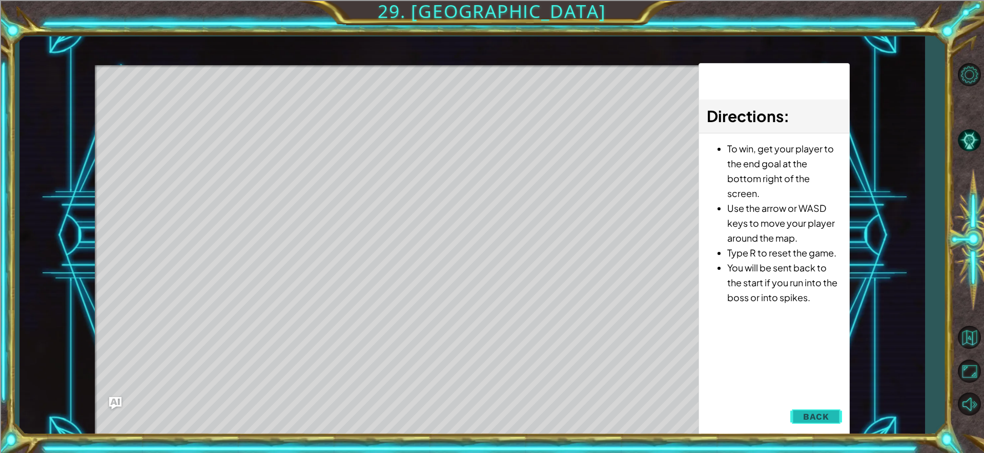
click at [817, 410] on button "Back" at bounding box center [816, 416] width 52 height 21
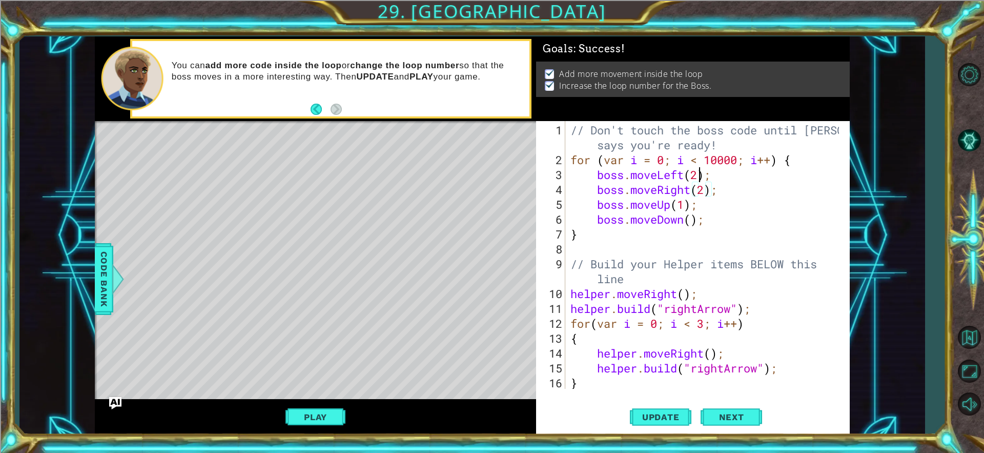
click at [698, 174] on div "// Don't touch the boss code until [PERSON_NAME] says you're ready! for ( var i…" at bounding box center [707, 279] width 276 height 312
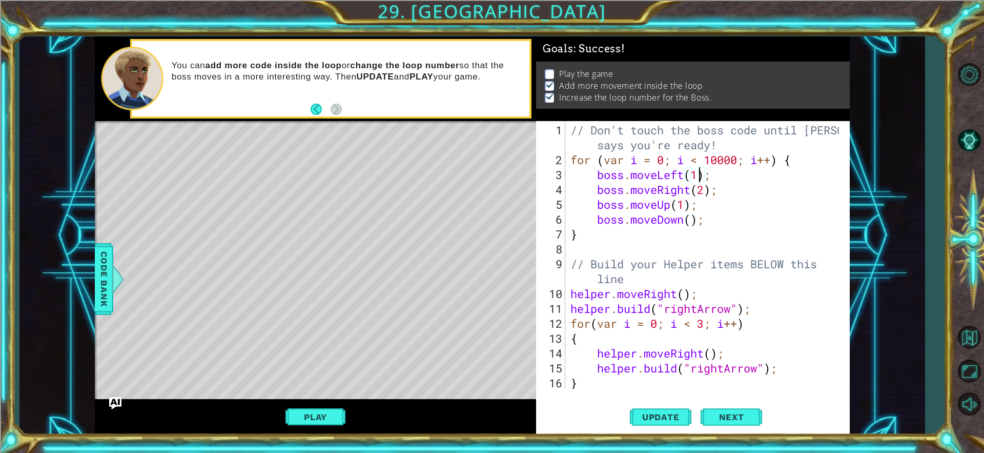
click at [705, 188] on div "// Don't touch the boss code until [PERSON_NAME] says you're ready! for ( var i…" at bounding box center [707, 279] width 276 height 312
type textarea "boss.moveRight(1);"
click at [668, 420] on span "Update" at bounding box center [661, 417] width 58 height 10
click at [338, 428] on div "Play" at bounding box center [315, 417] width 441 height 36
click at [339, 423] on button "Play" at bounding box center [316, 416] width 60 height 19
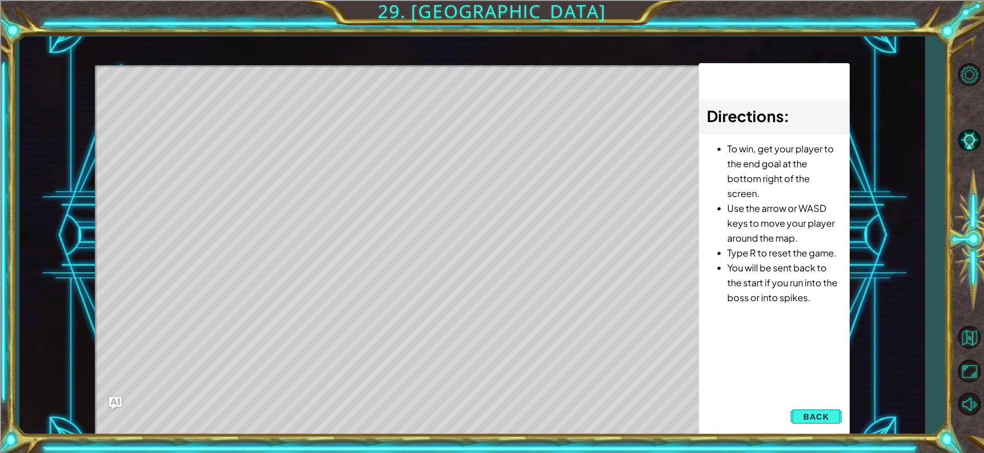
click at [835, 415] on button "Back" at bounding box center [816, 416] width 52 height 21
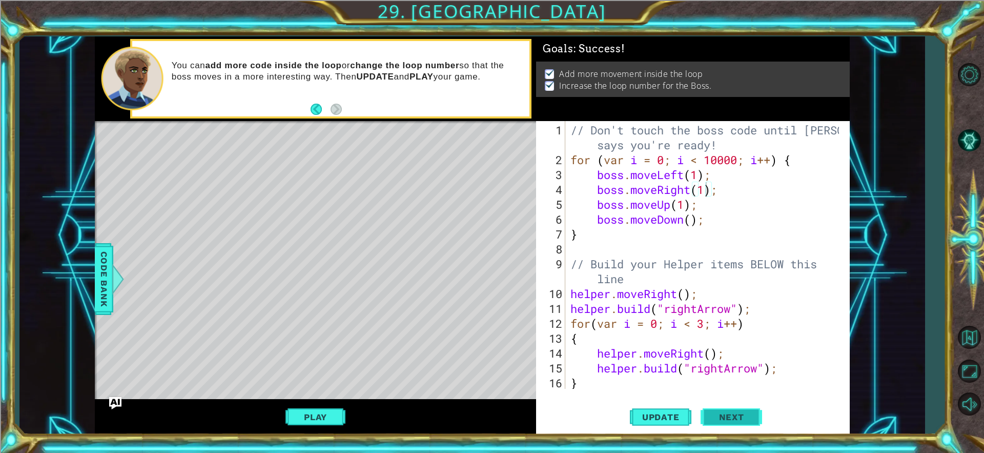
click at [750, 413] on span "Next" at bounding box center [732, 418] width 46 height 10
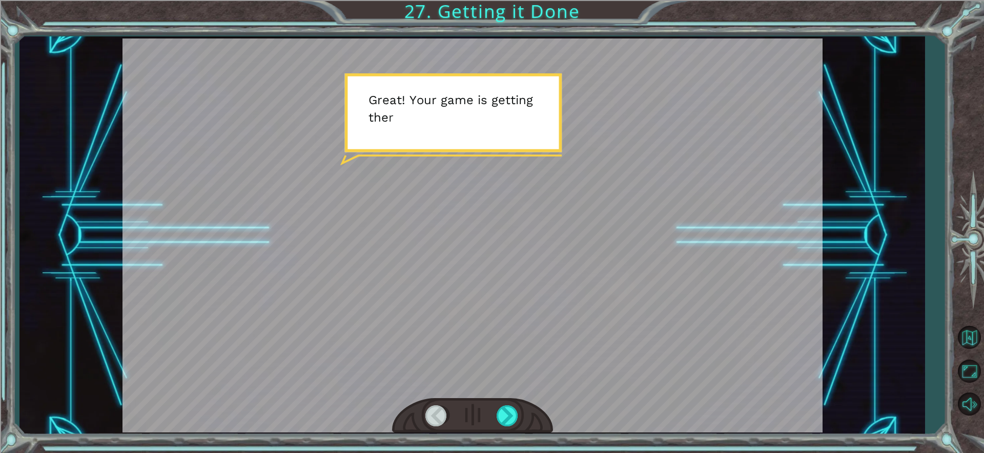
click at [617, 157] on div at bounding box center [473, 235] width 700 height 394
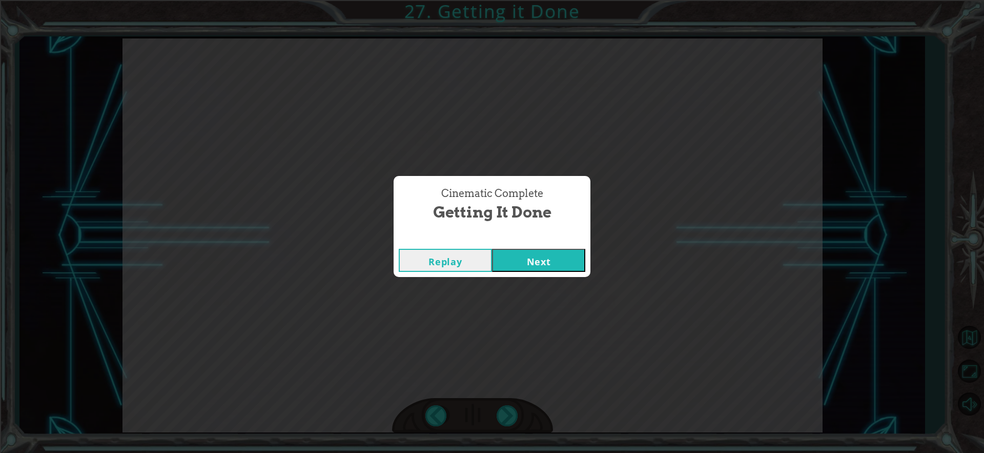
click at [516, 268] on button "Next" at bounding box center [538, 260] width 93 height 23
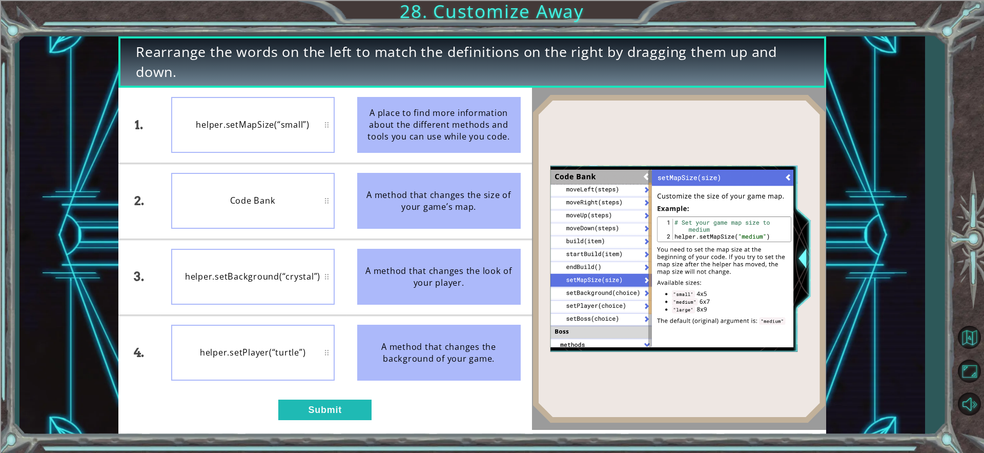
click at [229, 93] on li "helper.setMapSize(“small”)" at bounding box center [253, 125] width 186 height 75
click at [284, 151] on div "Code Bank" at bounding box center [253, 125] width 164 height 56
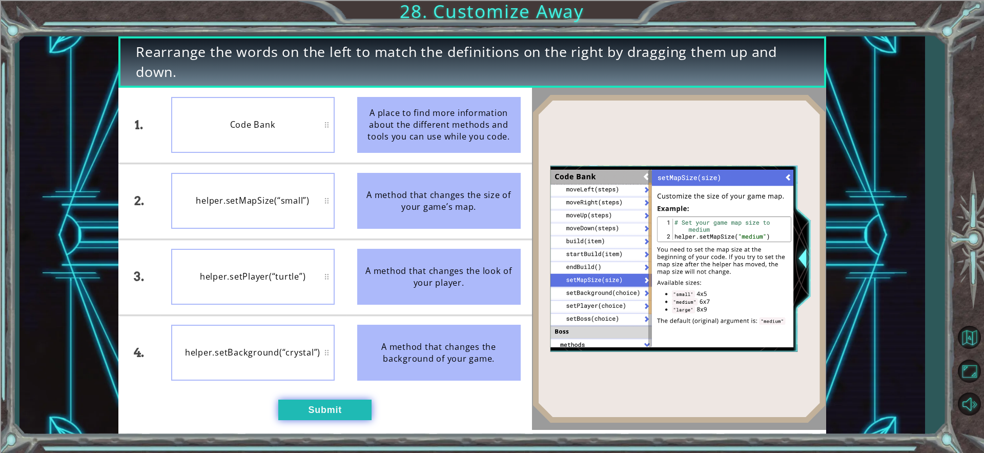
drag, startPoint x: 362, startPoint y: 407, endPoint x: 355, endPoint y: 411, distance: 8.3
click at [358, 406] on button "Submit" at bounding box center [324, 409] width 93 height 21
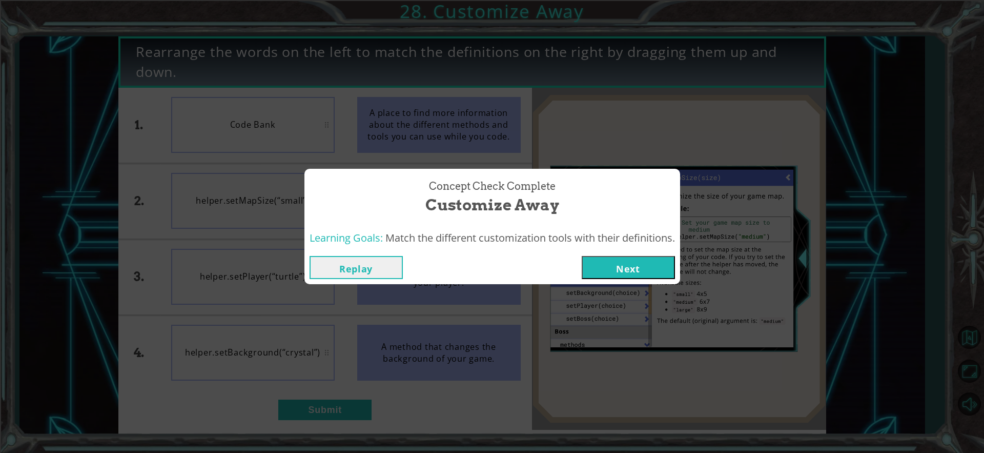
click at [615, 261] on button "Next" at bounding box center [628, 267] width 93 height 23
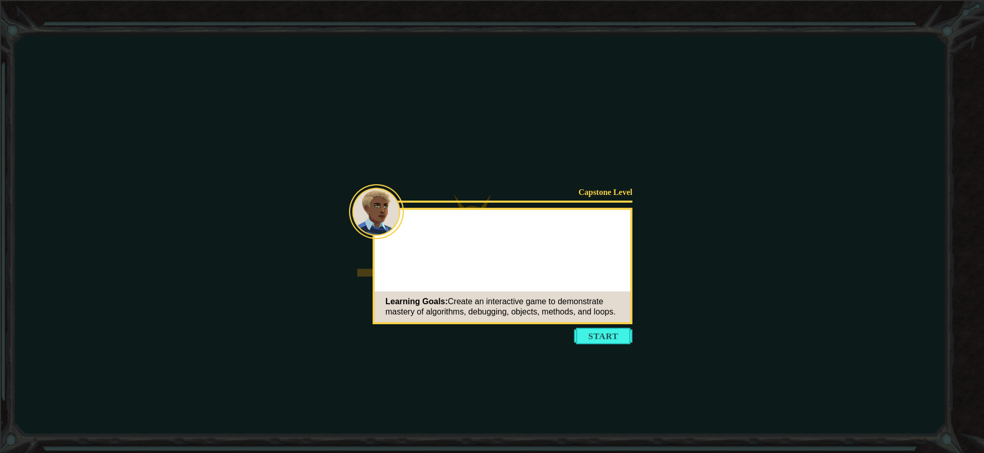
click at [611, 339] on button "Start" at bounding box center [603, 336] width 58 height 16
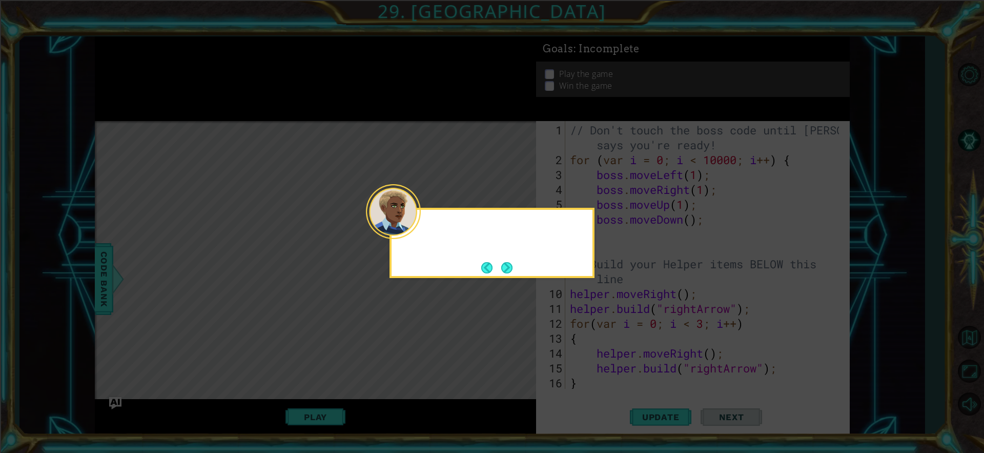
scroll to position [74, 0]
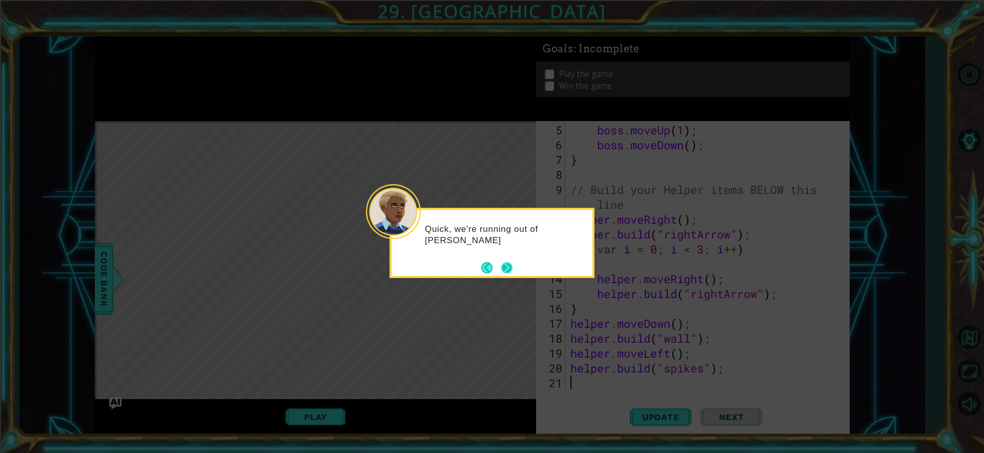
click at [506, 264] on button "Next" at bounding box center [506, 267] width 11 height 11
click at [506, 264] on button "Next" at bounding box center [506, 267] width 15 height 15
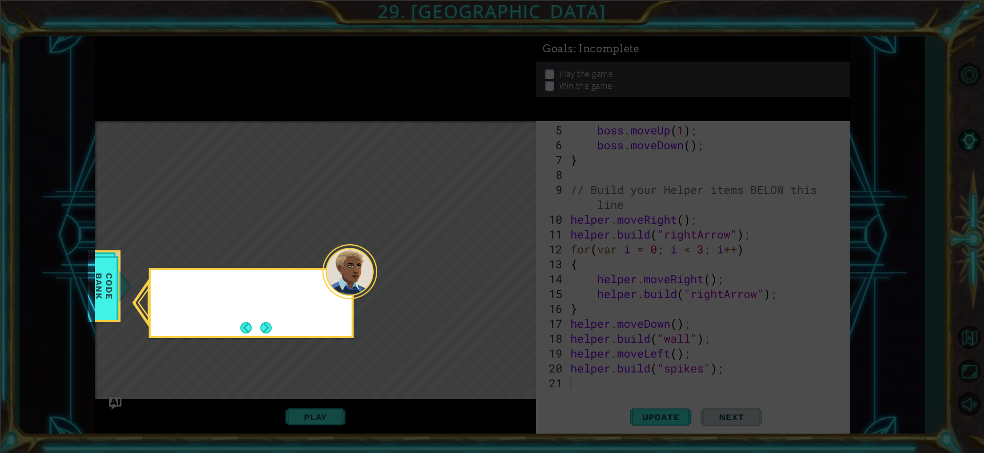
click at [506, 268] on icon at bounding box center [492, 226] width 984 height 453
click at [260, 322] on button "Next" at bounding box center [265, 327] width 11 height 11
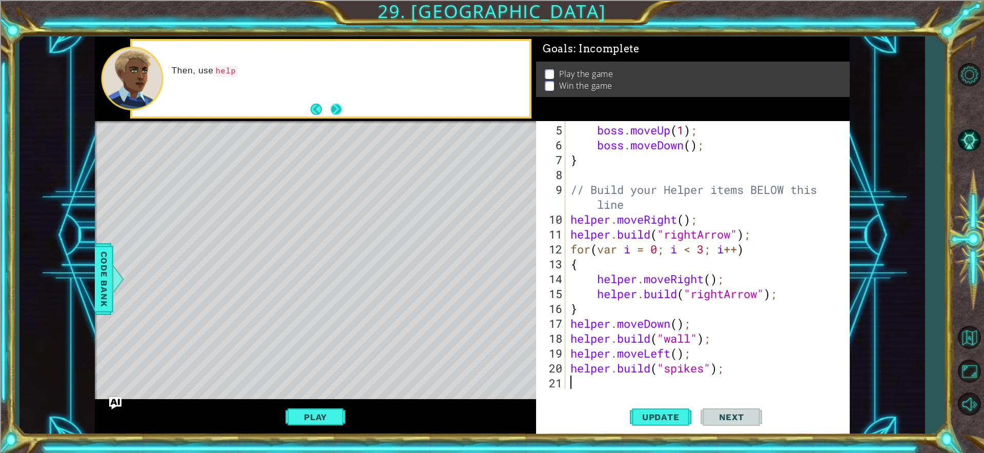
drag, startPoint x: 346, startPoint y: 117, endPoint x: 339, endPoint y: 113, distance: 8.0
click at [343, 115] on div "Then, use help" at bounding box center [315, 78] width 441 height 85
click at [331, 108] on button "Next" at bounding box center [335, 109] width 11 height 11
click at [332, 106] on button "Next" at bounding box center [336, 110] width 12 height 12
click at [320, 107] on button "Back" at bounding box center [321, 109] width 20 height 11
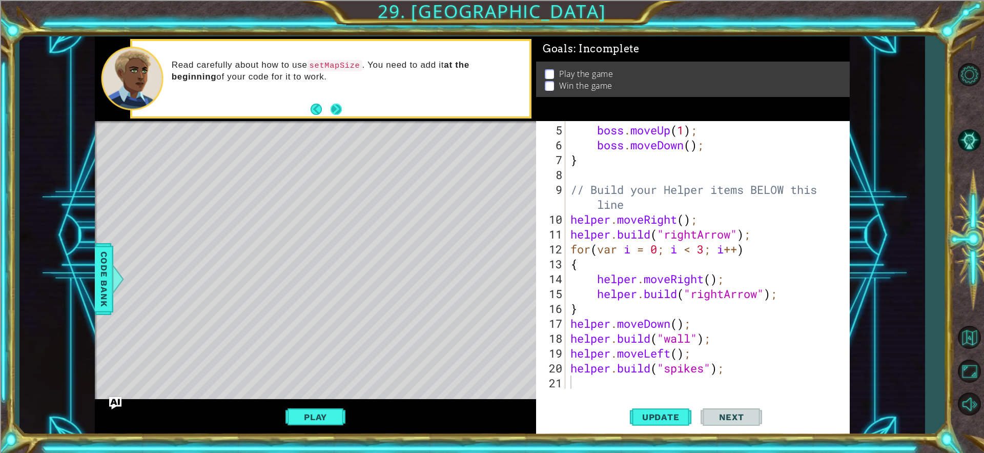
click at [337, 107] on button "Next" at bounding box center [336, 110] width 12 height 12
click at [338, 98] on div "Try using setMapSize , setPlayer or other methods to customize your game. Then …" at bounding box center [330, 79] width 397 height 76
click at [338, 98] on div "Try using setMapSize , setPlayer or other methods to customize your game. Then …" at bounding box center [348, 78] width 366 height 48
click at [337, 100] on div "Try using setMapSize , setPlayer or other methods to customize your game. Then …" at bounding box center [348, 78] width 366 height 48
click at [337, 102] on footer at bounding box center [326, 108] width 31 height 15
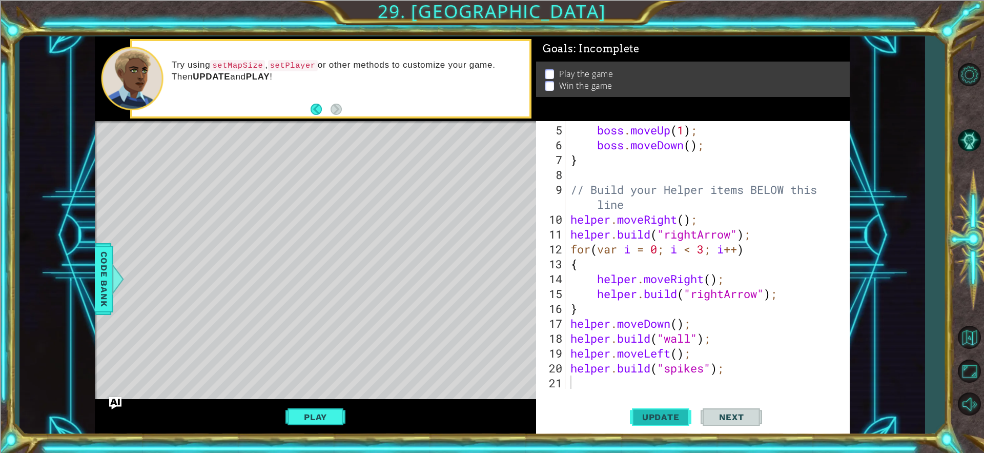
click at [664, 408] on button "Update" at bounding box center [661, 416] width 62 height 31
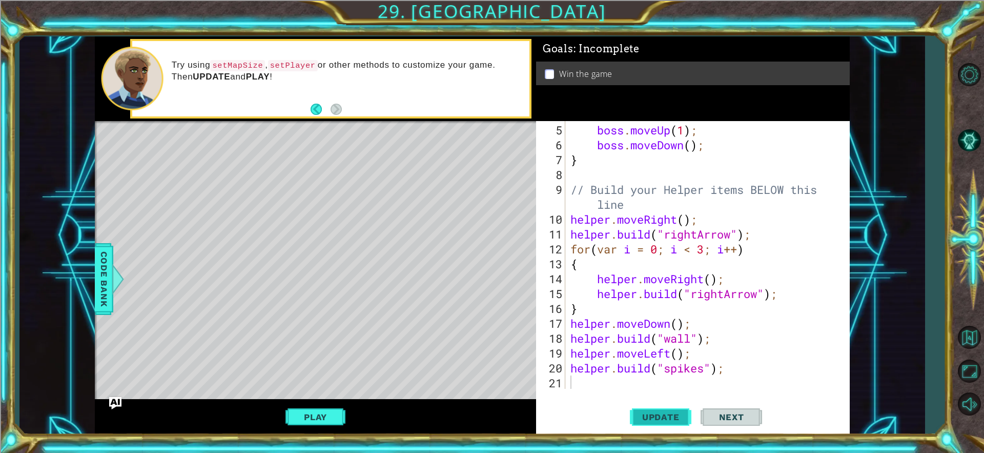
click at [664, 417] on span "Update" at bounding box center [661, 417] width 58 height 10
click at [639, 367] on div "boss . moveUp ( 1 ) ; boss . moveDown ( ) ; } // Build your Helper items BELOW …" at bounding box center [707, 271] width 276 height 297
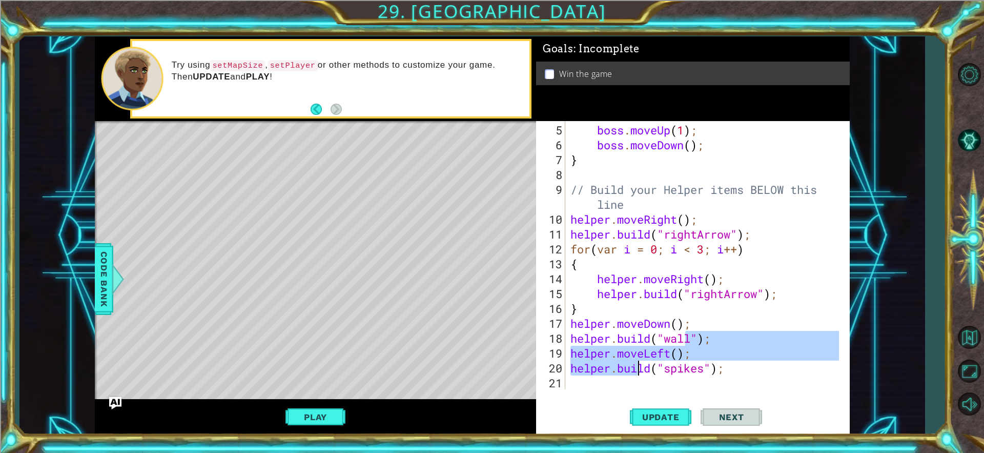
click at [708, 151] on div "boss . moveUp ( 1 ) ; boss . moveDown ( ) ; } // Build your Helper items BELOW …" at bounding box center [707, 271] width 276 height 297
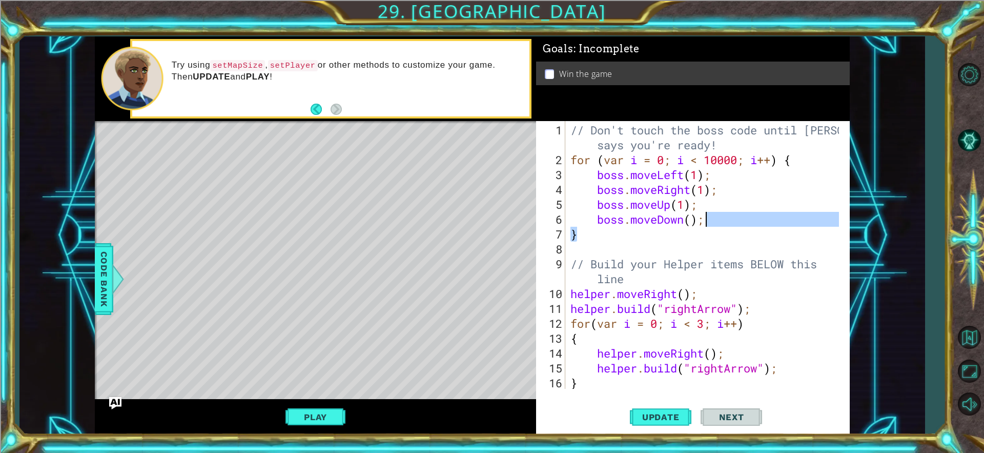
scroll to position [0, 0]
click at [695, 173] on div "// Don't touch the boss code until [PERSON_NAME] says you're ready! for ( var i…" at bounding box center [707, 279] width 276 height 312
click at [693, 168] on div "// Don't touch the boss code until [PERSON_NAME] says you're ready! for ( var i…" at bounding box center [707, 279] width 276 height 312
click at [700, 175] on div "// Don't touch the boss code until [PERSON_NAME] says you're ready! for ( var i…" at bounding box center [707, 279] width 276 height 312
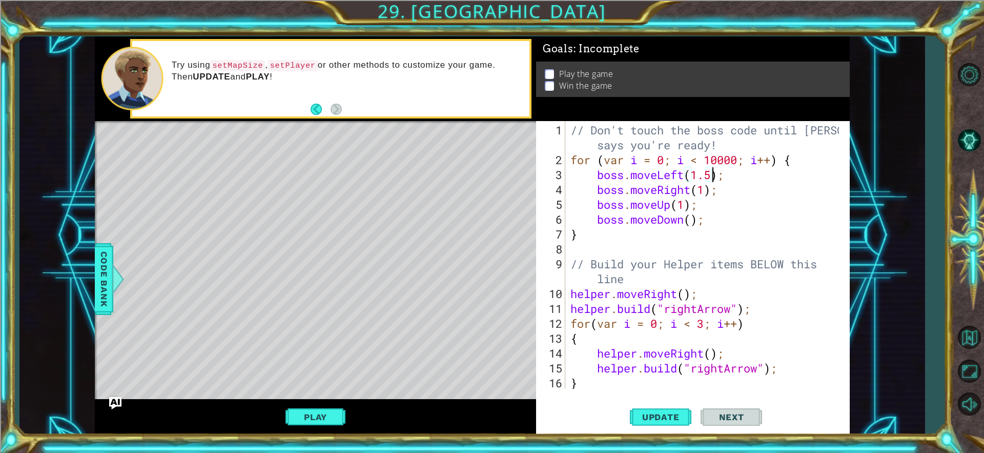
scroll to position [0, 7]
click at [706, 192] on div "// Don't touch the boss code until [PERSON_NAME] says you're ready! for ( var i…" at bounding box center [707, 279] width 276 height 312
click at [686, 206] on div "// Don't touch the boss code until [PERSON_NAME] says you're ready! for ( var i…" at bounding box center [707, 279] width 276 height 312
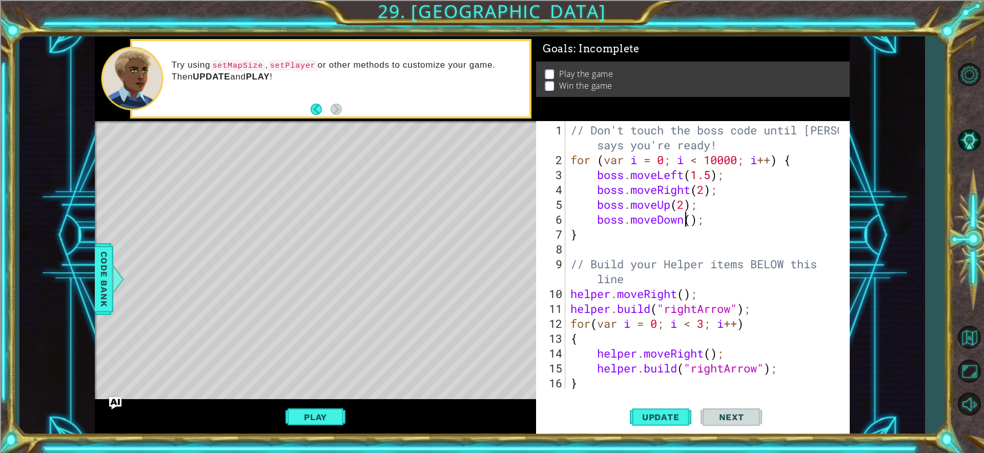
click at [688, 220] on div "// Don't touch the boss code until [PERSON_NAME] says you're ready! for ( var i…" at bounding box center [707, 279] width 276 height 312
click at [694, 220] on div "// Don't touch the boss code until [PERSON_NAME] says you're ready! for ( var i…" at bounding box center [707, 279] width 276 height 312
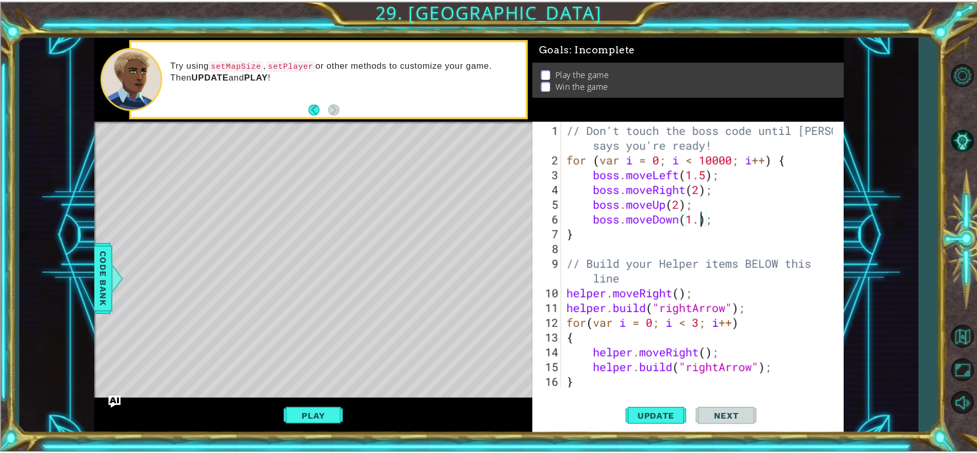
scroll to position [0, 7]
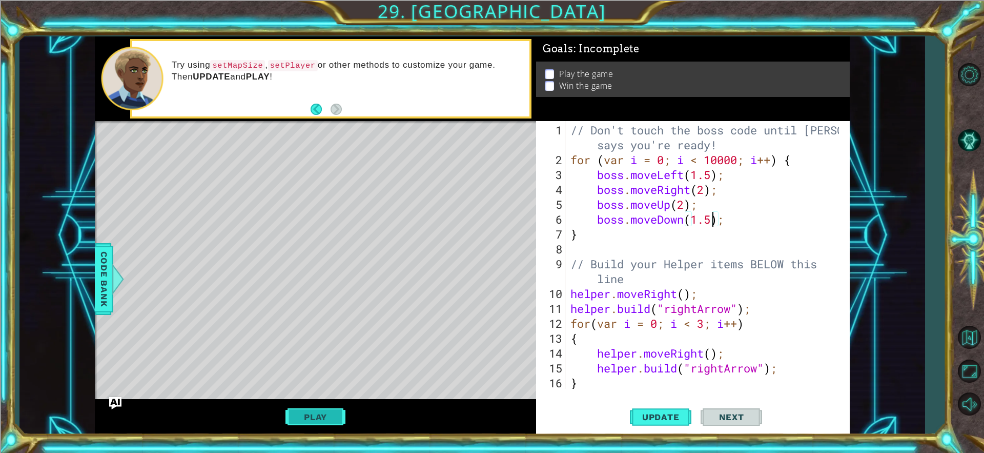
type textarea "boss.moveDown(1.5);"
click at [306, 410] on button "Play" at bounding box center [316, 416] width 60 height 19
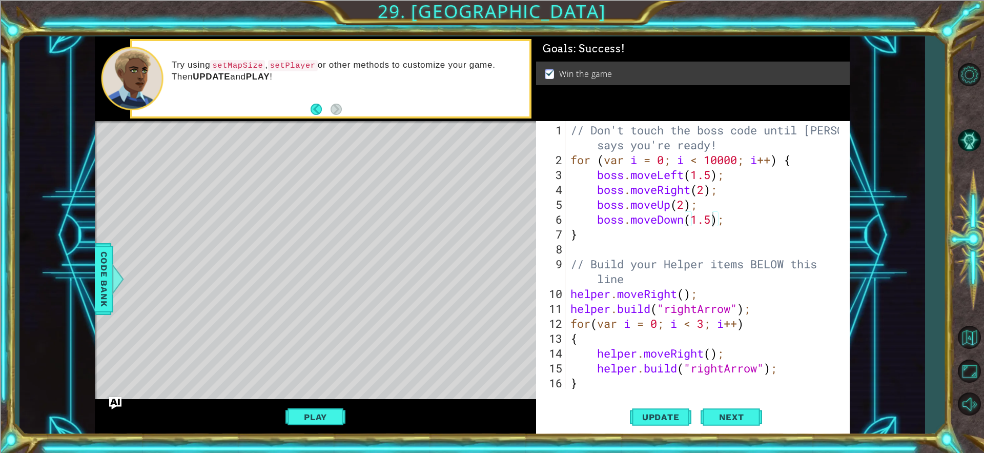
click at [723, 395] on div "boss.moveDown(1.5); 1 2 3 4 5 6 7 8 9 10 11 12 13 14 15 16 17 // Don't touch th…" at bounding box center [693, 278] width 314 height 314
click at [728, 420] on span "Next" at bounding box center [732, 419] width 46 height 10
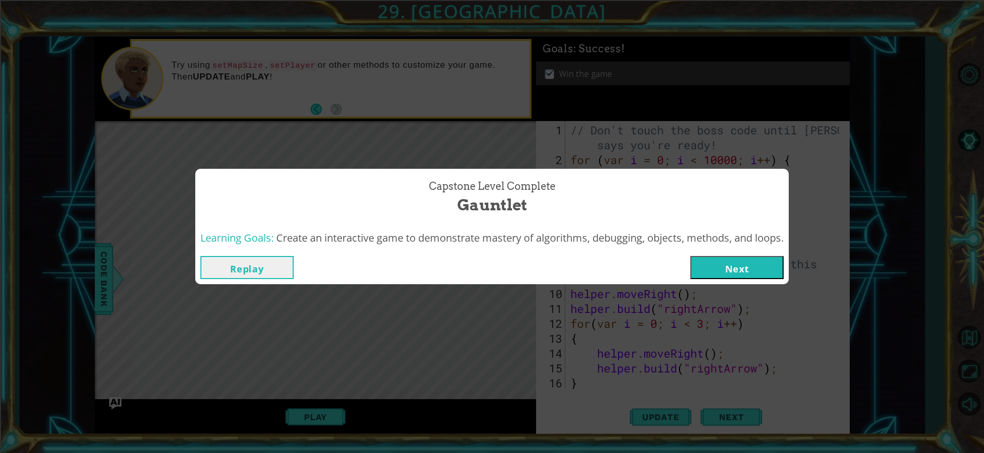
click at [767, 247] on div "Learning Goals: Create an interactive game to demonstrate mastery of algorithms…" at bounding box center [492, 238] width 594 height 25
click at [728, 287] on div "Capstone Level Complete Gauntlet Learning Goals: Create an interactive game to …" at bounding box center [492, 226] width 984 height 453
click at [706, 269] on button "Next" at bounding box center [737, 267] width 93 height 23
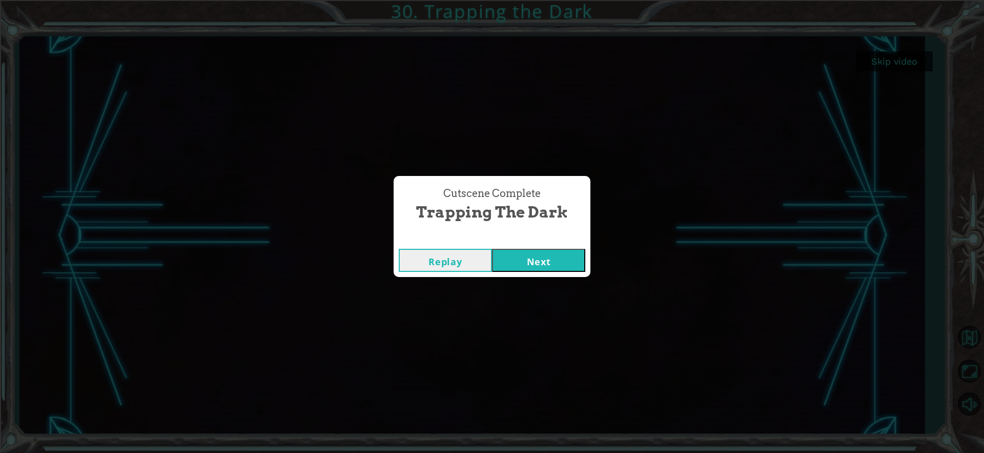
click at [548, 255] on button "Next" at bounding box center [538, 260] width 93 height 23
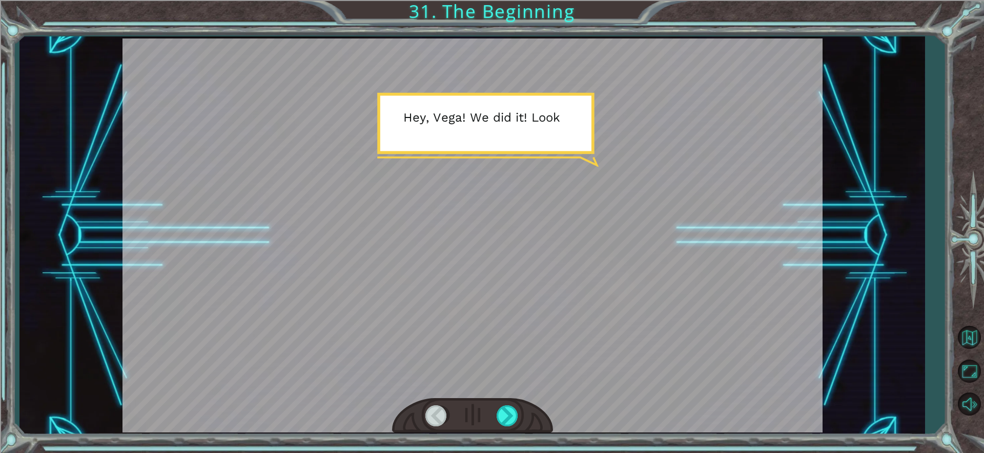
click at [499, 121] on div at bounding box center [473, 235] width 700 height 394
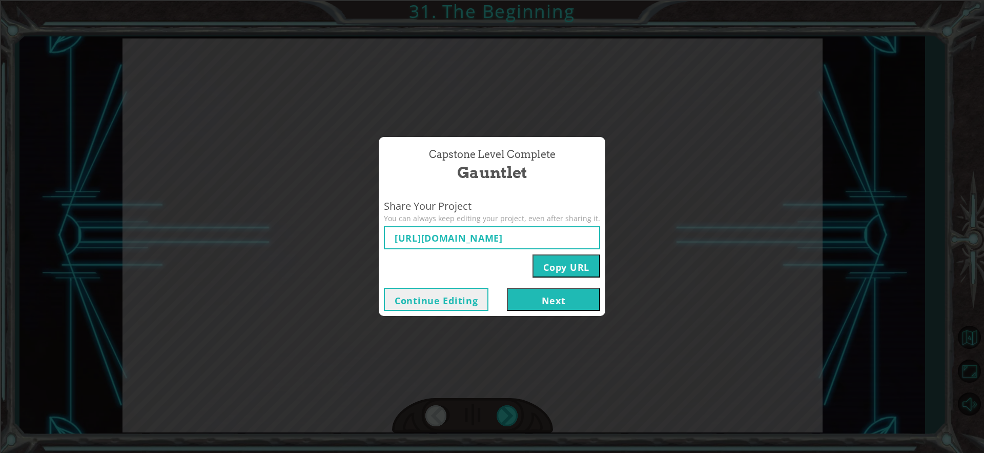
click at [564, 291] on button "Next" at bounding box center [553, 299] width 93 height 23
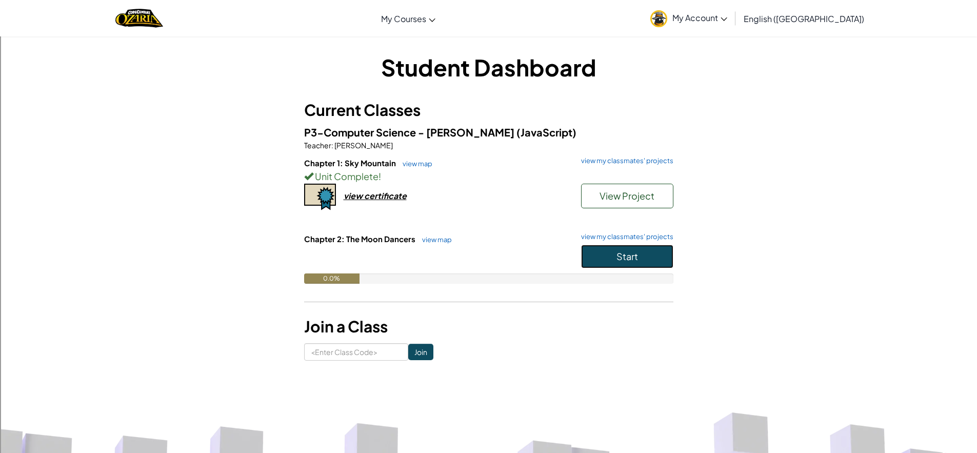
click at [626, 264] on button "Start" at bounding box center [627, 257] width 92 height 24
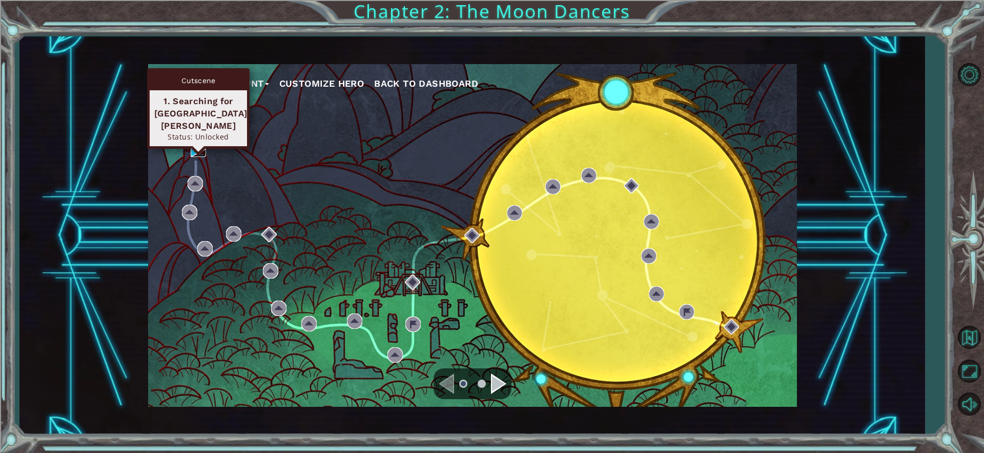
click at [198, 153] on img at bounding box center [198, 148] width 15 height 15
